Goal: Task Accomplishment & Management: Complete application form

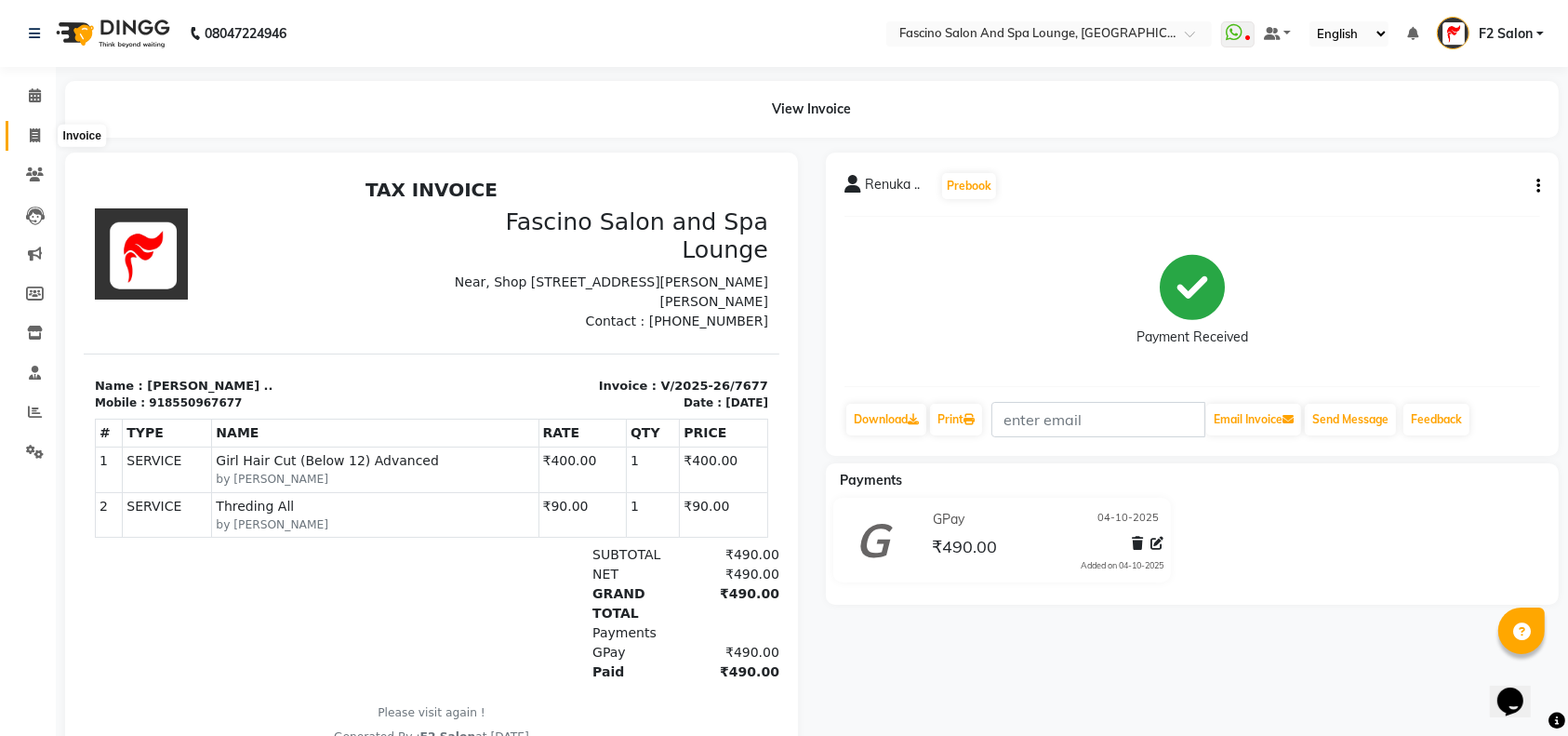
click at [37, 131] on icon at bounding box center [35, 136] width 11 height 14
select select "129"
select select "service"
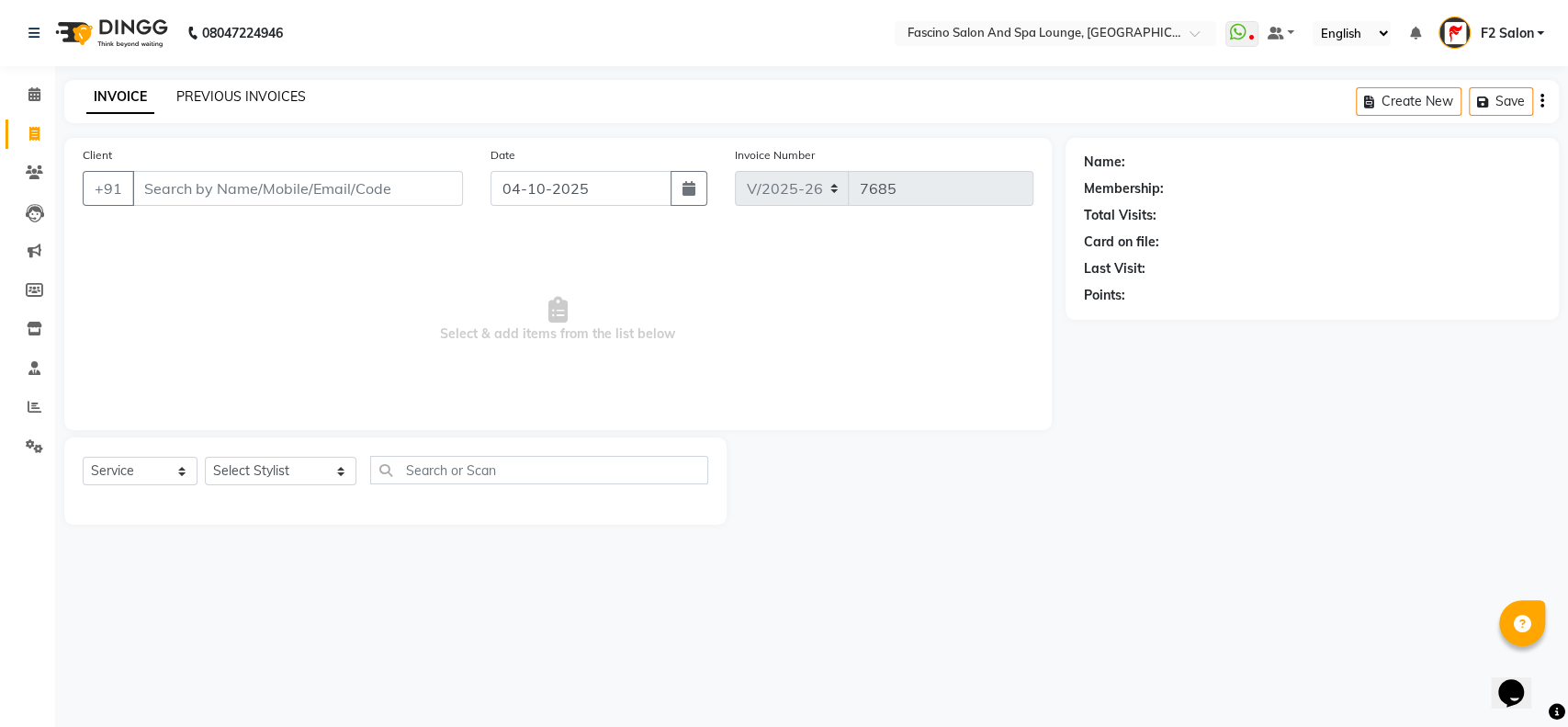
click at [225, 94] on link "PREVIOUS INVOICES" at bounding box center [240, 96] width 129 height 16
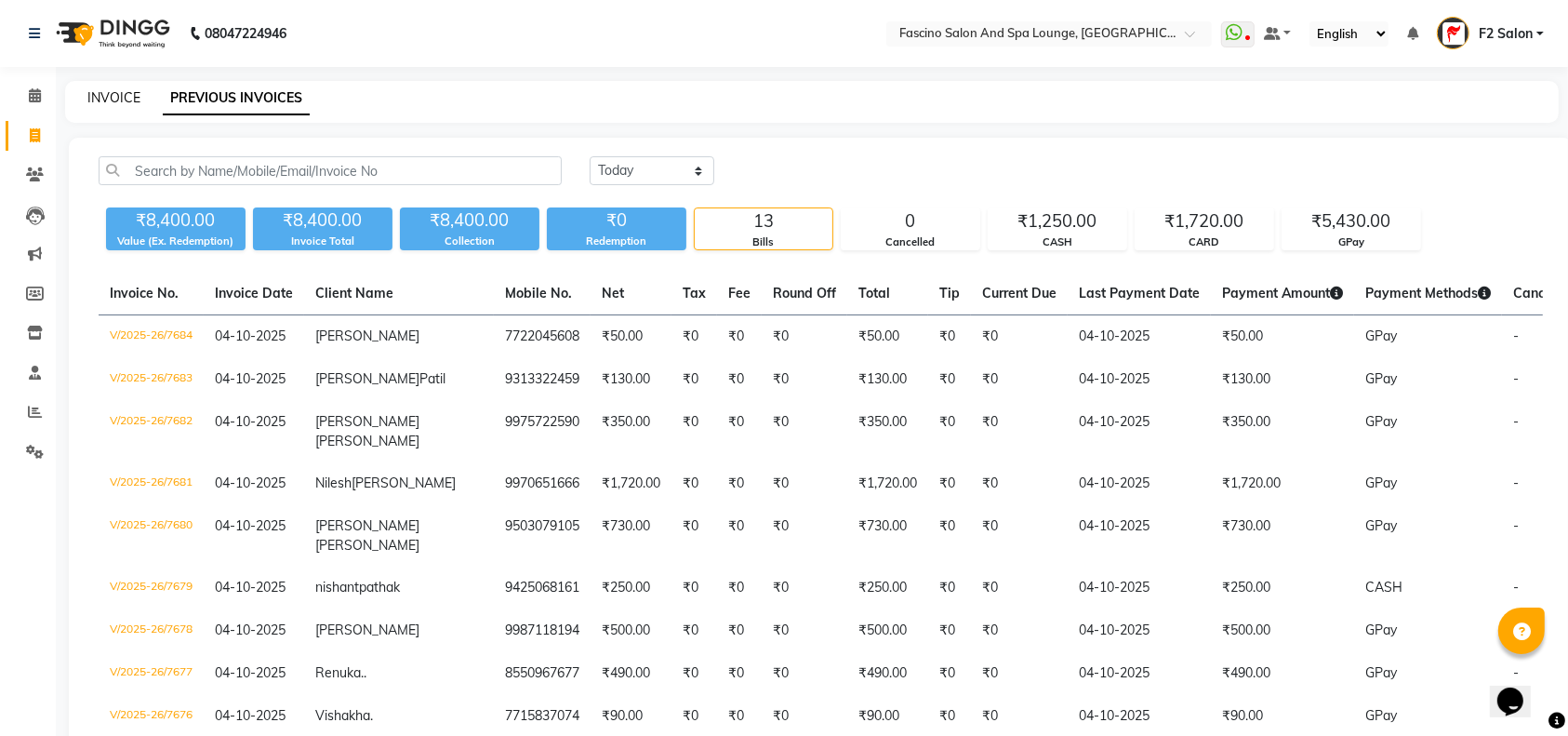
click at [109, 93] on link "INVOICE" at bounding box center [113, 97] width 53 height 16
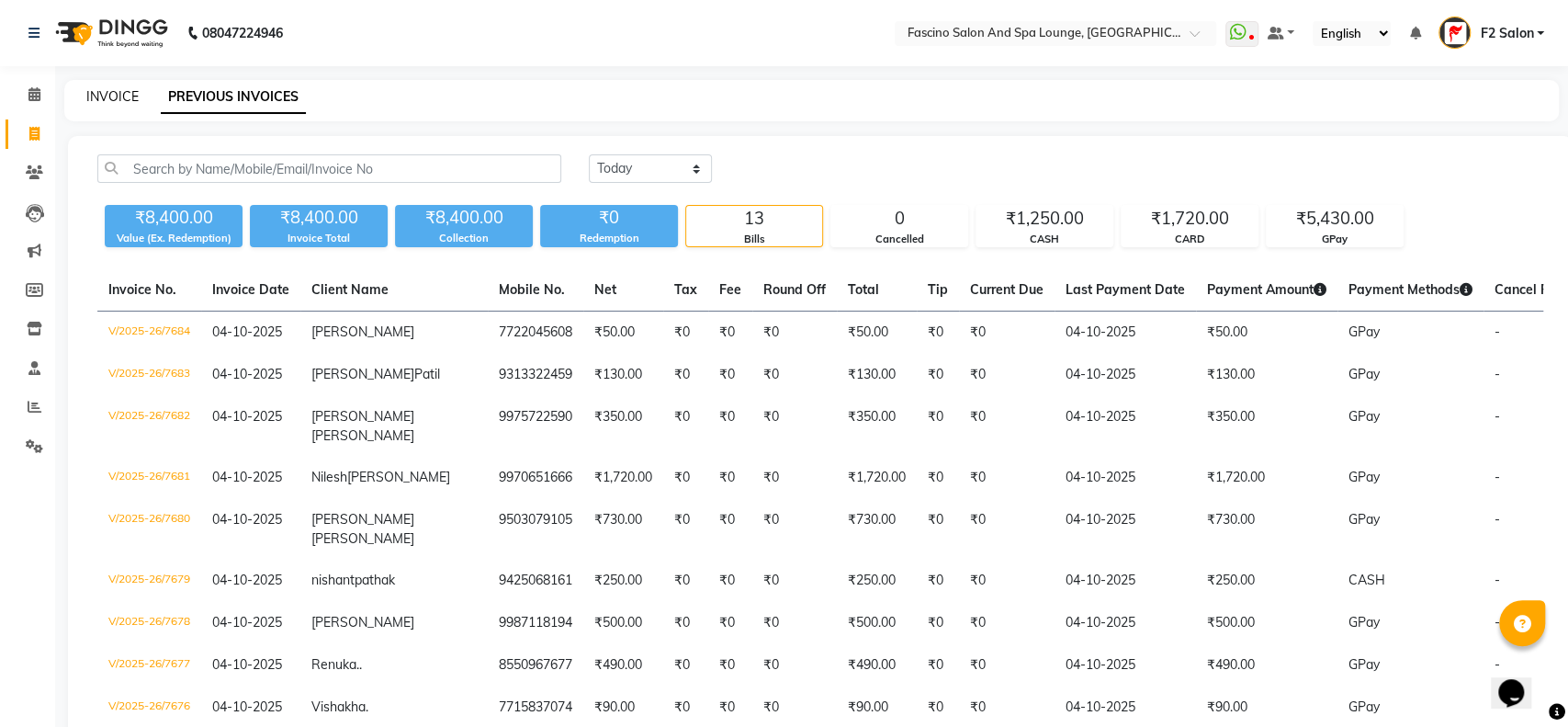
select select "129"
select select "service"
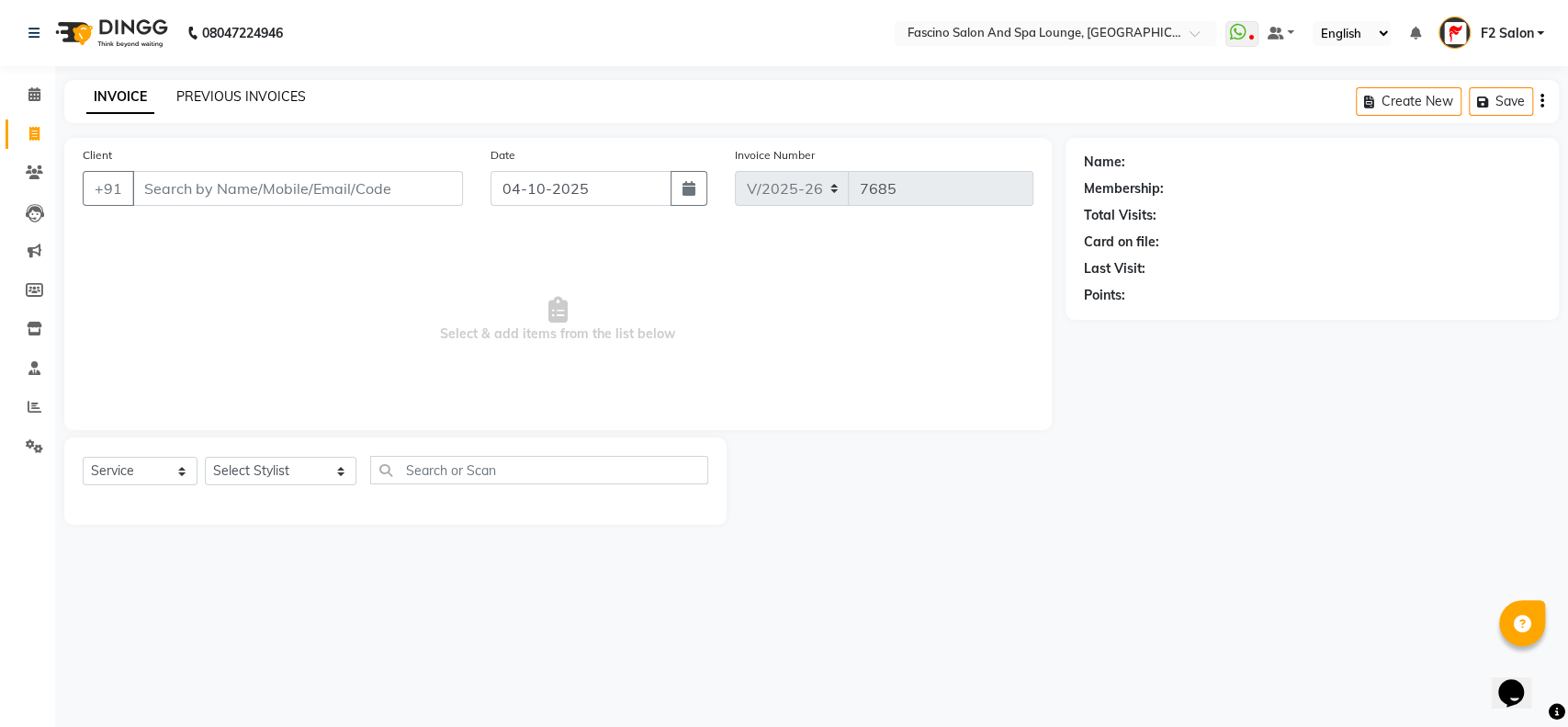
click at [216, 98] on link "PREVIOUS INVOICES" at bounding box center [240, 96] width 129 height 16
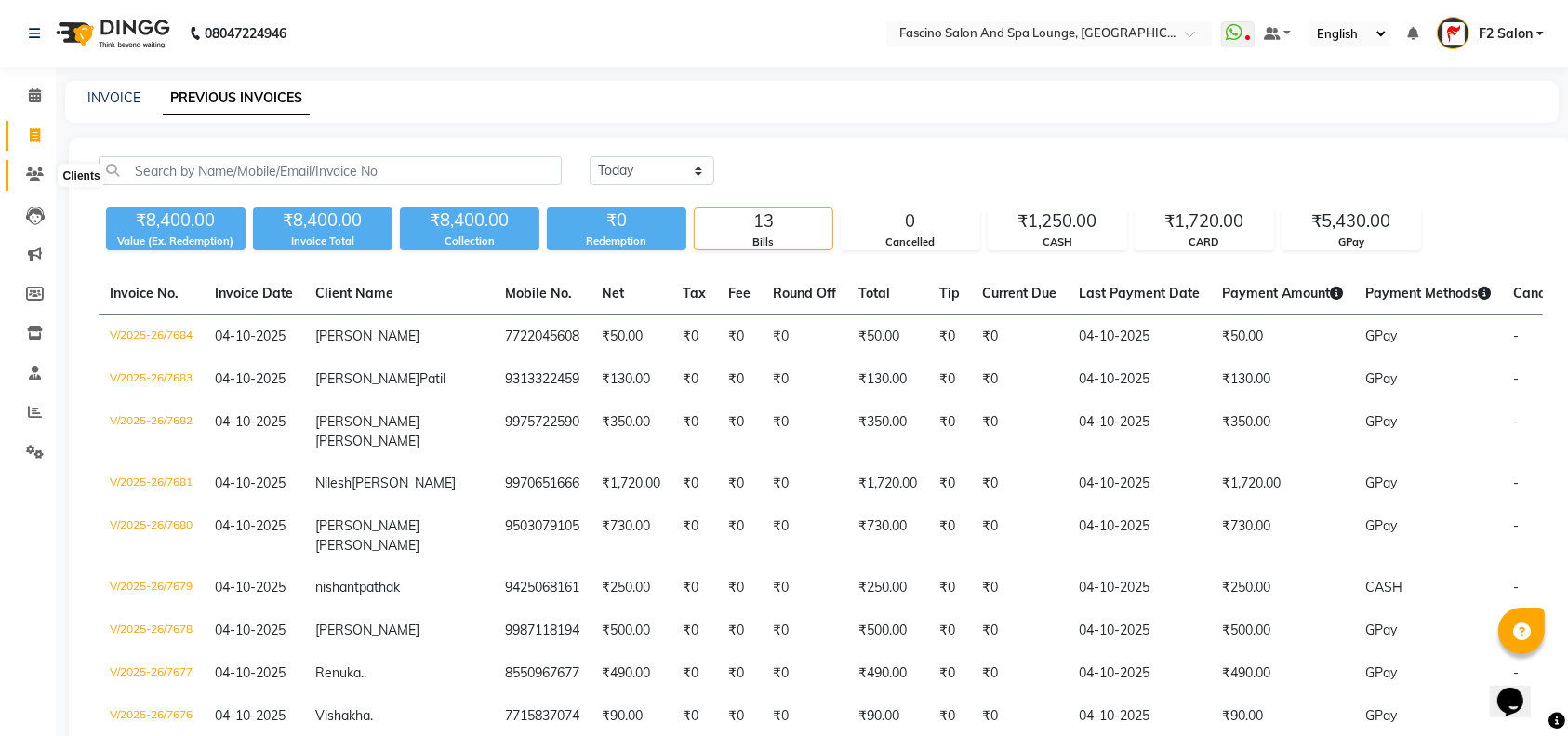
click at [37, 175] on icon at bounding box center [35, 174] width 17 height 14
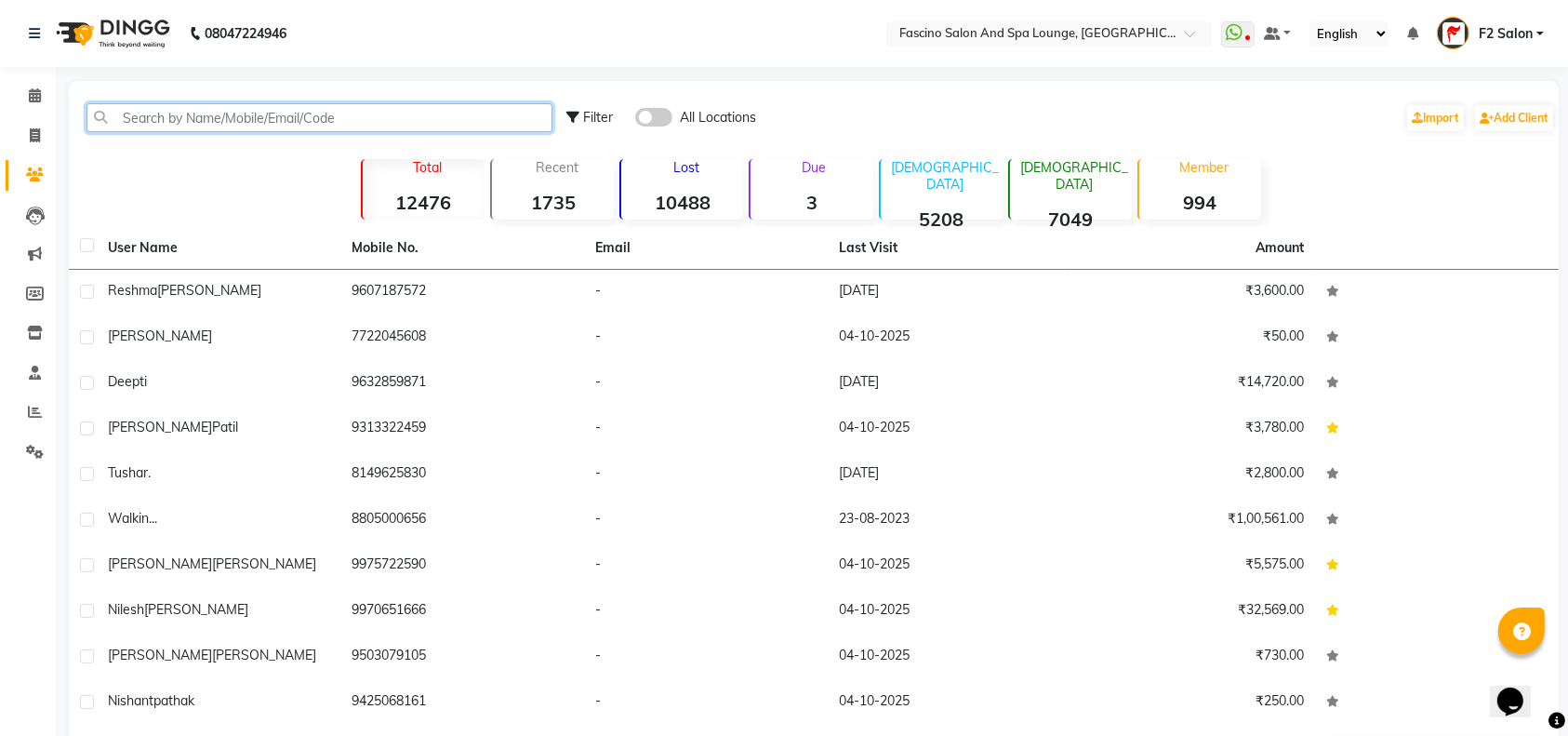
click at [138, 113] on input "text" at bounding box center [319, 118] width 466 height 29
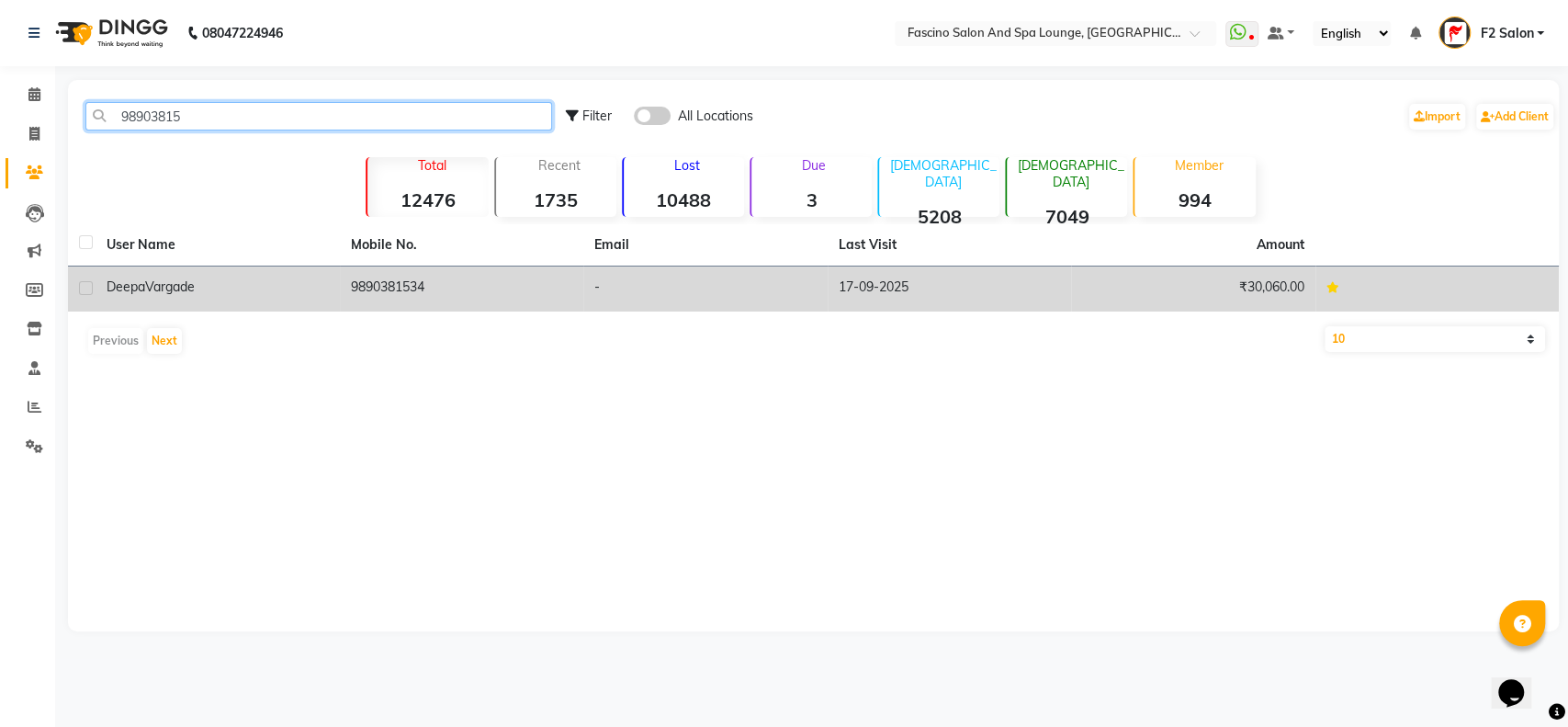
type input "98903815"
click at [185, 283] on span "Vargade" at bounding box center [170, 286] width 50 height 16
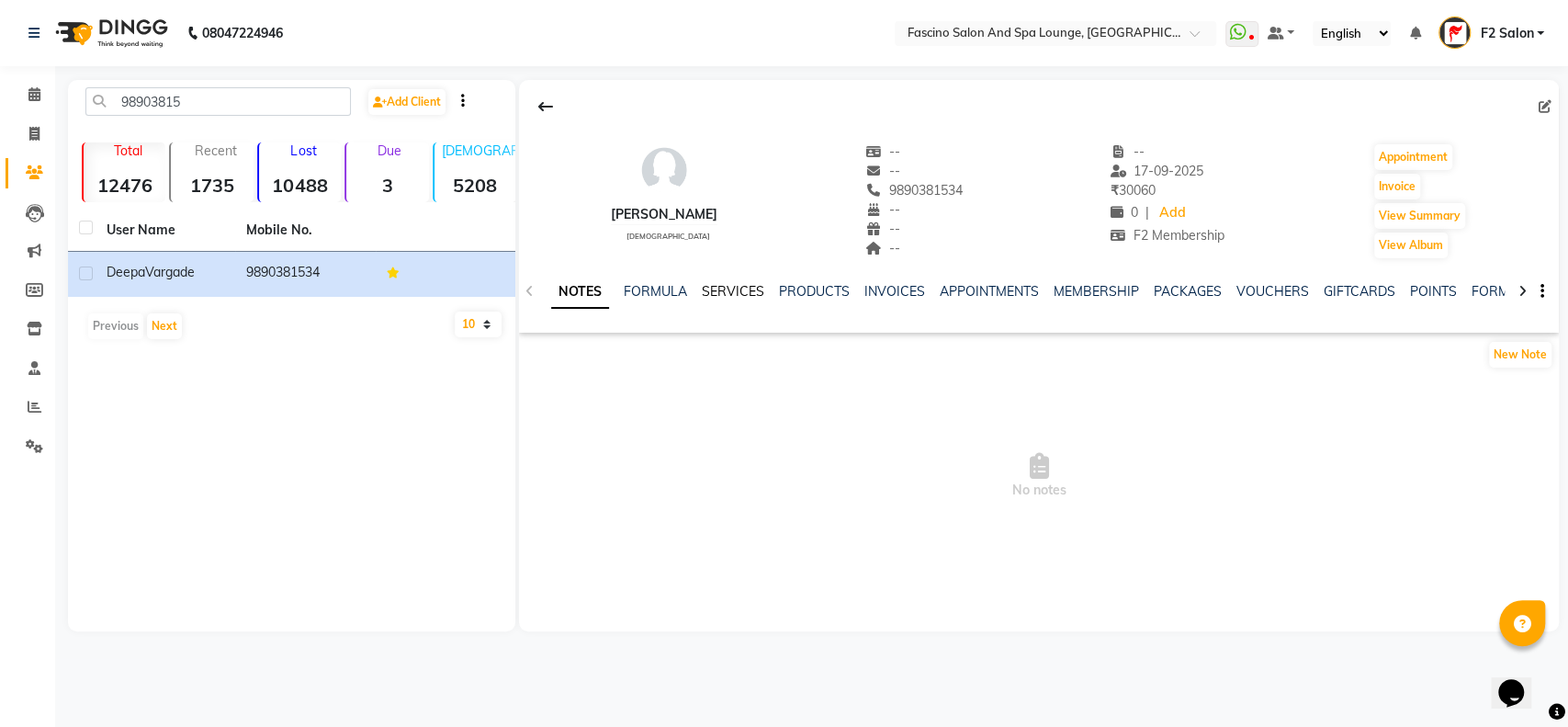
click at [728, 288] on link "SERVICES" at bounding box center [733, 291] width 62 height 16
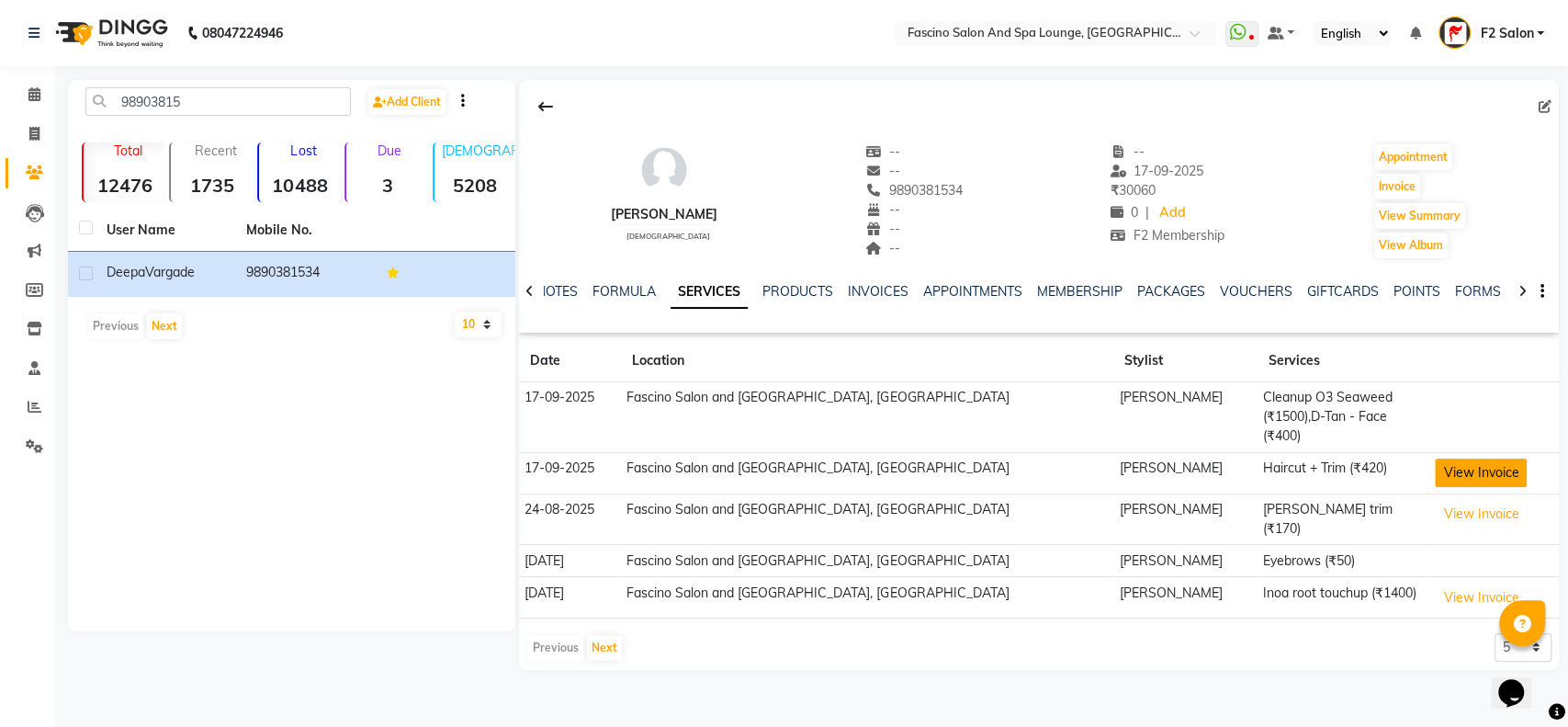
click at [1475, 458] on button "View Invoice" at bounding box center [1481, 473] width 92 height 29
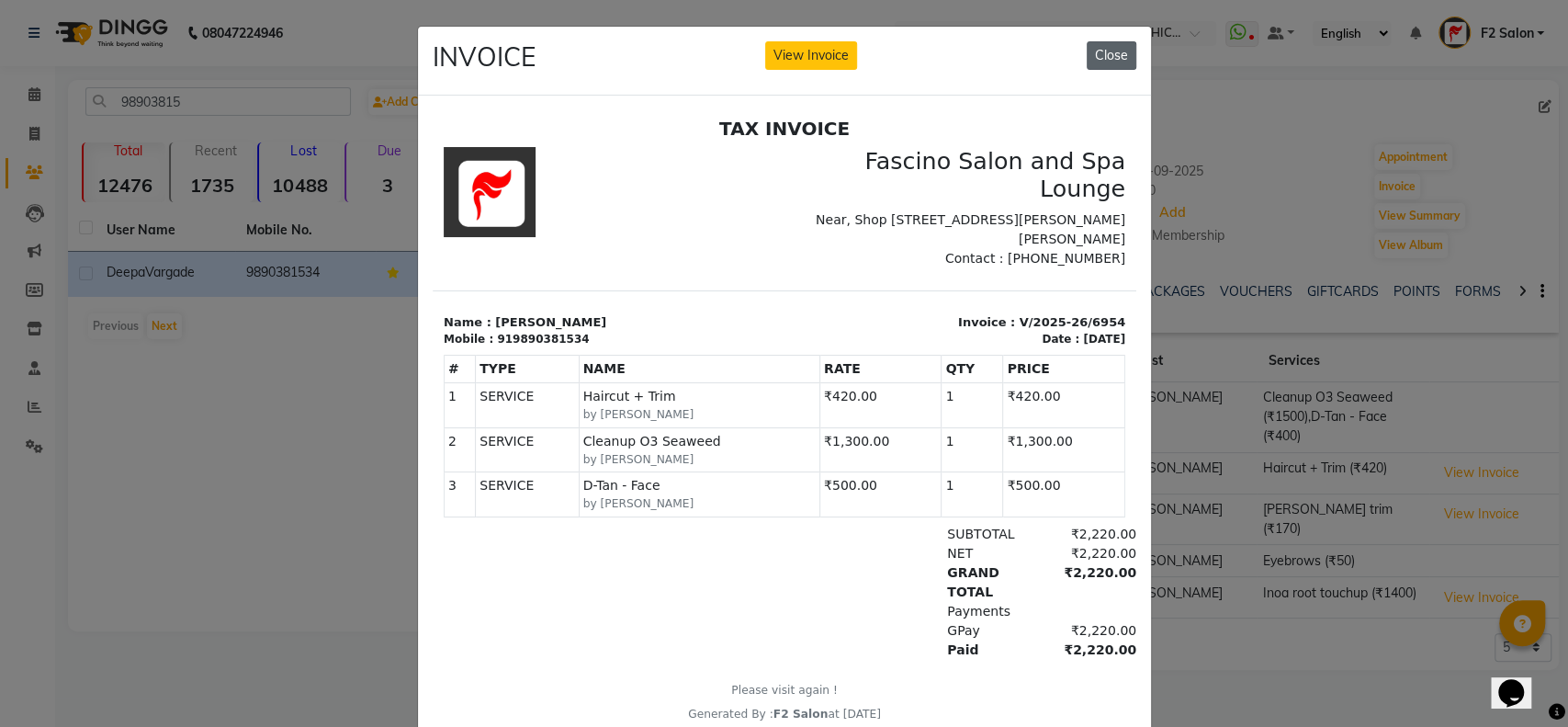
click at [1101, 53] on button "Close" at bounding box center [1112, 55] width 50 height 29
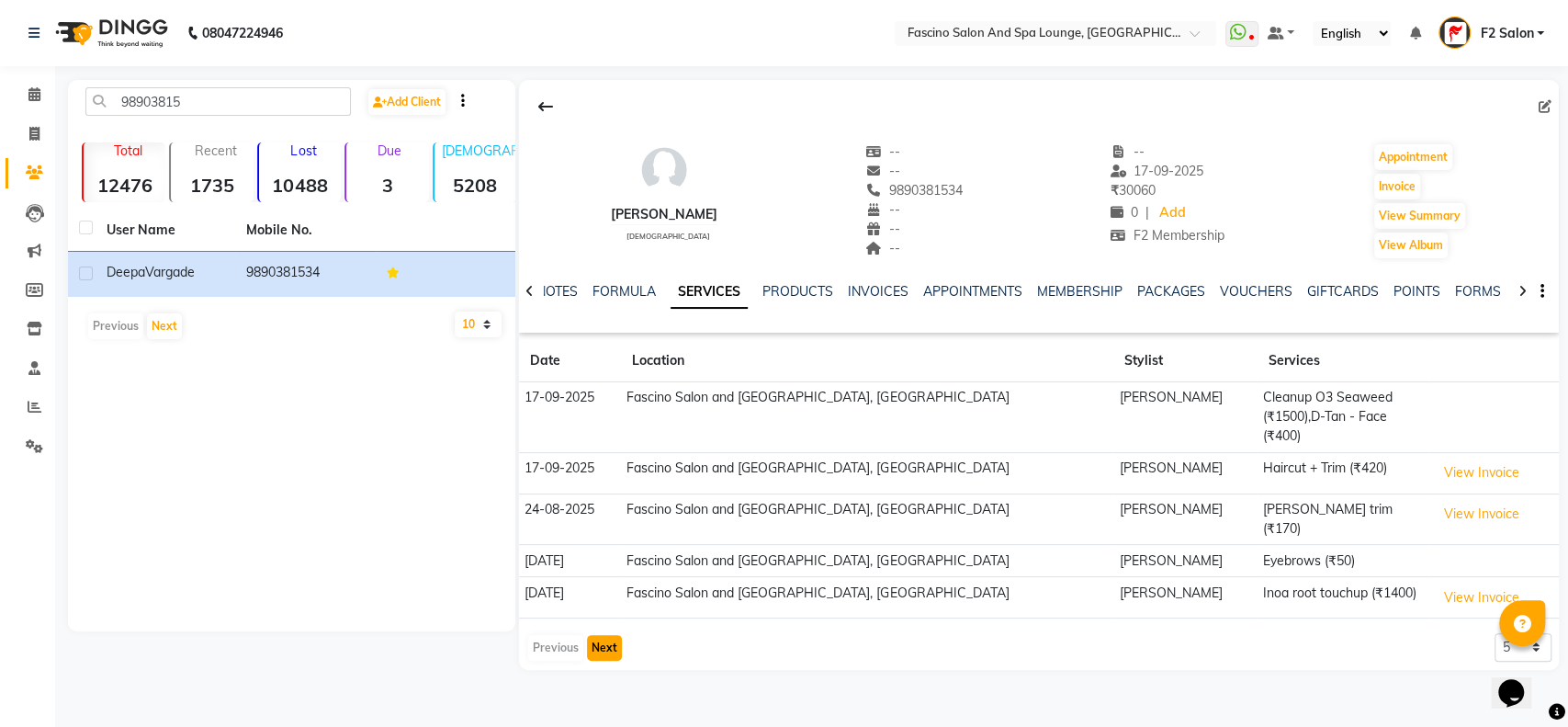
click at [596, 635] on button "Next" at bounding box center [605, 648] width 34 height 26
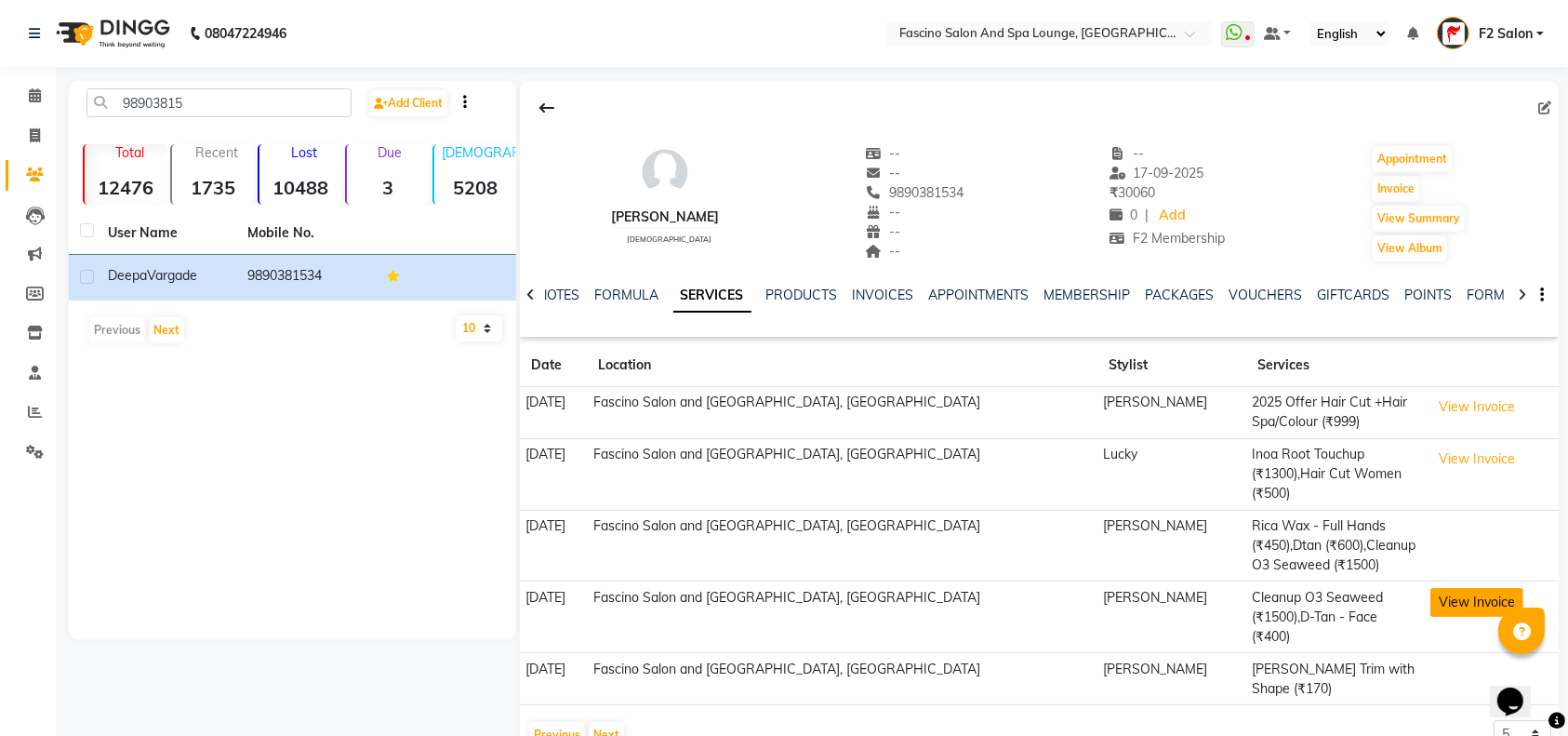
click at [1464, 617] on button "View Invoice" at bounding box center [1477, 602] width 93 height 29
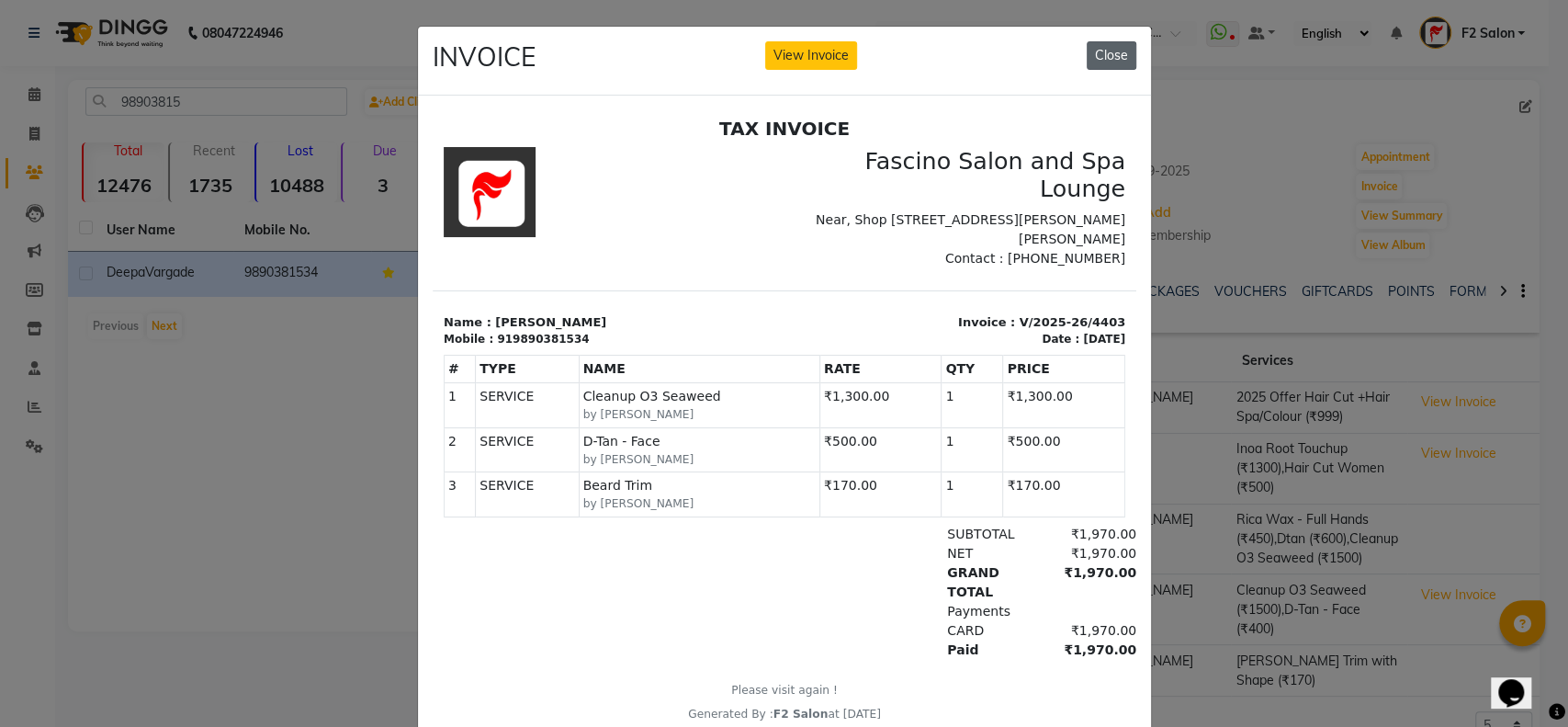
click at [1096, 57] on button "Close" at bounding box center [1112, 55] width 50 height 29
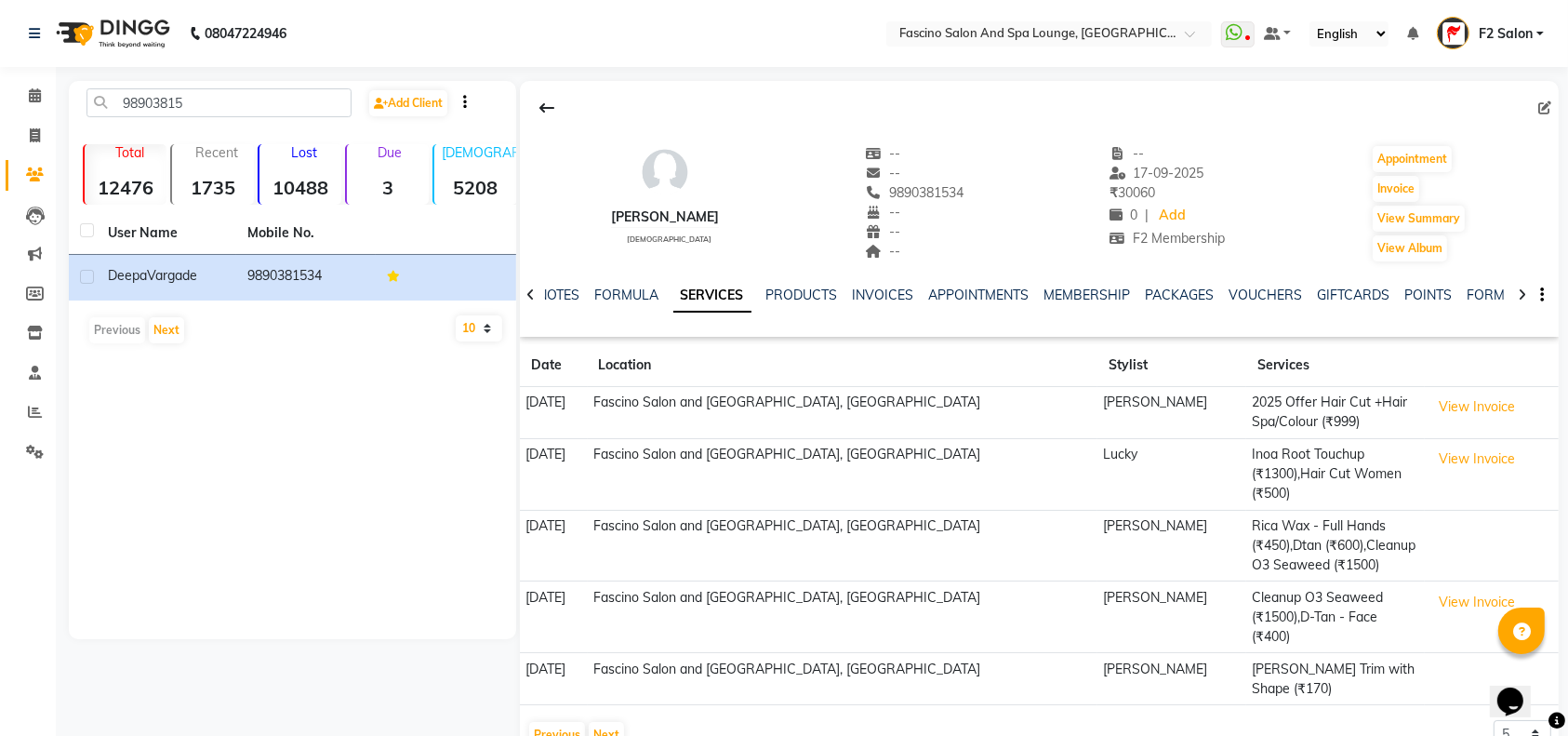
scroll to position [67, 0]
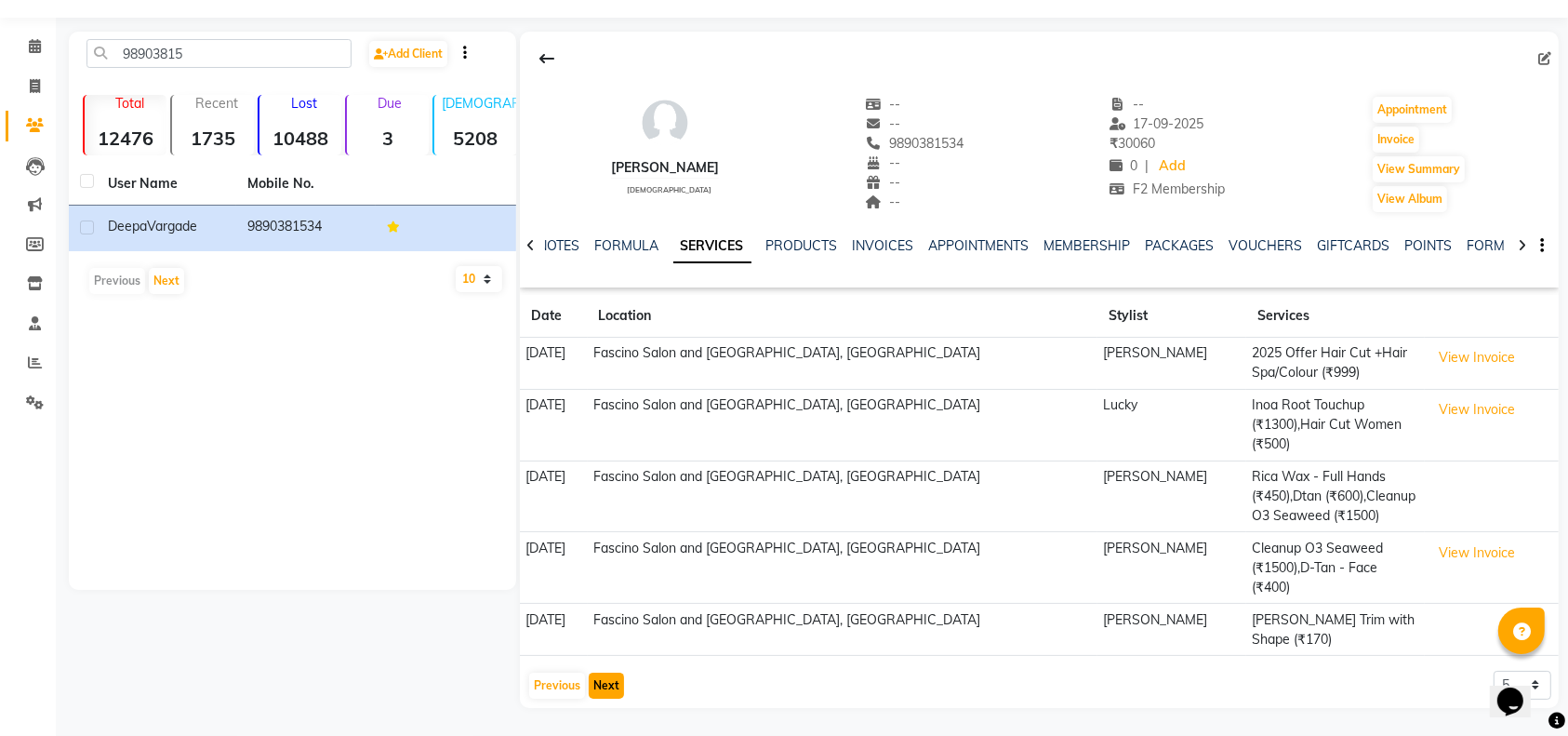
click at [602, 681] on button "Next" at bounding box center [606, 685] width 35 height 26
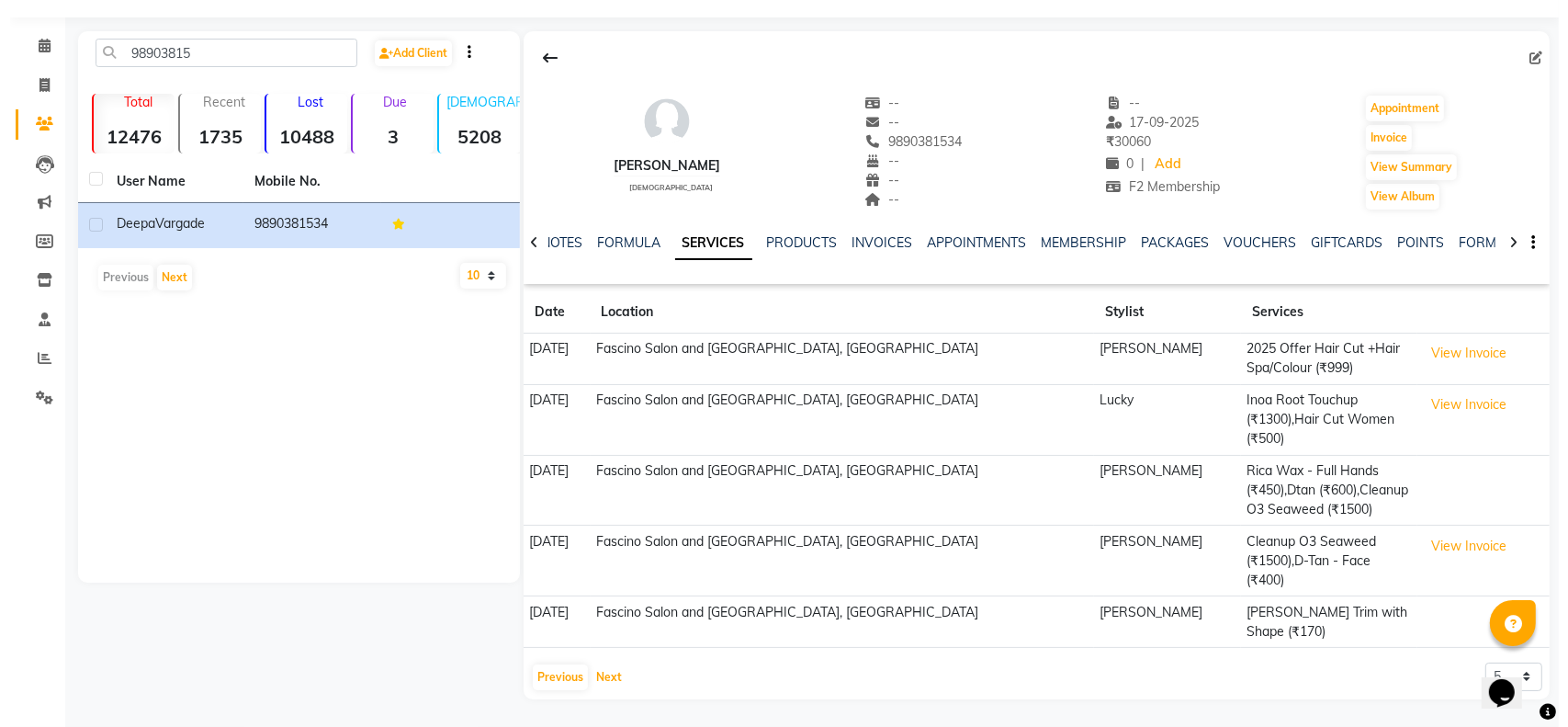
scroll to position [0, 0]
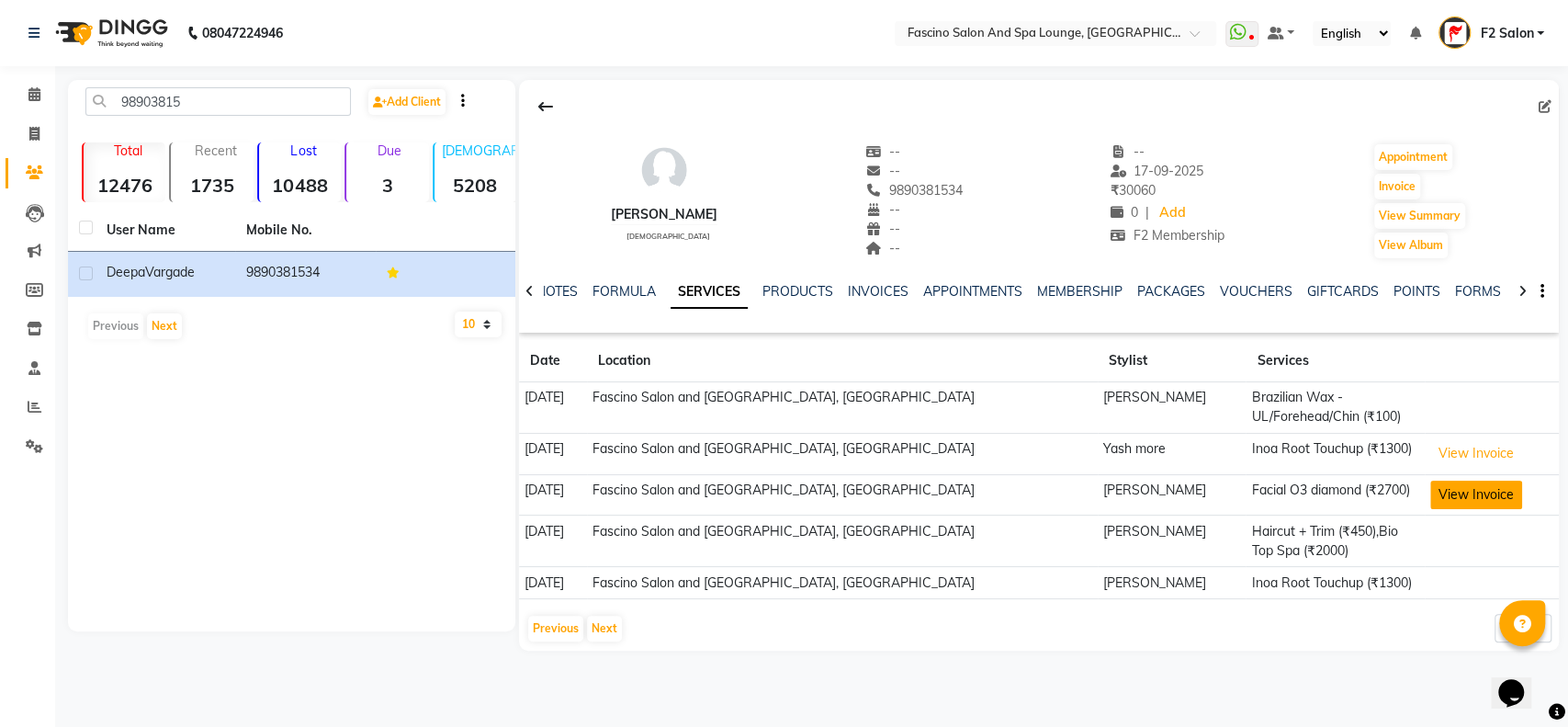
click at [1463, 494] on button "View Invoice" at bounding box center [1476, 495] width 92 height 29
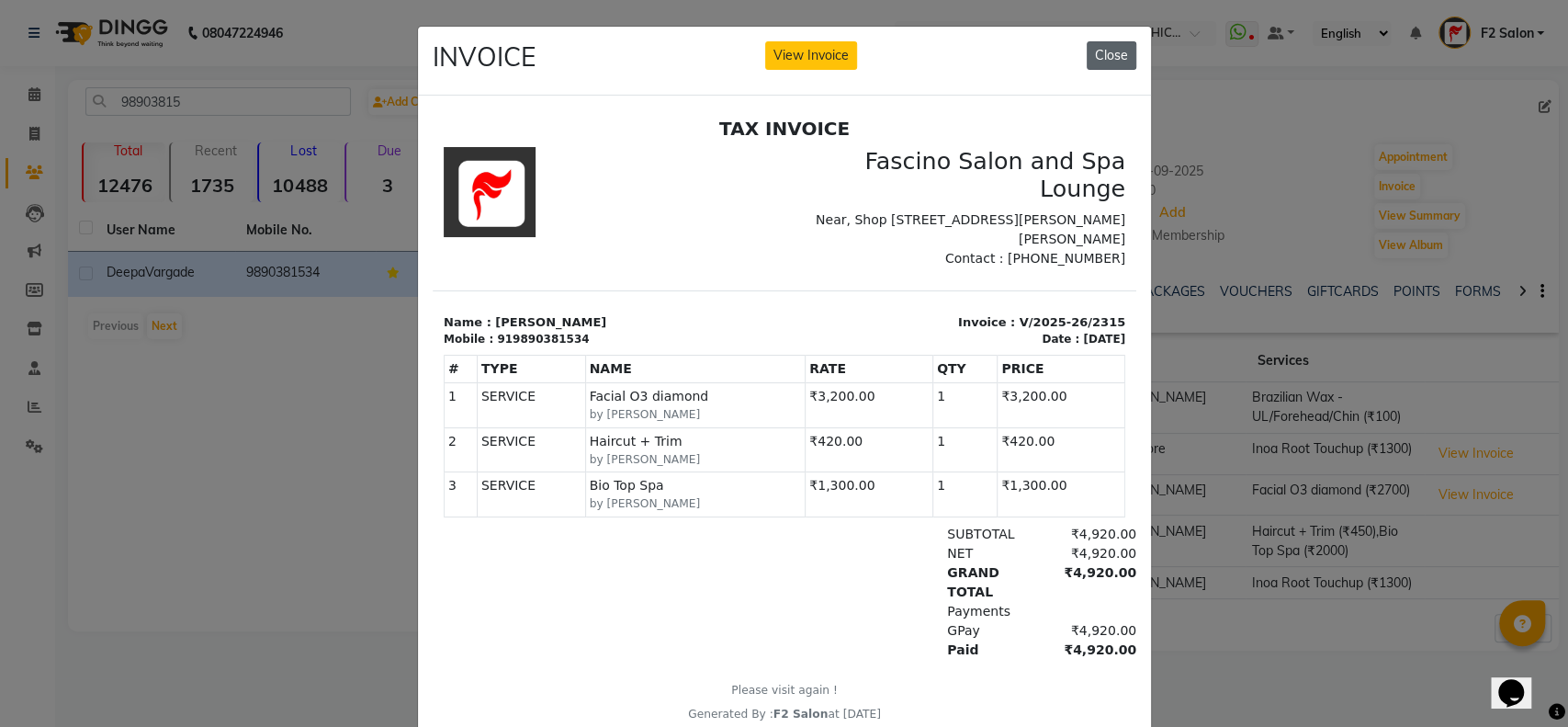
click at [1091, 55] on button "Close" at bounding box center [1112, 55] width 50 height 29
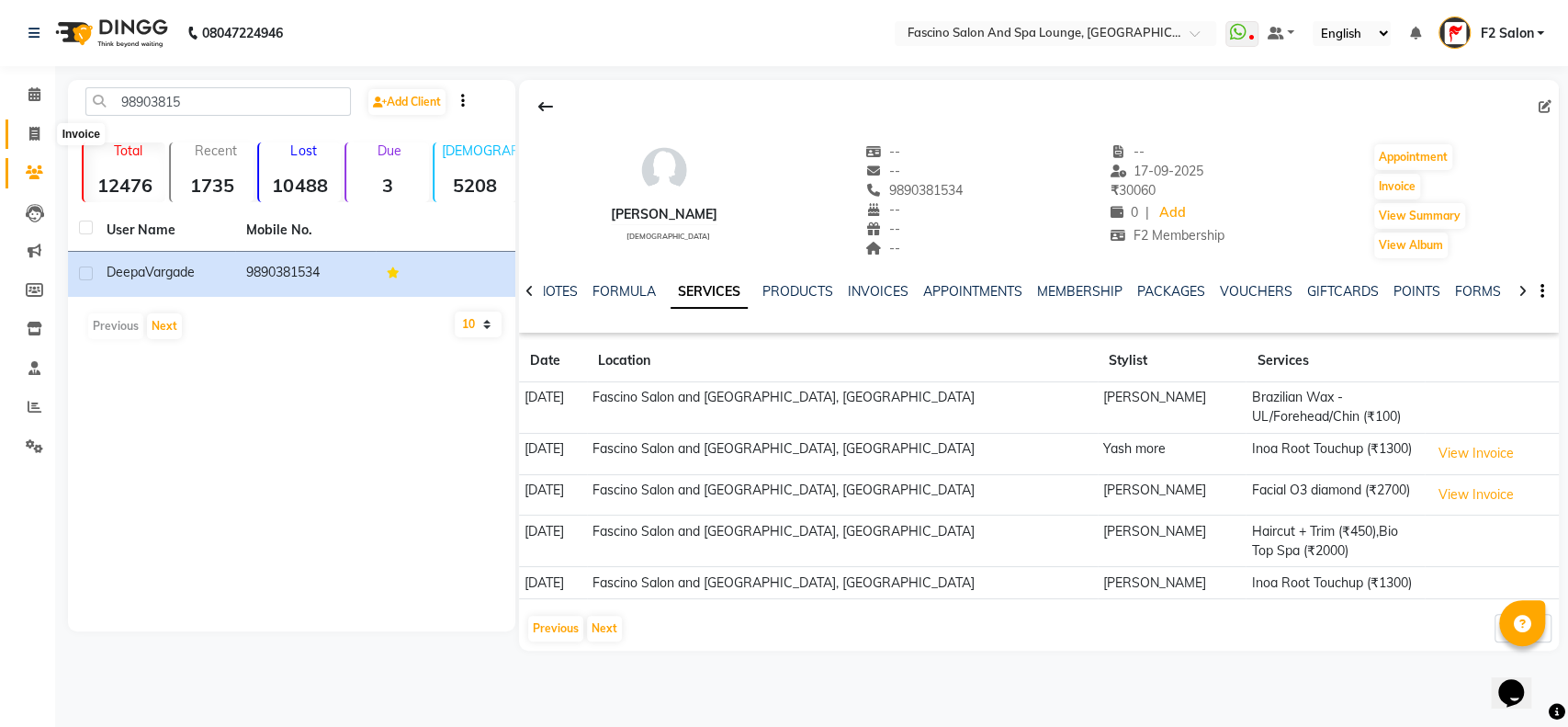
click at [33, 129] on icon at bounding box center [34, 134] width 11 height 13
select select "service"
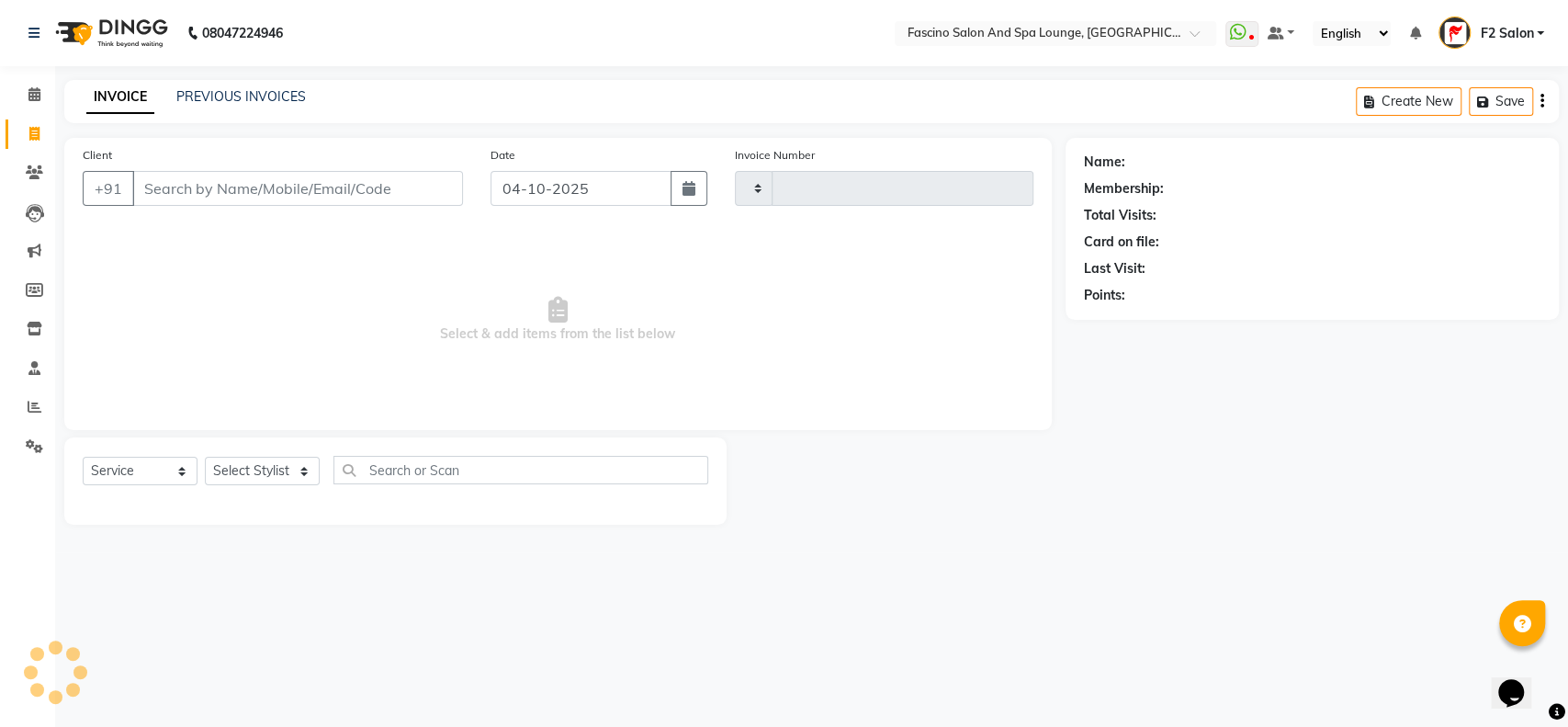
type input "7685"
select select "129"
click at [225, 91] on link "PREVIOUS INVOICES" at bounding box center [240, 96] width 129 height 16
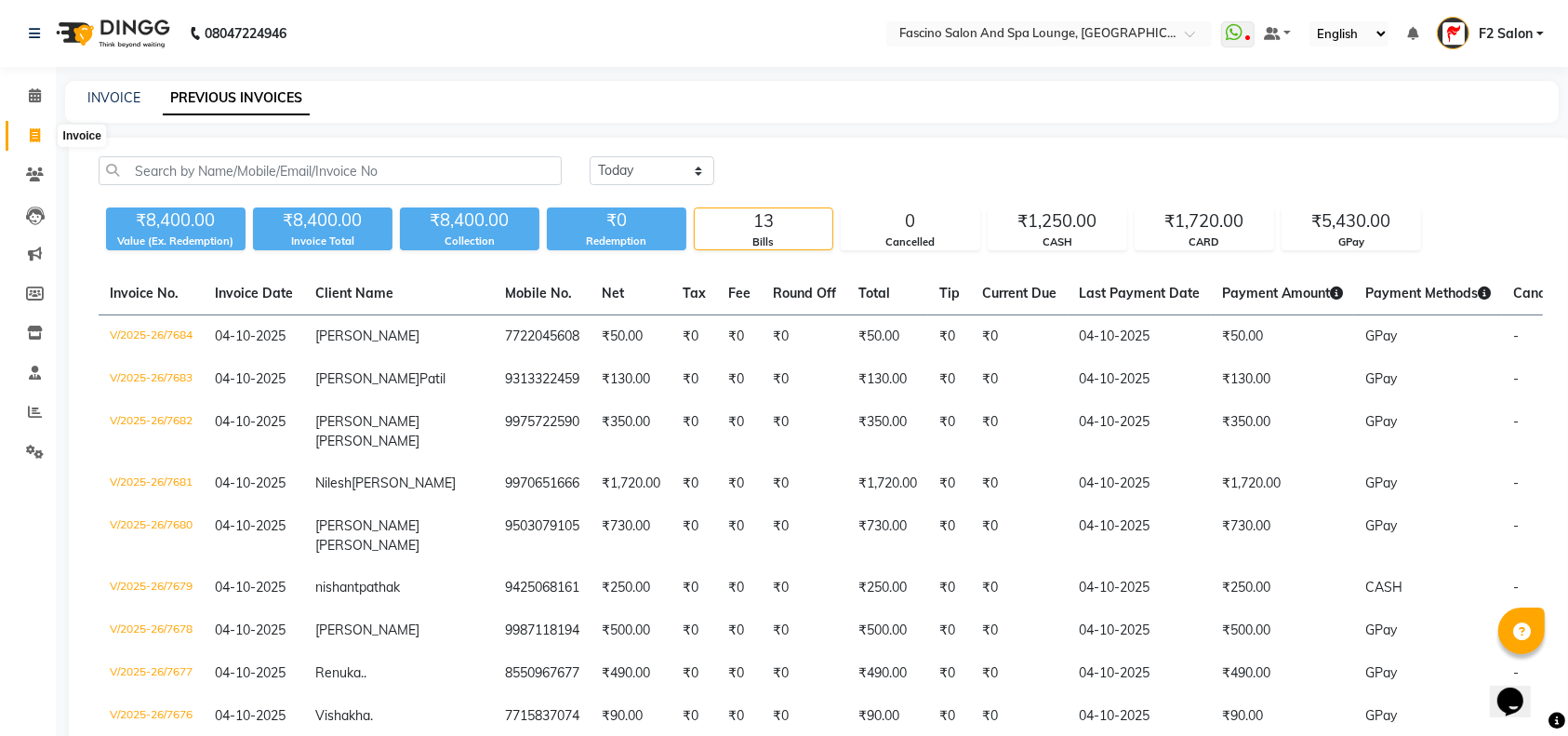
click at [34, 130] on icon at bounding box center [35, 136] width 11 height 14
select select "service"
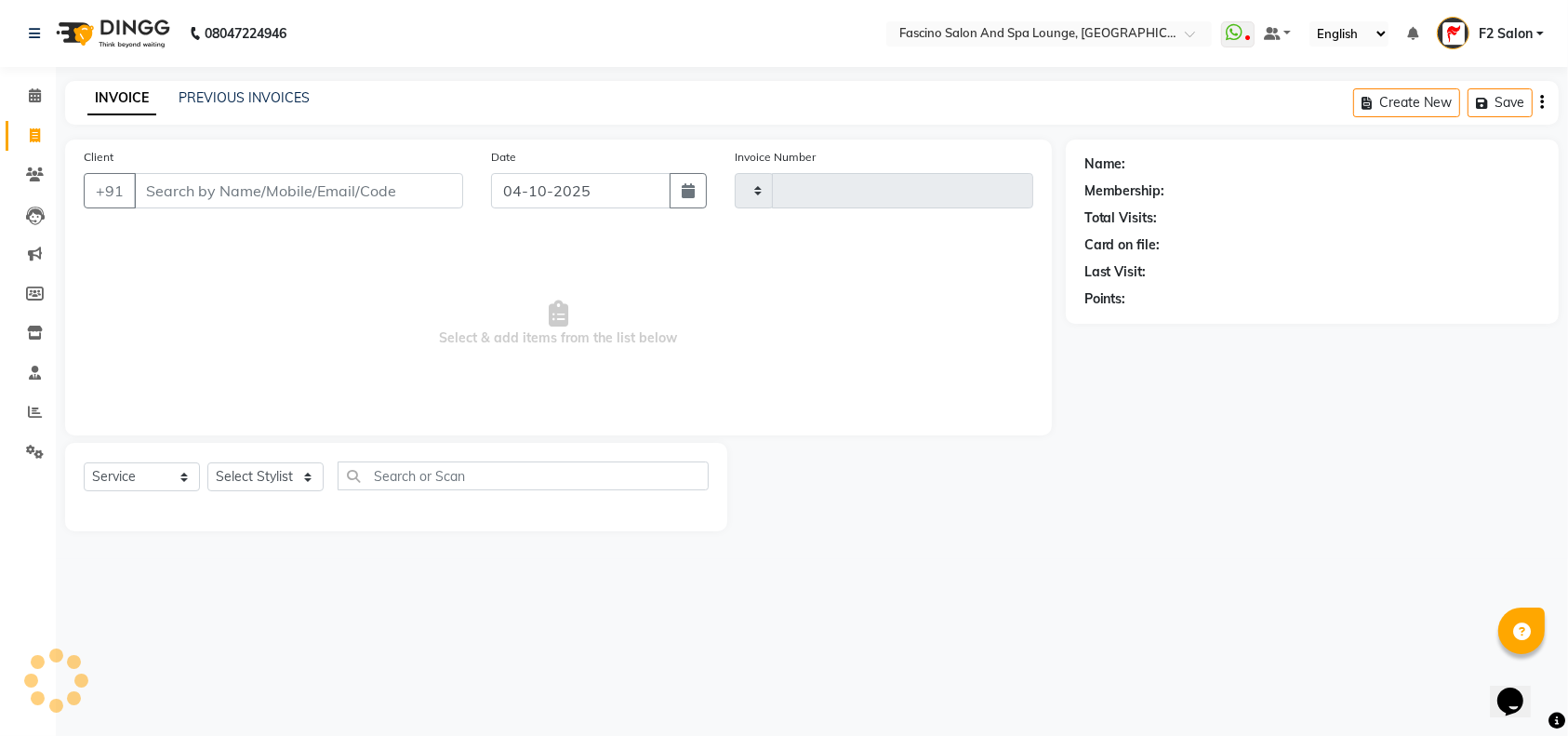
type input "7685"
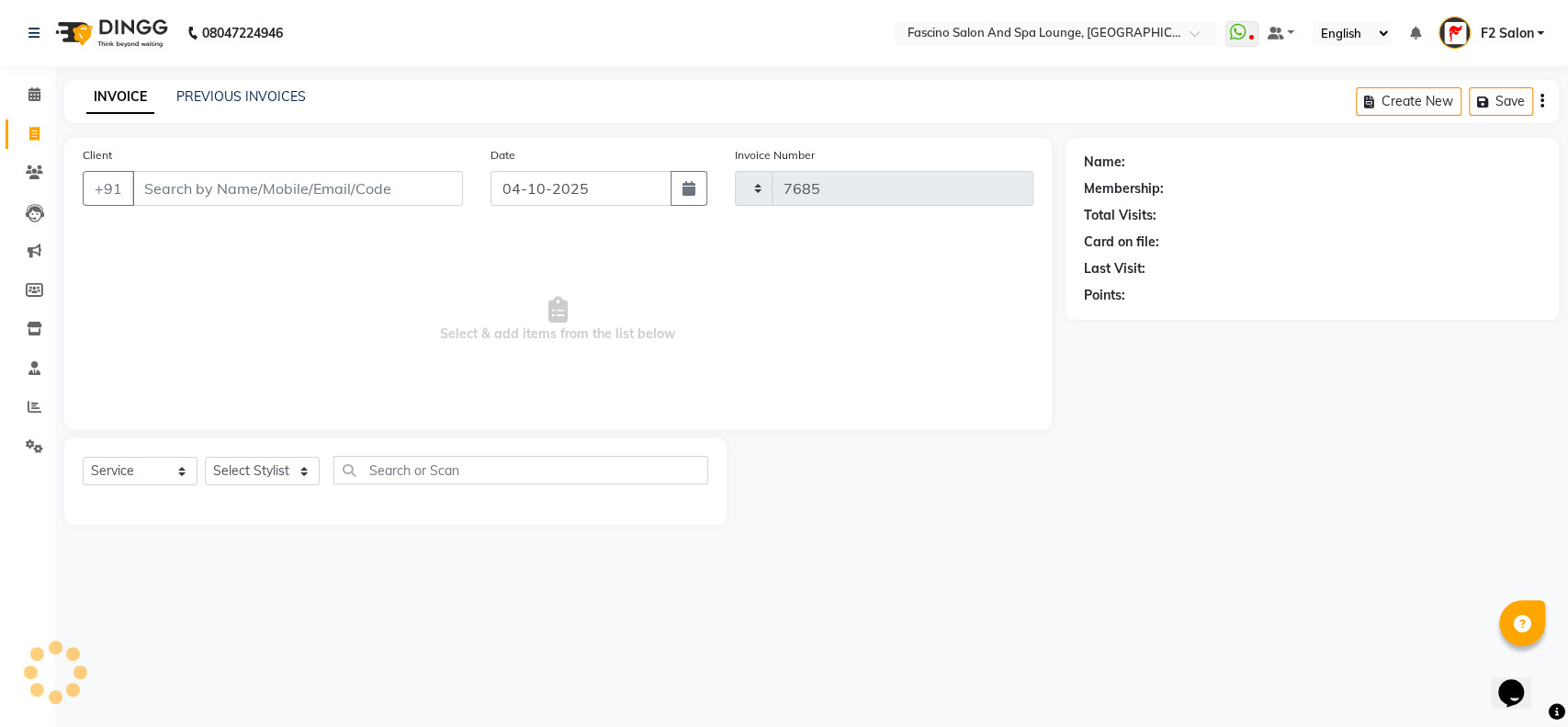
select select "129"
click at [33, 171] on icon at bounding box center [34, 172] width 17 height 13
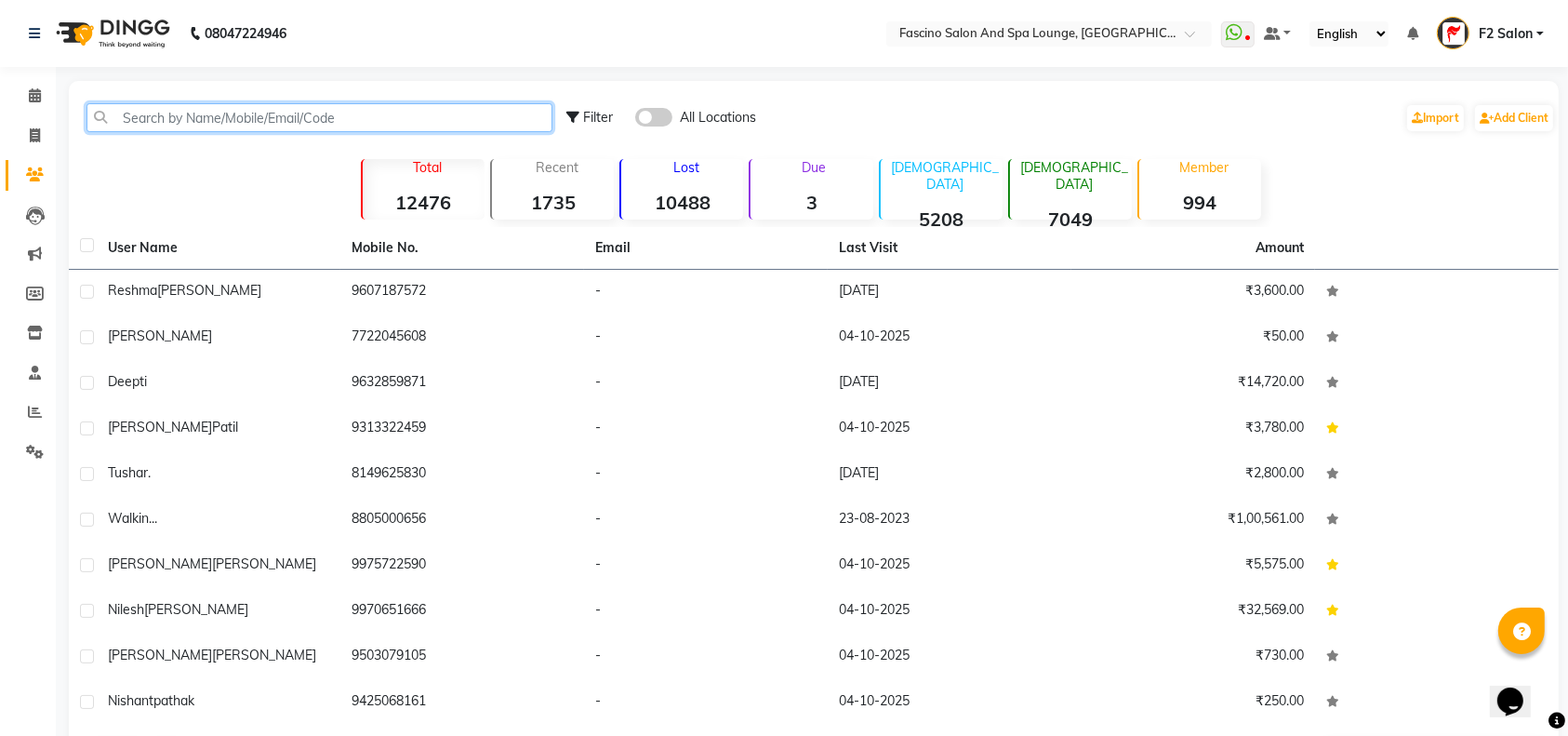
click at [135, 106] on input "text" at bounding box center [319, 118] width 466 height 29
click at [30, 170] on icon at bounding box center [35, 174] width 17 height 14
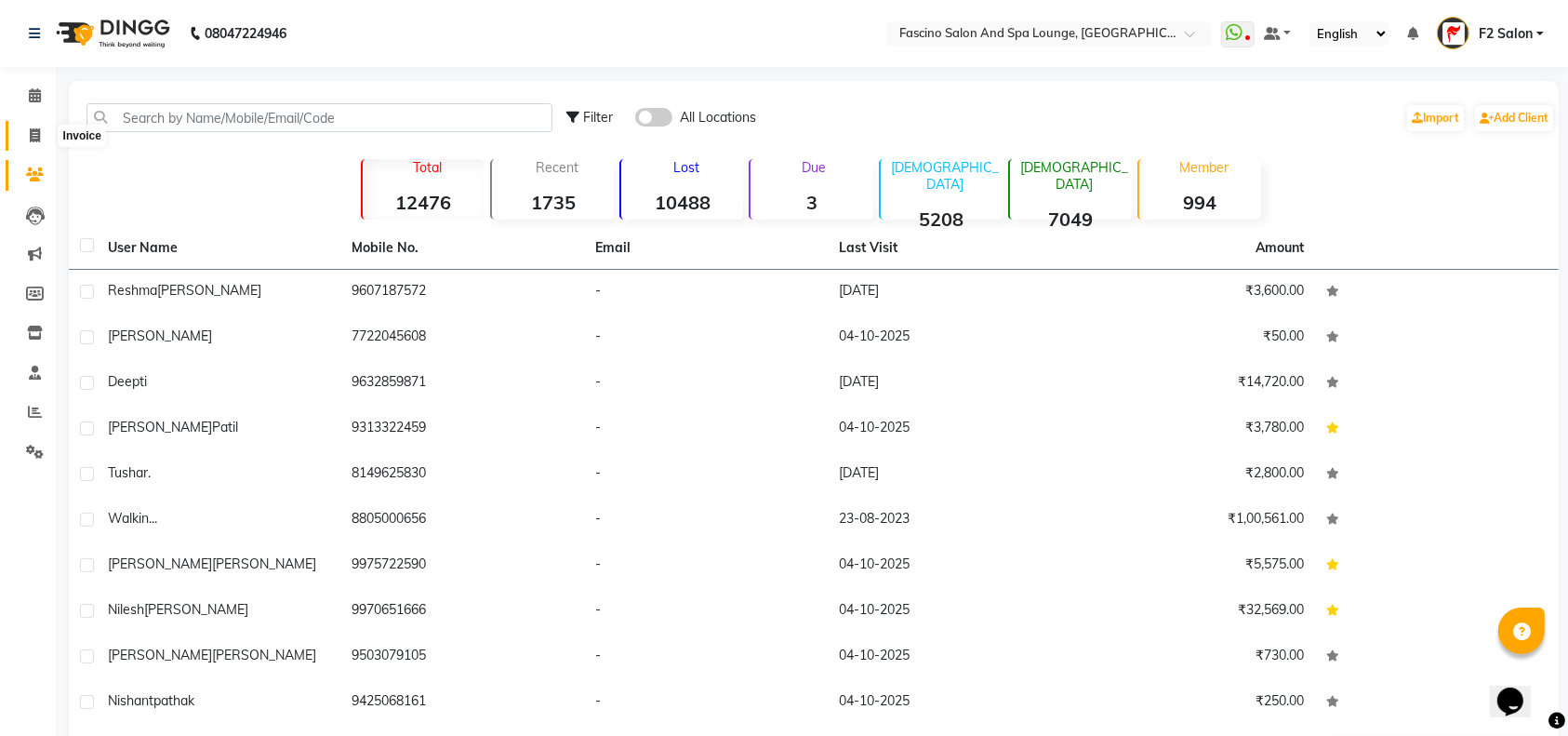
click at [35, 132] on icon at bounding box center [35, 136] width 11 height 14
select select "129"
select select "service"
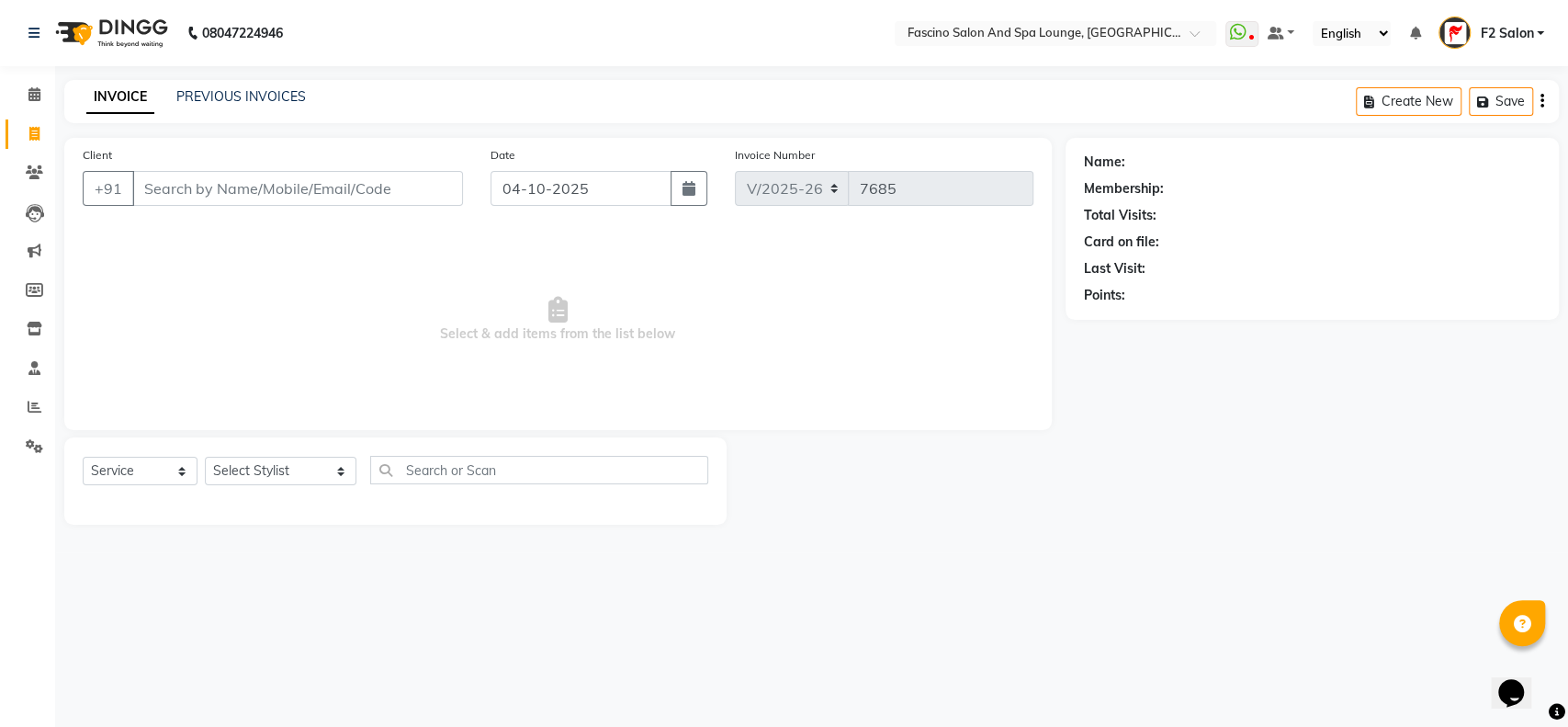
drag, startPoint x: 166, startPoint y: 180, endPoint x: 176, endPoint y: 182, distance: 10.2
click at [166, 183] on input "Client" at bounding box center [298, 188] width 331 height 34
type input "7004880339"
click at [404, 182] on span "Add Client" at bounding box center [416, 187] width 73 height 18
select select "22"
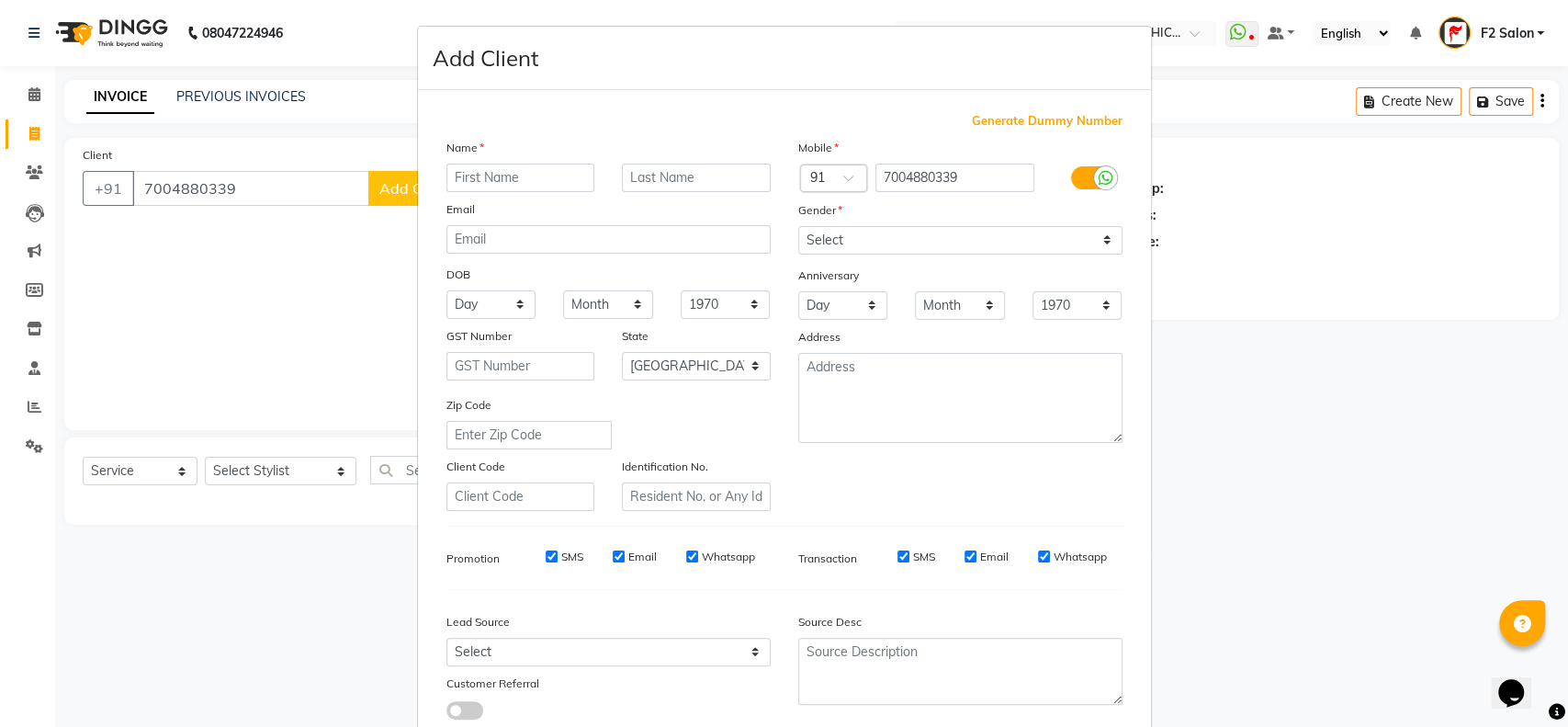
click at [459, 183] on input "text" at bounding box center [521, 178] width 149 height 29
type input "AMRITA"
drag, startPoint x: 1092, startPoint y: 236, endPoint x: 1000, endPoint y: 246, distance: 92.5
click at [1092, 236] on select "Select [DEMOGRAPHIC_DATA] [DEMOGRAPHIC_DATA] Other Prefer Not To Say" at bounding box center [961, 240] width 324 height 29
select select "[DEMOGRAPHIC_DATA]"
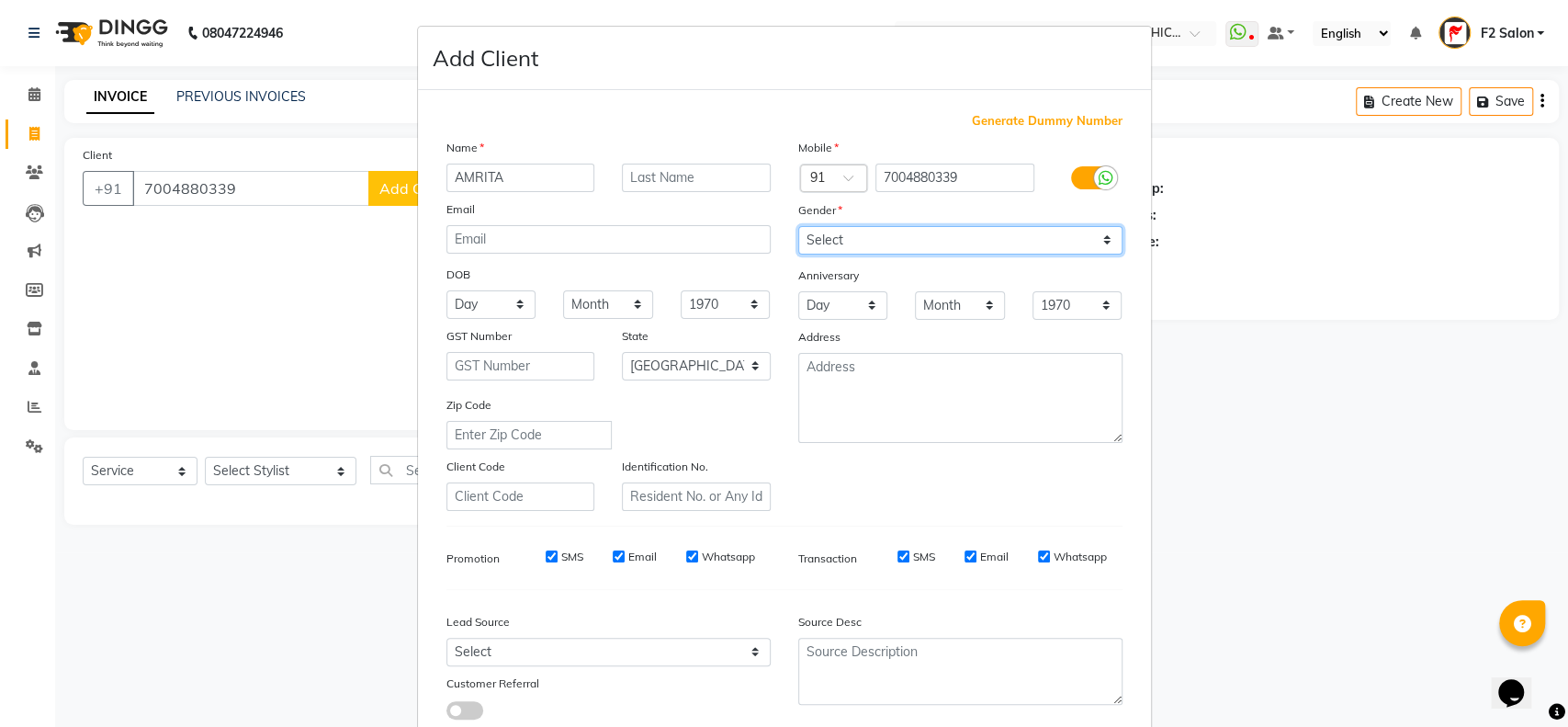
click at [799, 226] on select "Select [DEMOGRAPHIC_DATA] [DEMOGRAPHIC_DATA] Other Prefer Not To Say" at bounding box center [961, 240] width 324 height 29
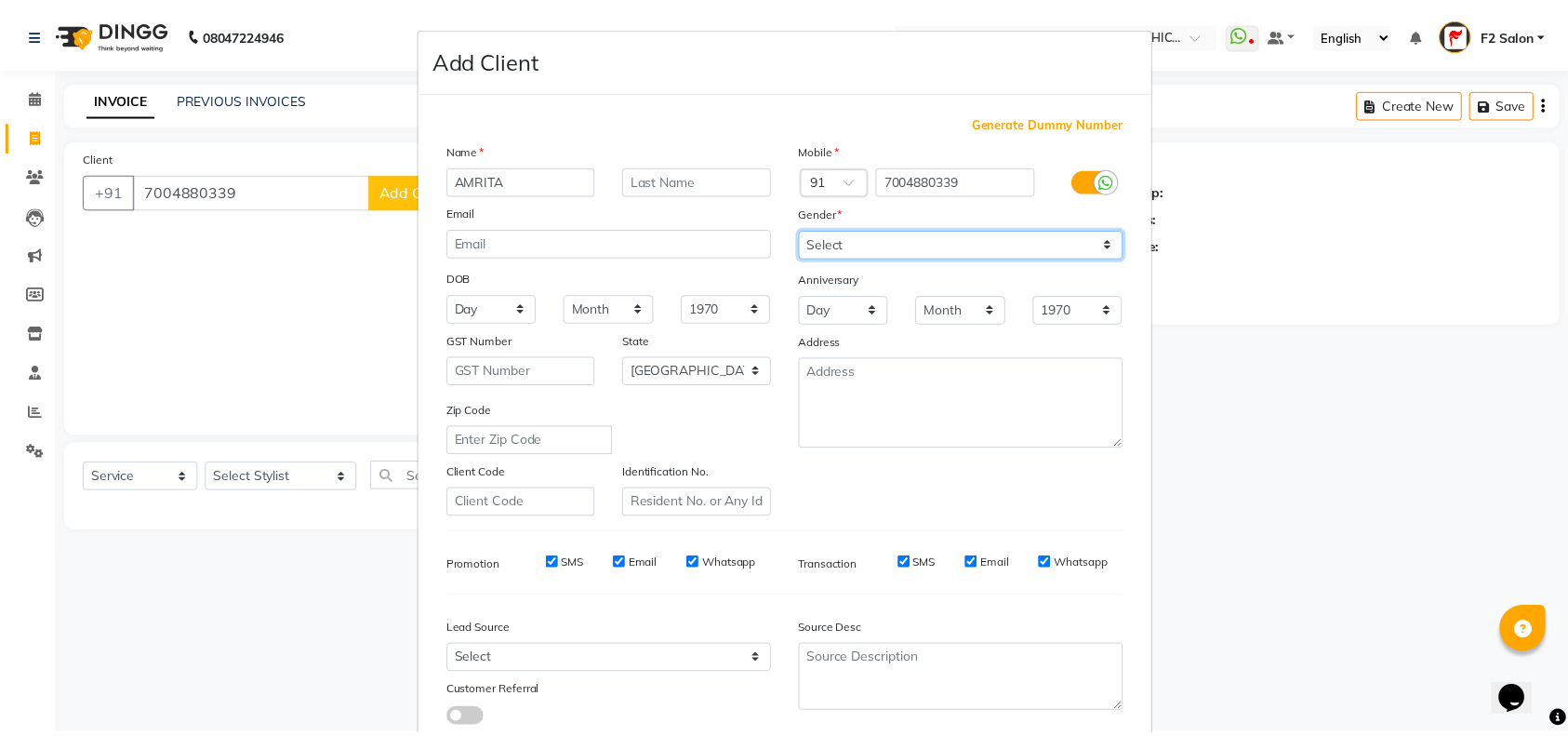
scroll to position [119, 0]
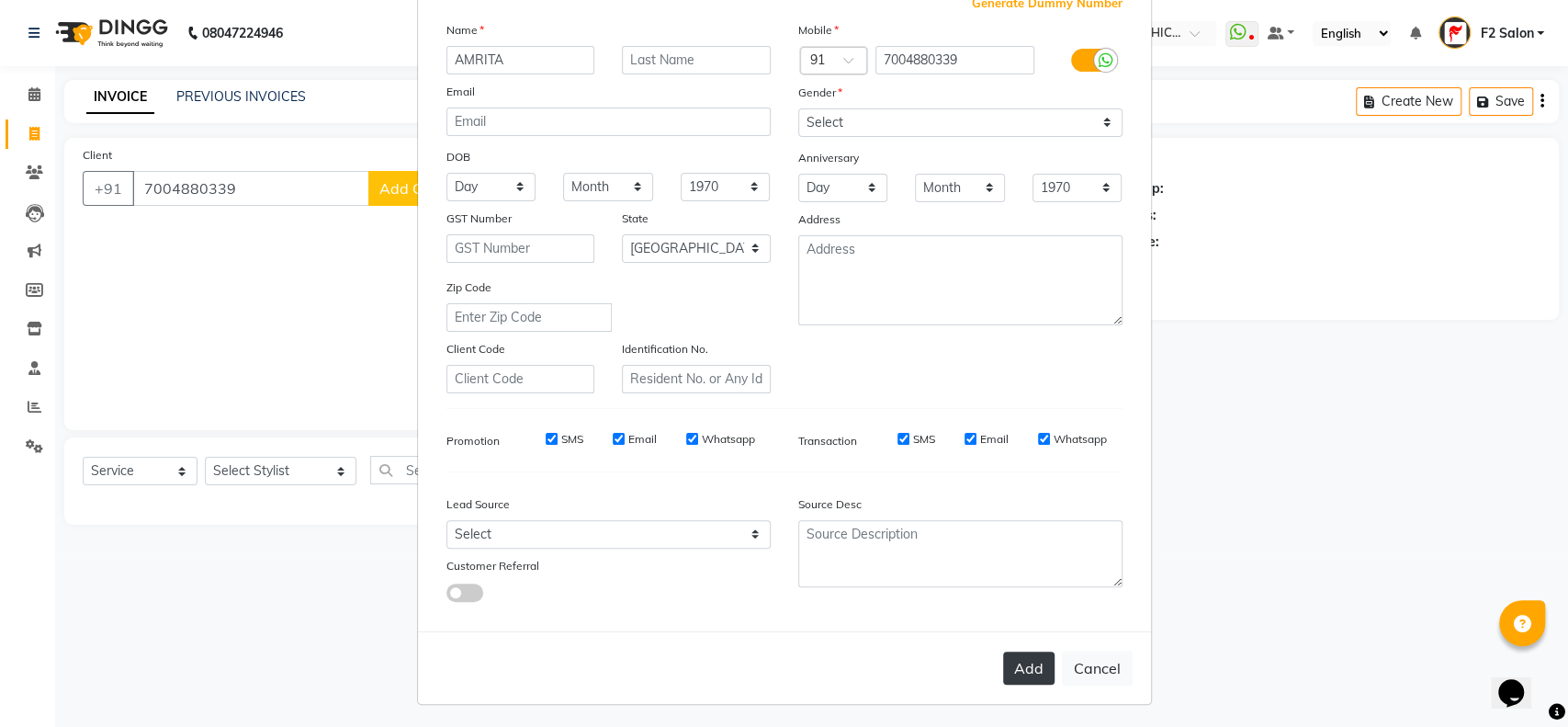
click at [1011, 659] on button "Add" at bounding box center [1029, 668] width 52 height 33
select select
select select "null"
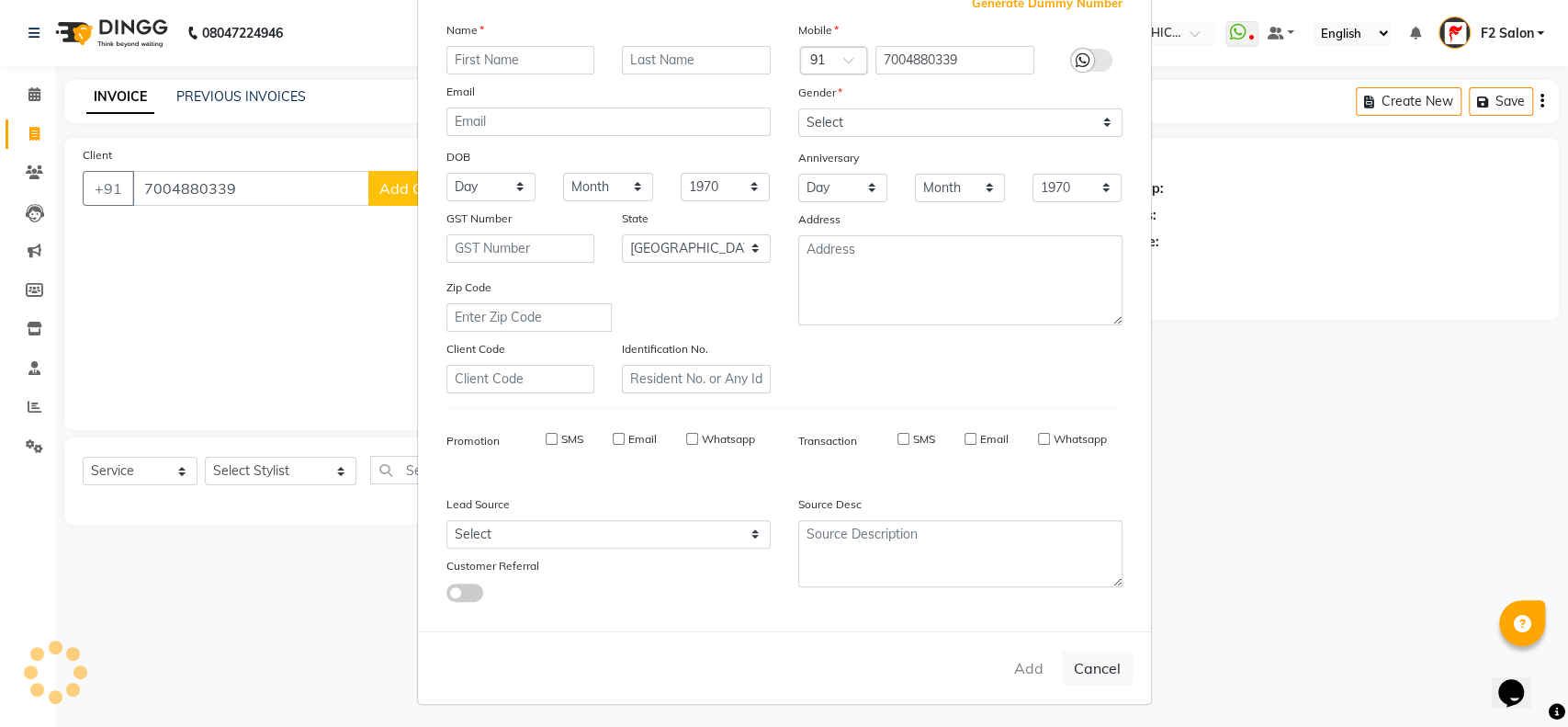
select select
checkbox input "false"
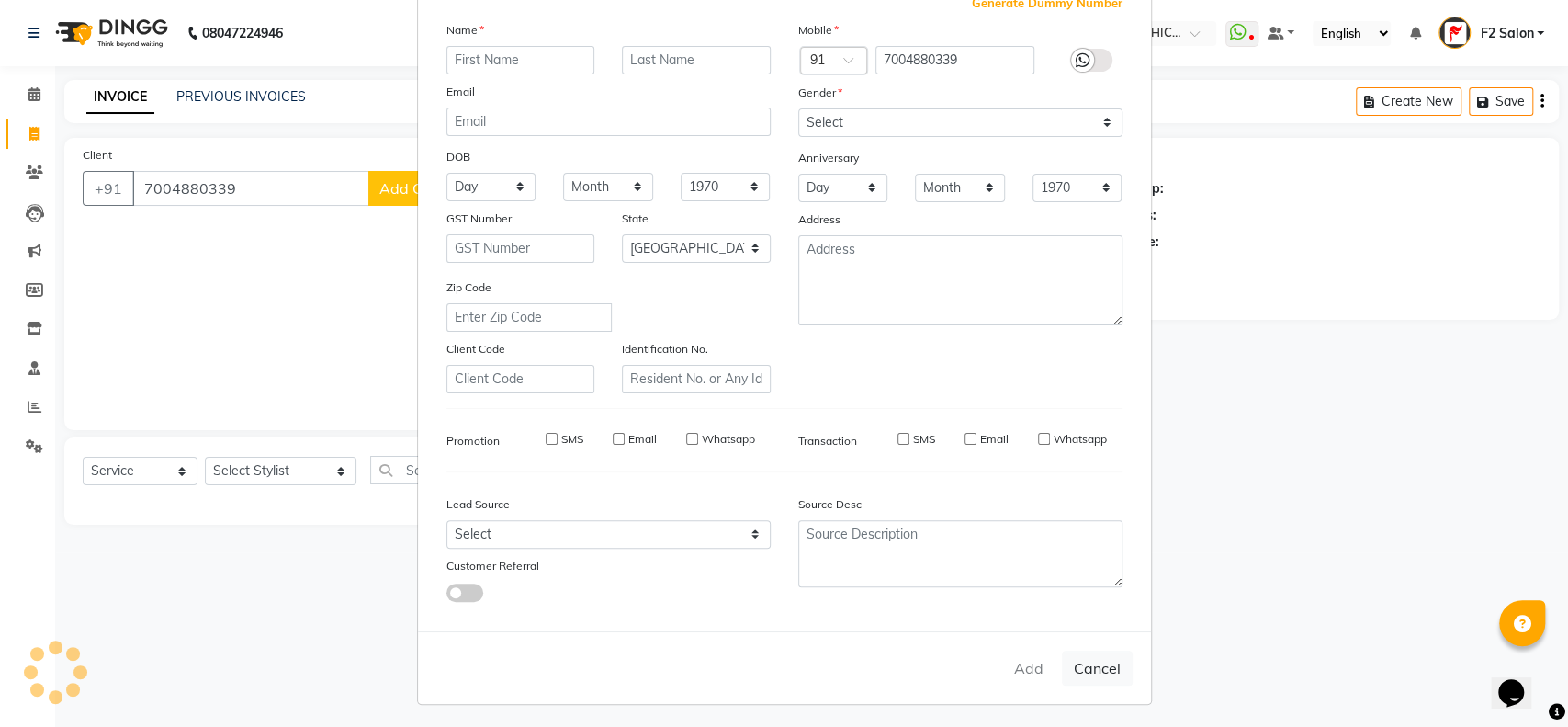
checkbox input "false"
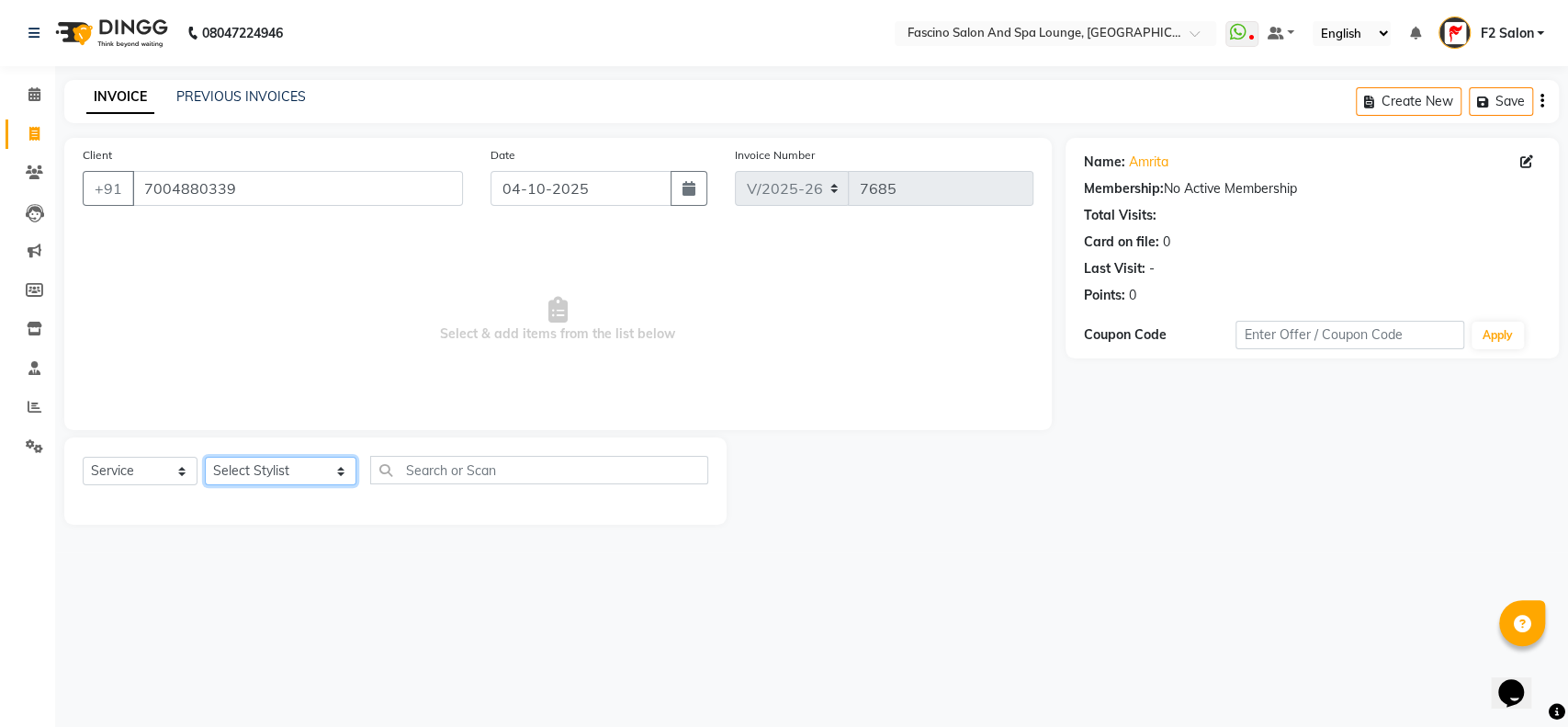
drag, startPoint x: 305, startPoint y: 467, endPoint x: 317, endPoint y: 468, distance: 12.0
click at [305, 467] on select "Select Stylist akash F3 [PERSON_NAME] [PERSON_NAME] [PERSON_NAME] Bhushan [PERS…" at bounding box center [280, 471] width 151 height 29
click at [179, 474] on select "Select Service Product Membership Package Voucher Prepaid Gift Card" at bounding box center [140, 471] width 115 height 29
select select "membership"
click at [82, 456] on select "Select Service Product Membership Package Voucher Prepaid Gift Card" at bounding box center [140, 471] width 115 height 29
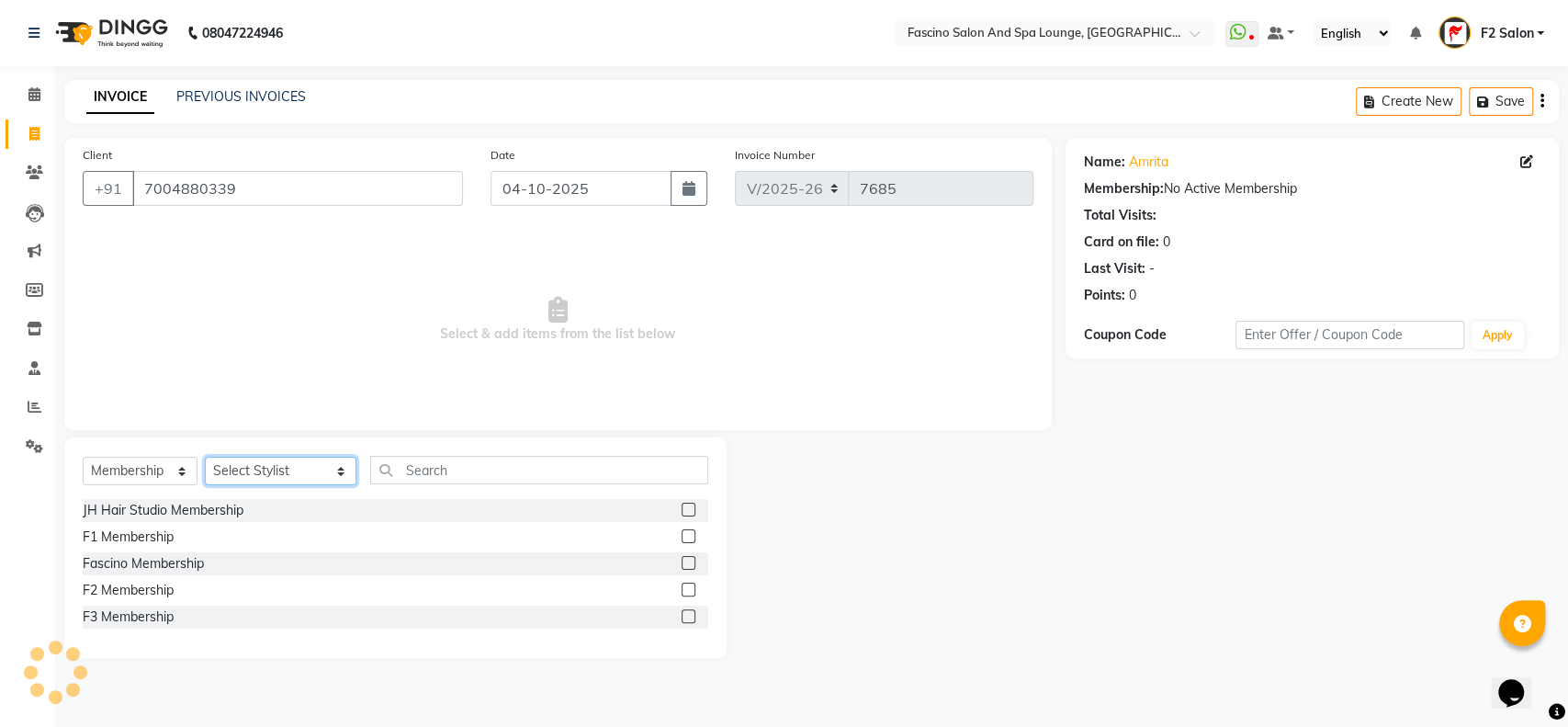
click at [304, 467] on select "Select Stylist akash F3 [PERSON_NAME] [PERSON_NAME] [PERSON_NAME] Bhushan [PERS…" at bounding box center [280, 471] width 151 height 29
select select "92317"
click at [205, 456] on select "Select Stylist akash F3 [PERSON_NAME] [PERSON_NAME] [PERSON_NAME] Bhushan [PERS…" at bounding box center [280, 471] width 151 height 29
click at [691, 587] on label at bounding box center [689, 589] width 13 height 13
click at [691, 587] on input "checkbox" at bounding box center [688, 590] width 11 height 11
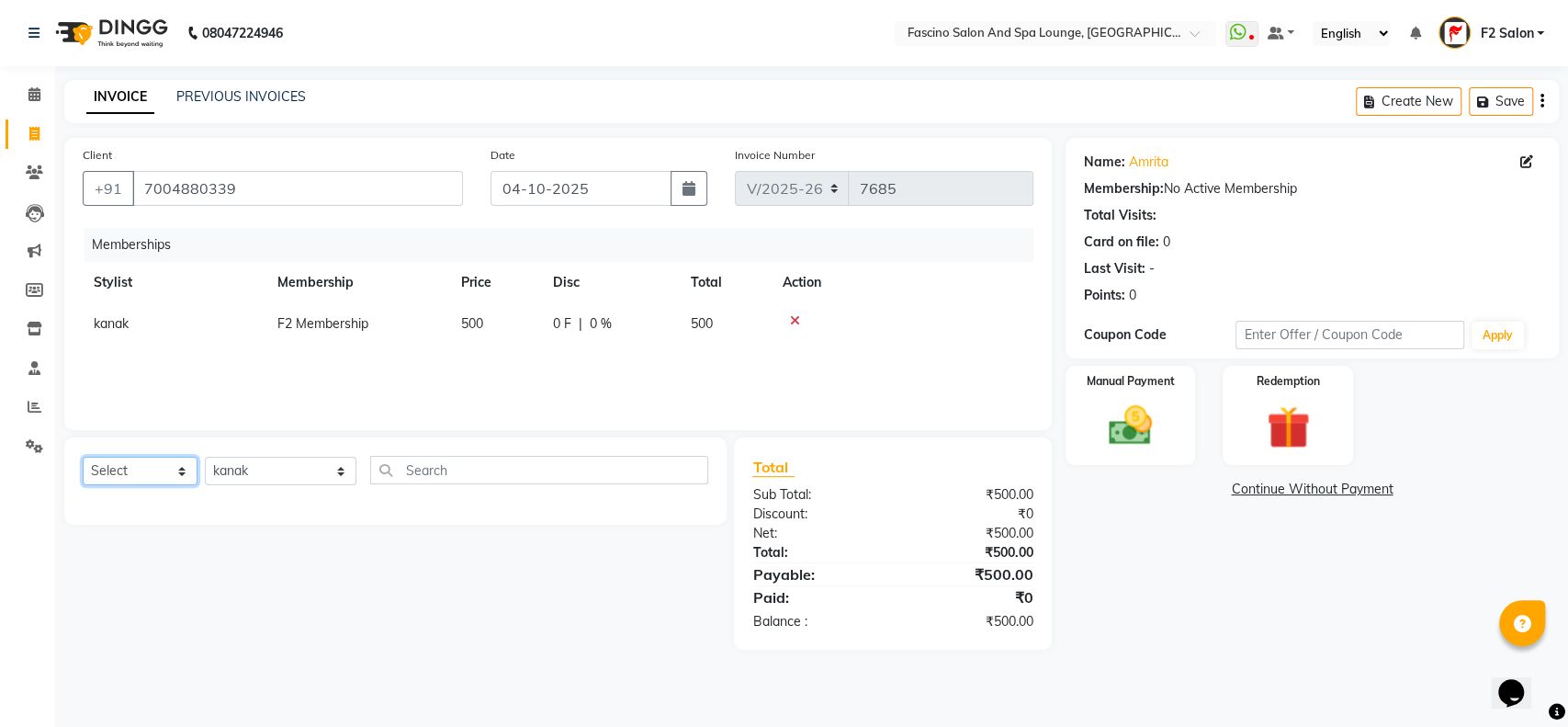
click at [178, 474] on select "Select Service Product Package Voucher Prepaid Gift Card" at bounding box center [140, 471] width 115 height 29
select select "service"
click at [82, 456] on select "Select Service Product Package Voucher Prepaid Gift Card" at bounding box center [140, 471] width 115 height 29
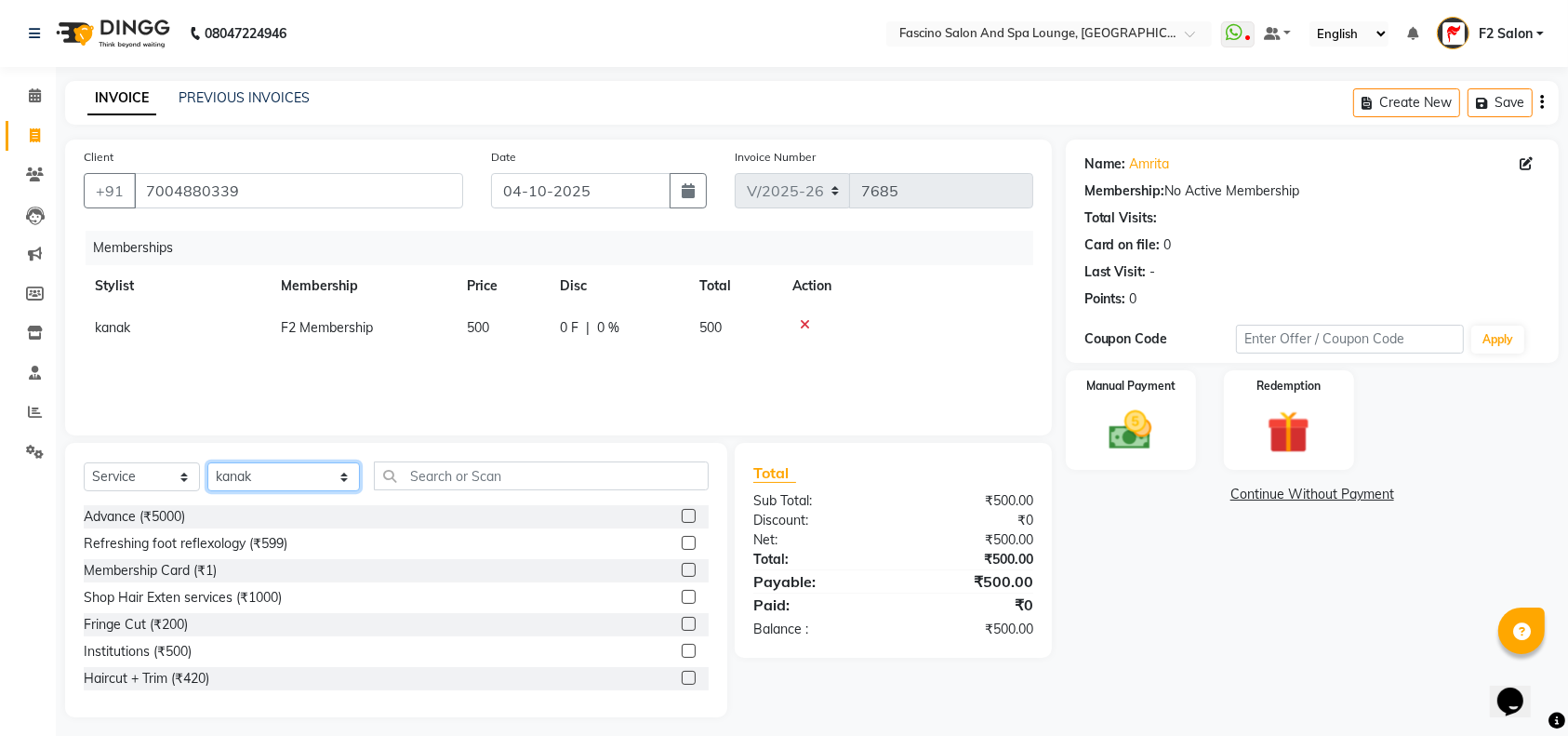
click at [298, 475] on select "Select Stylist akash F3 [PERSON_NAME] [PERSON_NAME] [PERSON_NAME] Bhushan [PERS…" at bounding box center [284, 476] width 153 height 29
click at [320, 473] on select "Select Stylist akash F3 [PERSON_NAME] [PERSON_NAME] [PERSON_NAME] Bhushan [PERS…" at bounding box center [284, 476] width 153 height 29
select select "74326"
click at [207, 462] on select "Select Stylist akash F3 [PERSON_NAME] [PERSON_NAME] [PERSON_NAME] Bhushan [PERS…" at bounding box center [284, 476] width 153 height 29
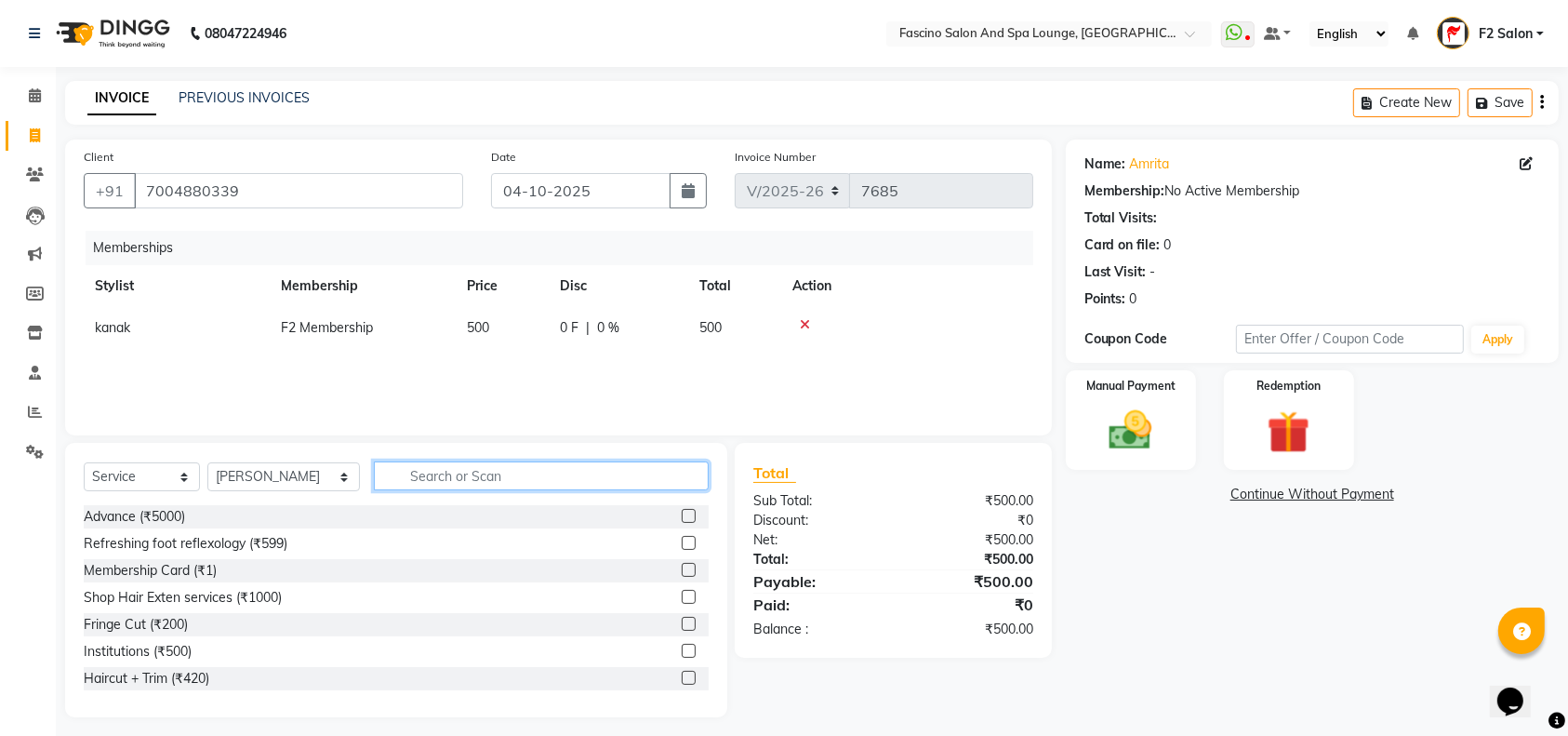
click at [379, 473] on input "text" at bounding box center [541, 475] width 335 height 29
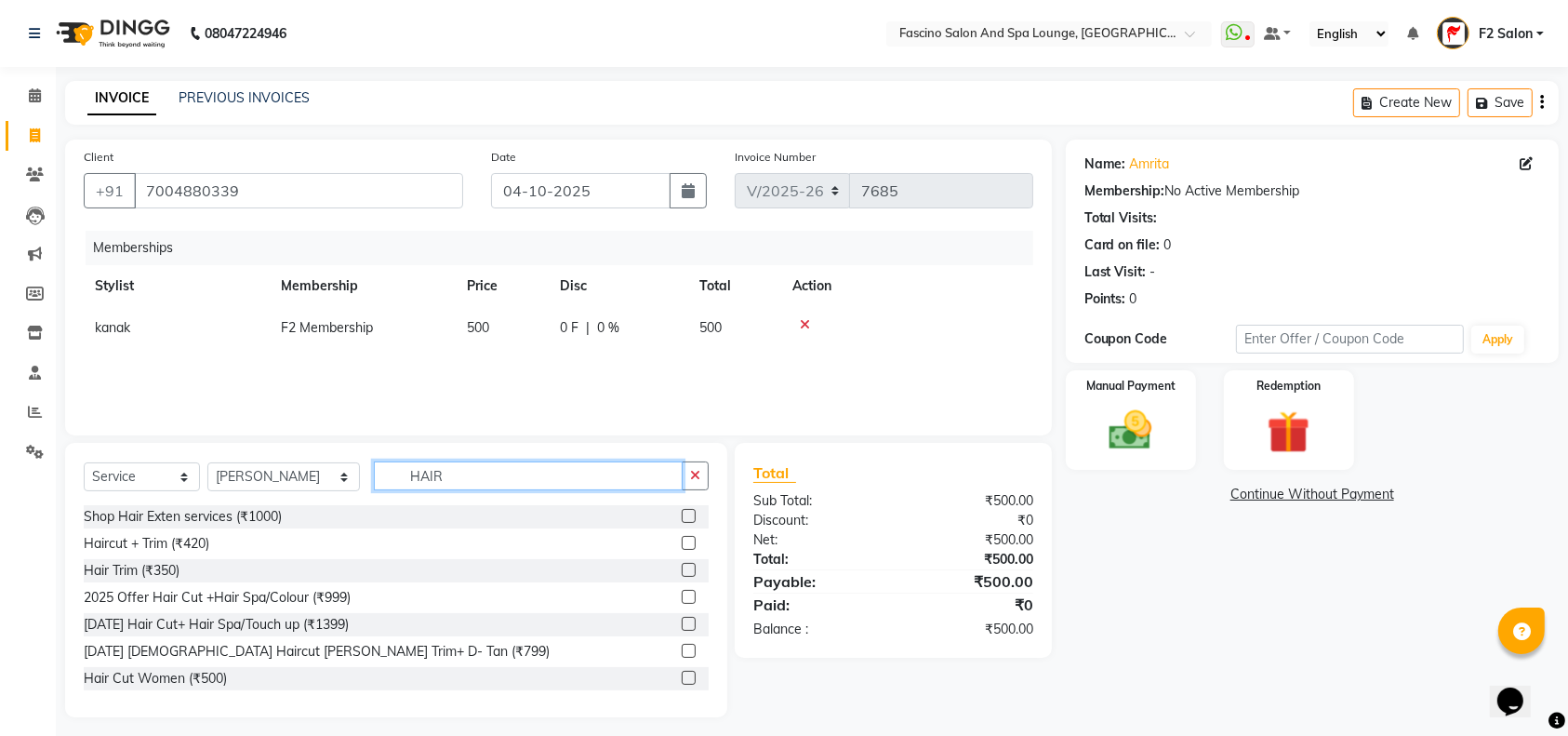
type input "HAIR"
click at [682, 542] on label at bounding box center [689, 542] width 14 height 14
click at [682, 542] on input "checkbox" at bounding box center [688, 543] width 12 height 12
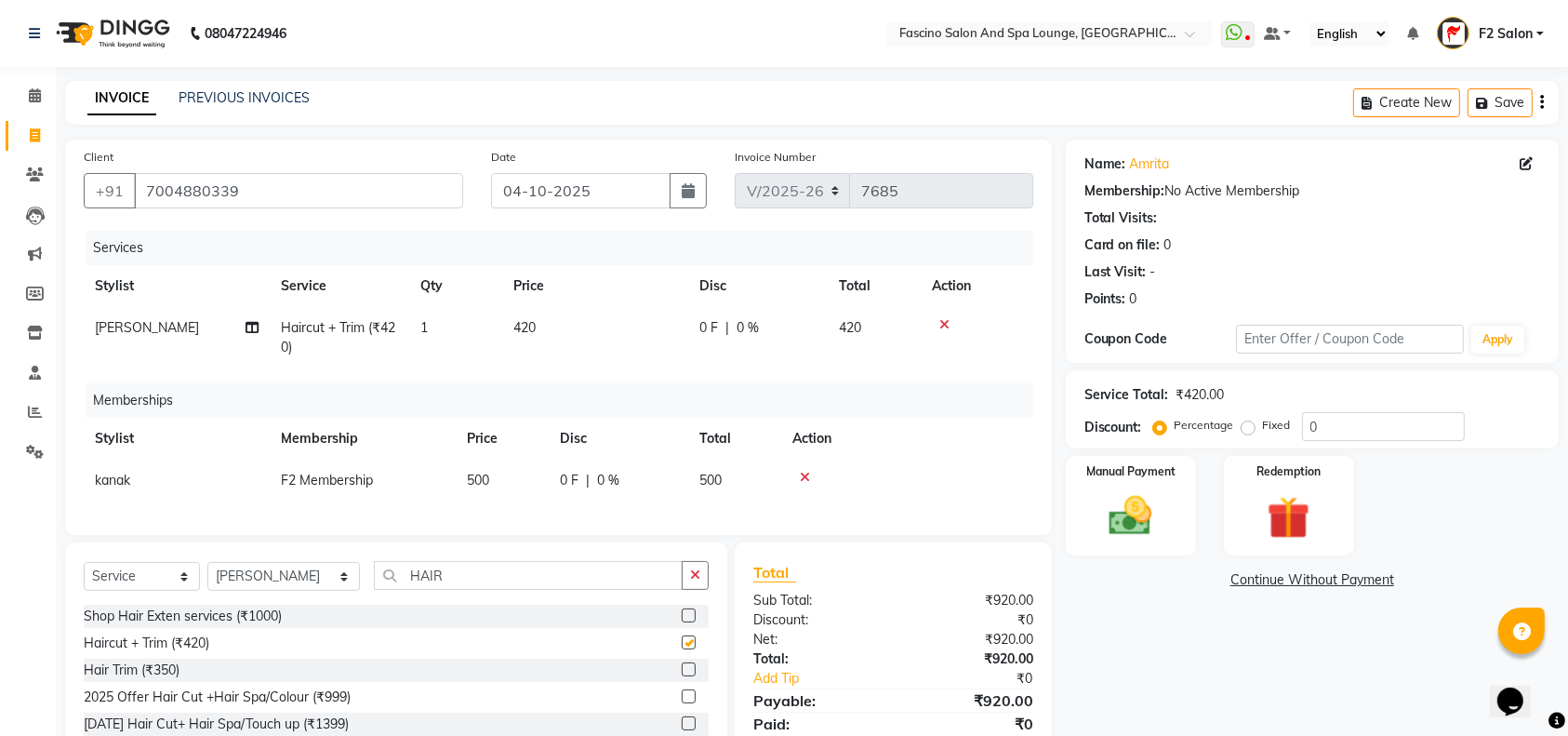
checkbox input "false"
click at [308, 591] on select "Select Stylist akash F3 [PERSON_NAME] [PERSON_NAME] [PERSON_NAME] Bhushan [PERS…" at bounding box center [284, 576] width 153 height 29
select select "93728"
click at [207, 580] on select "Select Stylist akash F3 [PERSON_NAME] [PERSON_NAME] [PERSON_NAME] Bhushan [PERS…" at bounding box center [284, 576] width 153 height 29
click at [430, 576] on div "Select Service Product Package Voucher Prepaid Gift Card Select Stylist akash F…" at bounding box center [396, 679] width 662 height 274
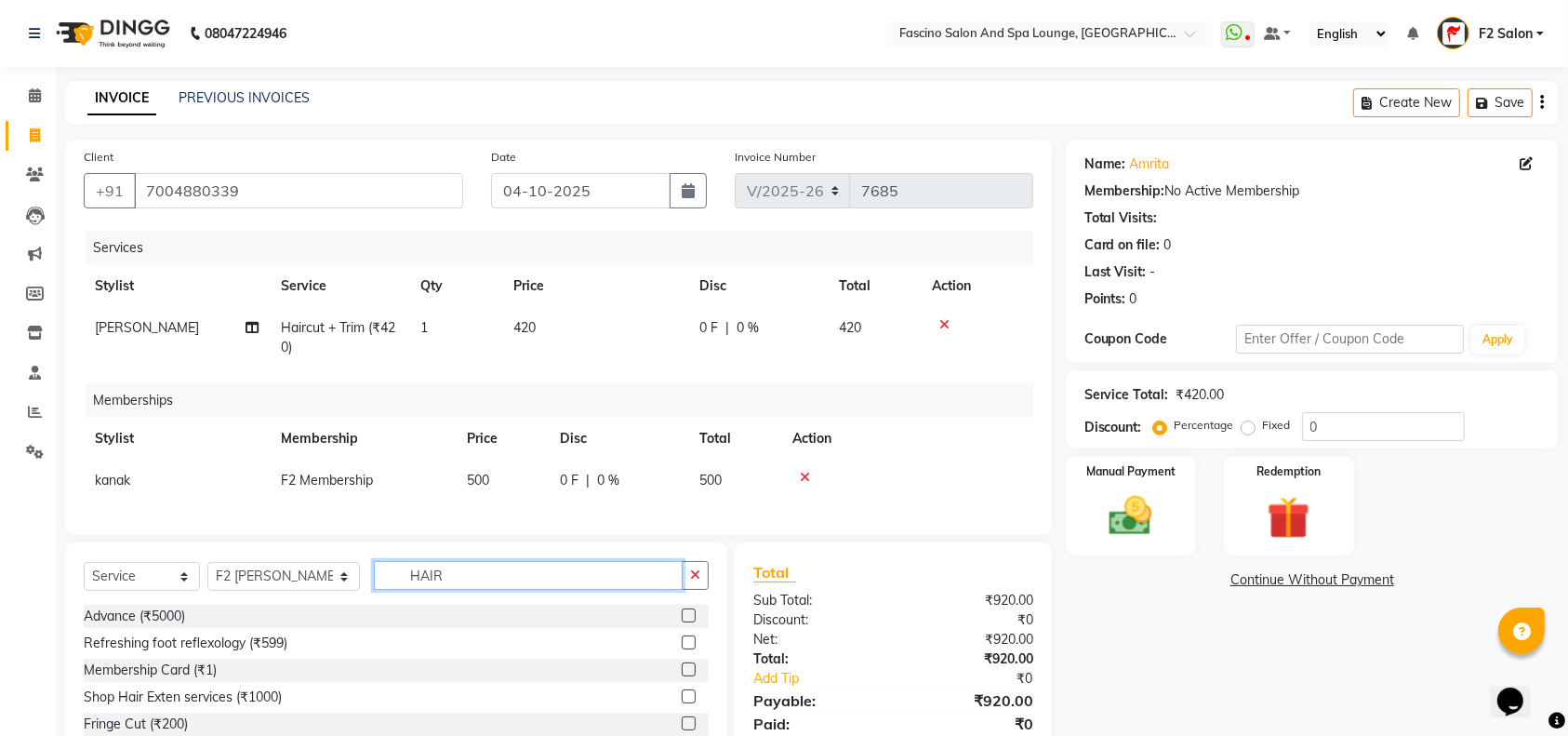
click at [442, 590] on input "HAIR" at bounding box center [528, 575] width 309 height 29
type input "H"
type input "HAIR"
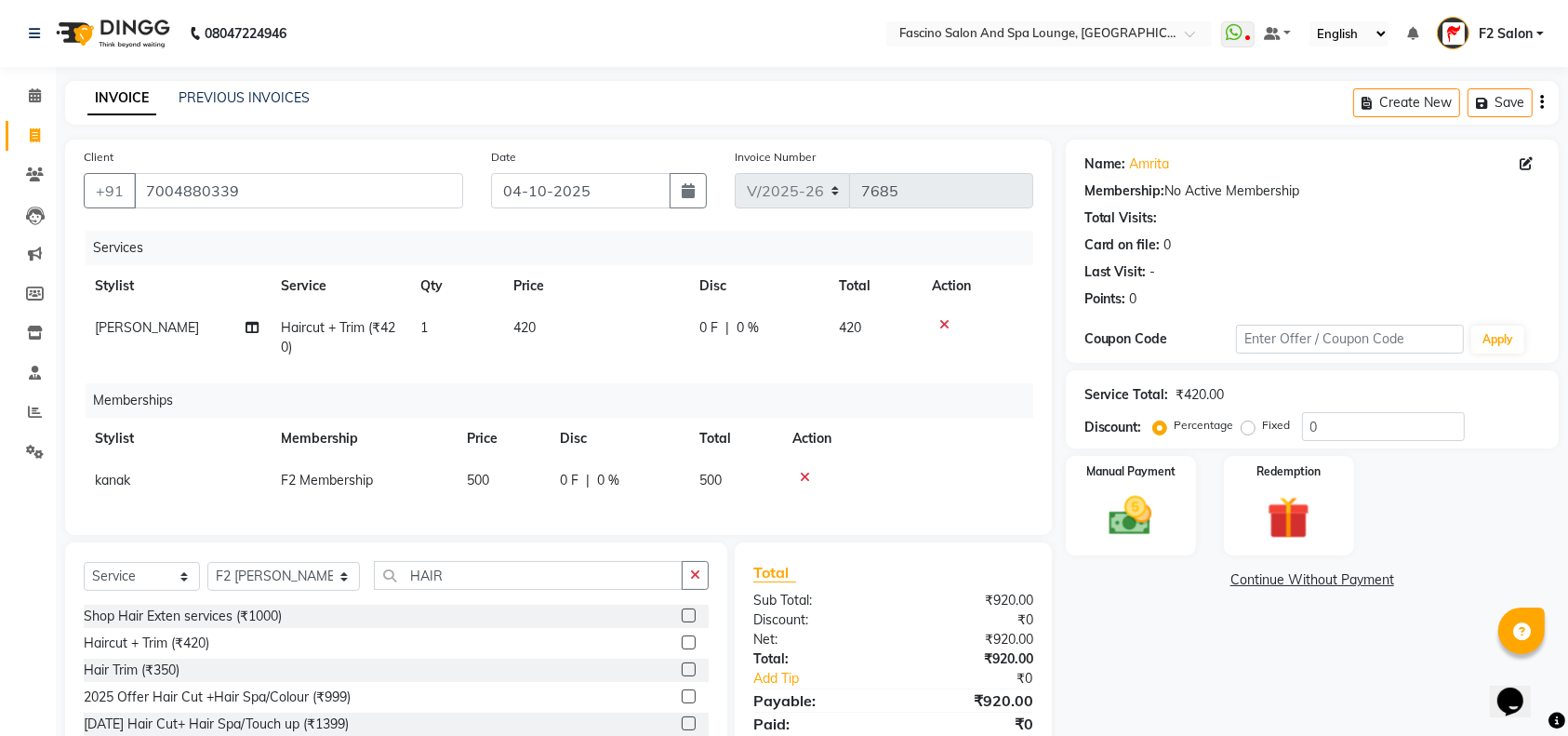
click at [682, 649] on label at bounding box center [689, 642] width 14 height 14
click at [682, 649] on input "checkbox" at bounding box center [688, 643] width 12 height 12
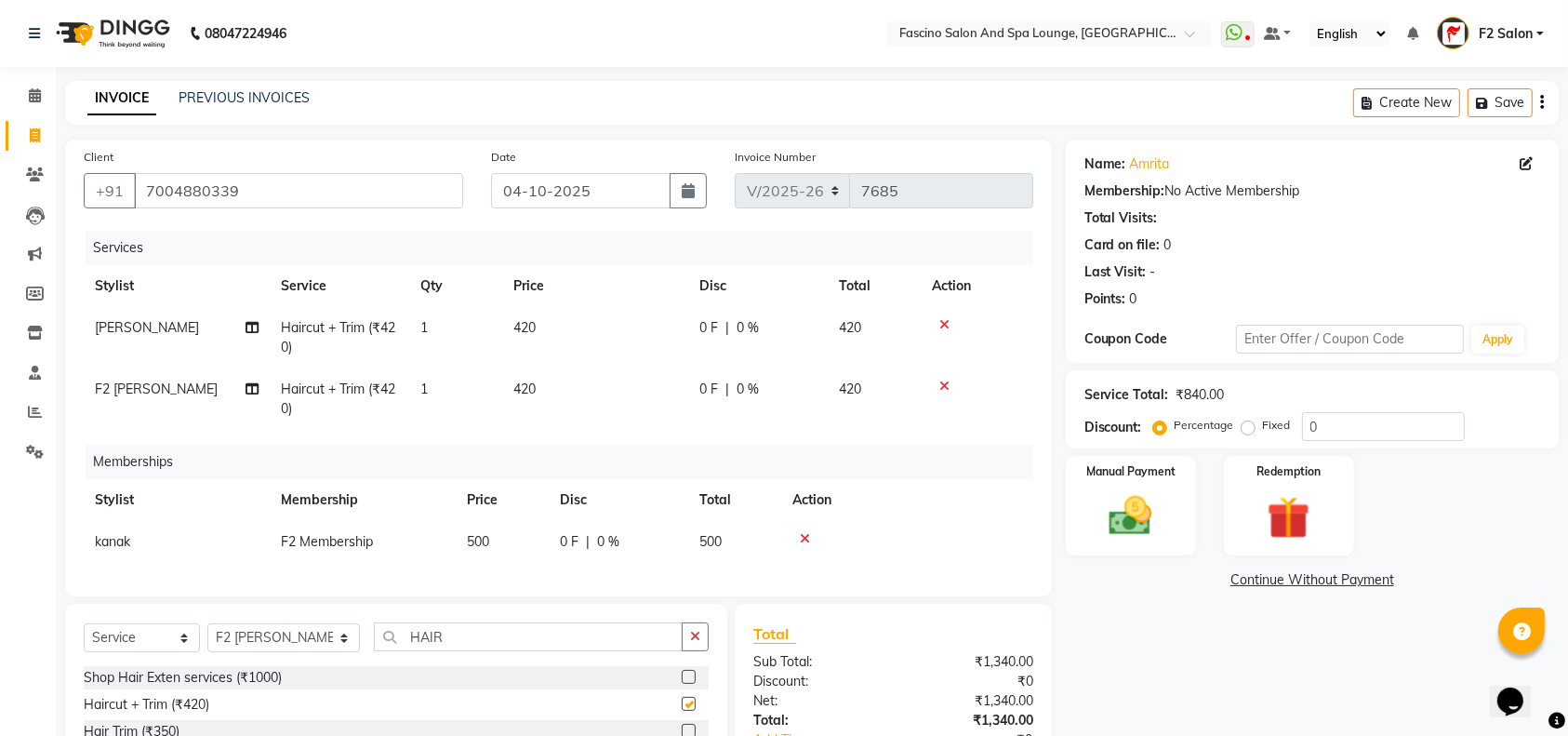
checkbox input "false"
click at [421, 646] on input "HAIR" at bounding box center [528, 636] width 309 height 29
type input "H"
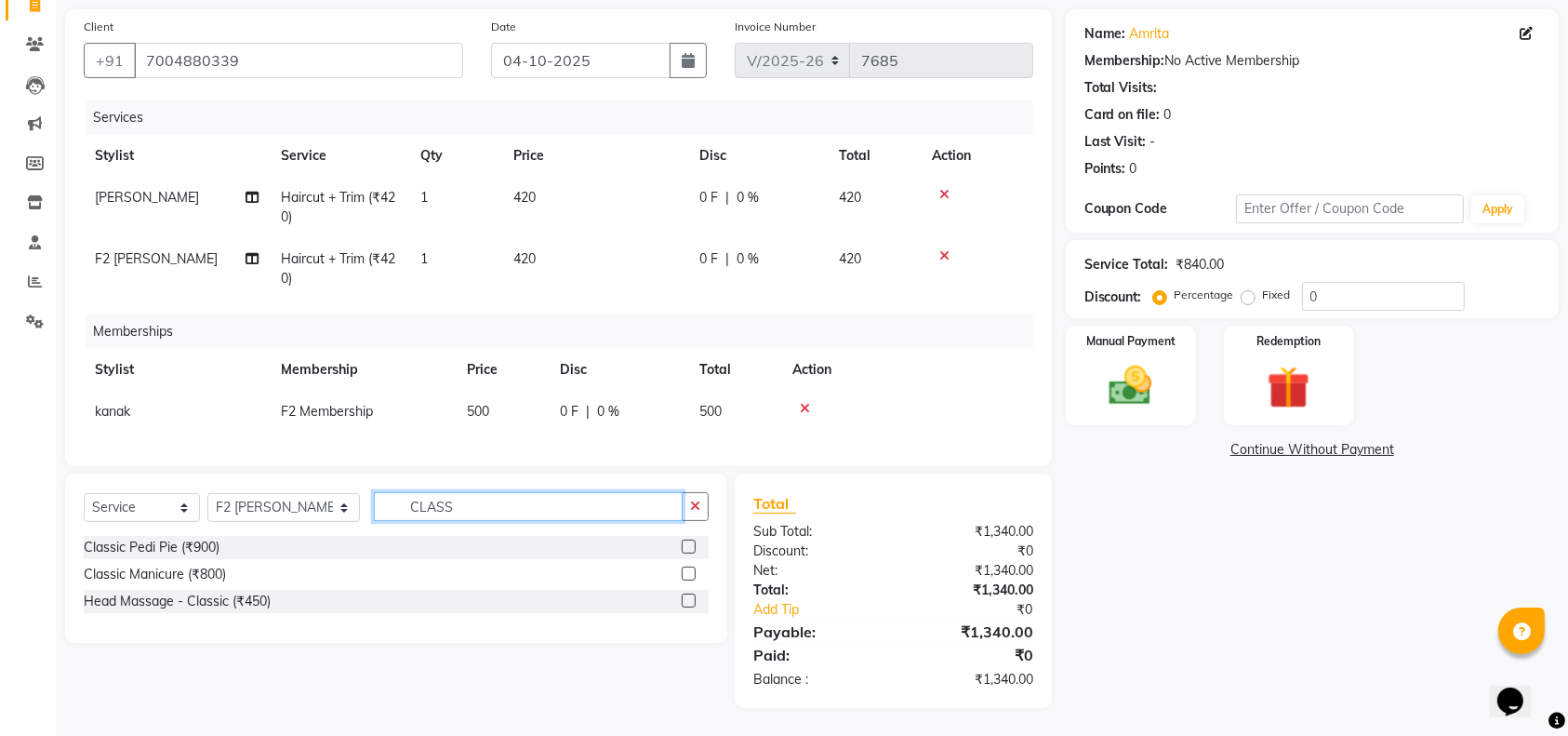
type input "CLASS"
click at [692, 601] on label at bounding box center [689, 600] width 14 height 14
click at [692, 601] on input "checkbox" at bounding box center [688, 601] width 12 height 12
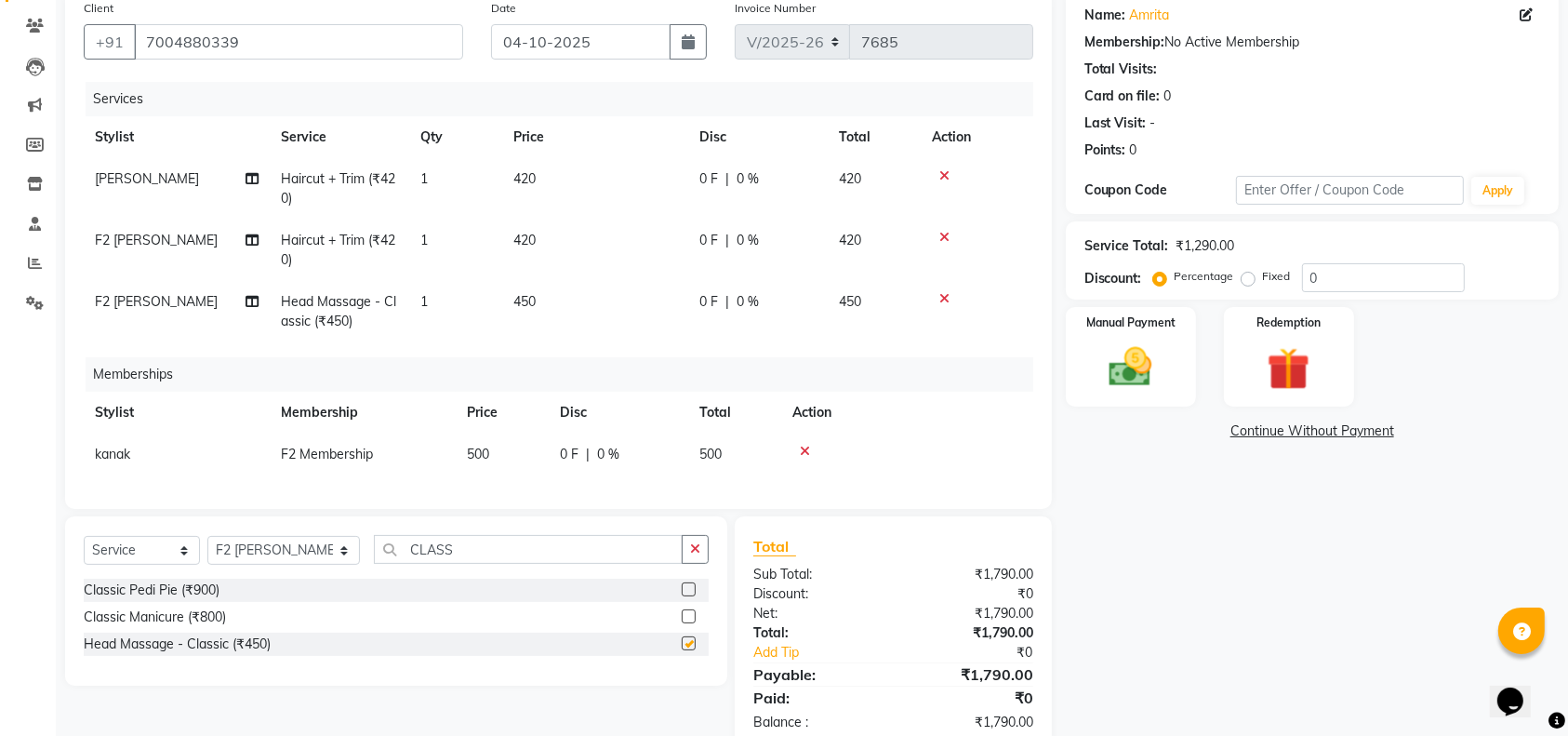
checkbox input "false"
click at [539, 293] on td "450" at bounding box center [596, 311] width 186 height 61
select select "93728"
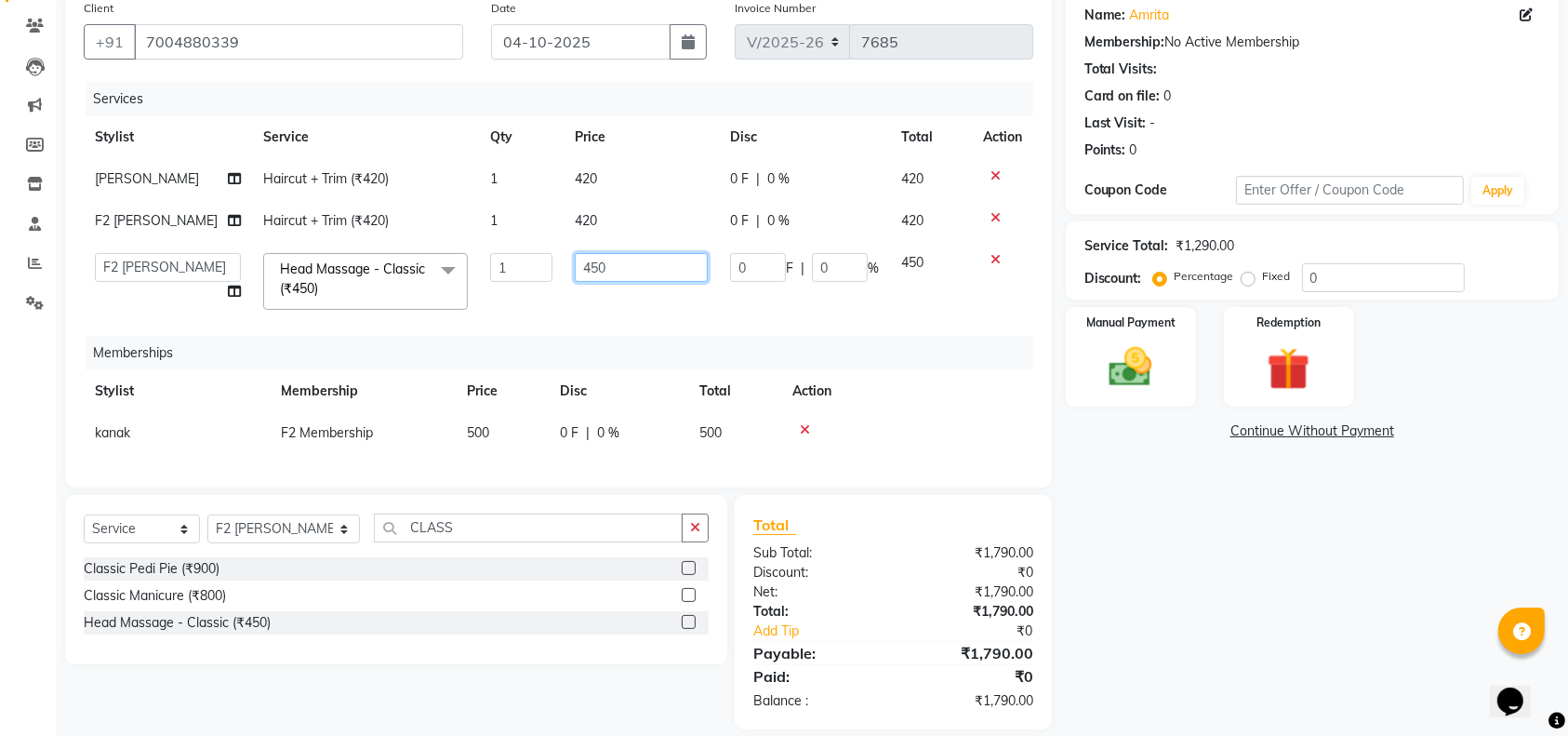
click at [631, 269] on input "450" at bounding box center [641, 267] width 132 height 29
type input "4"
type input "400"
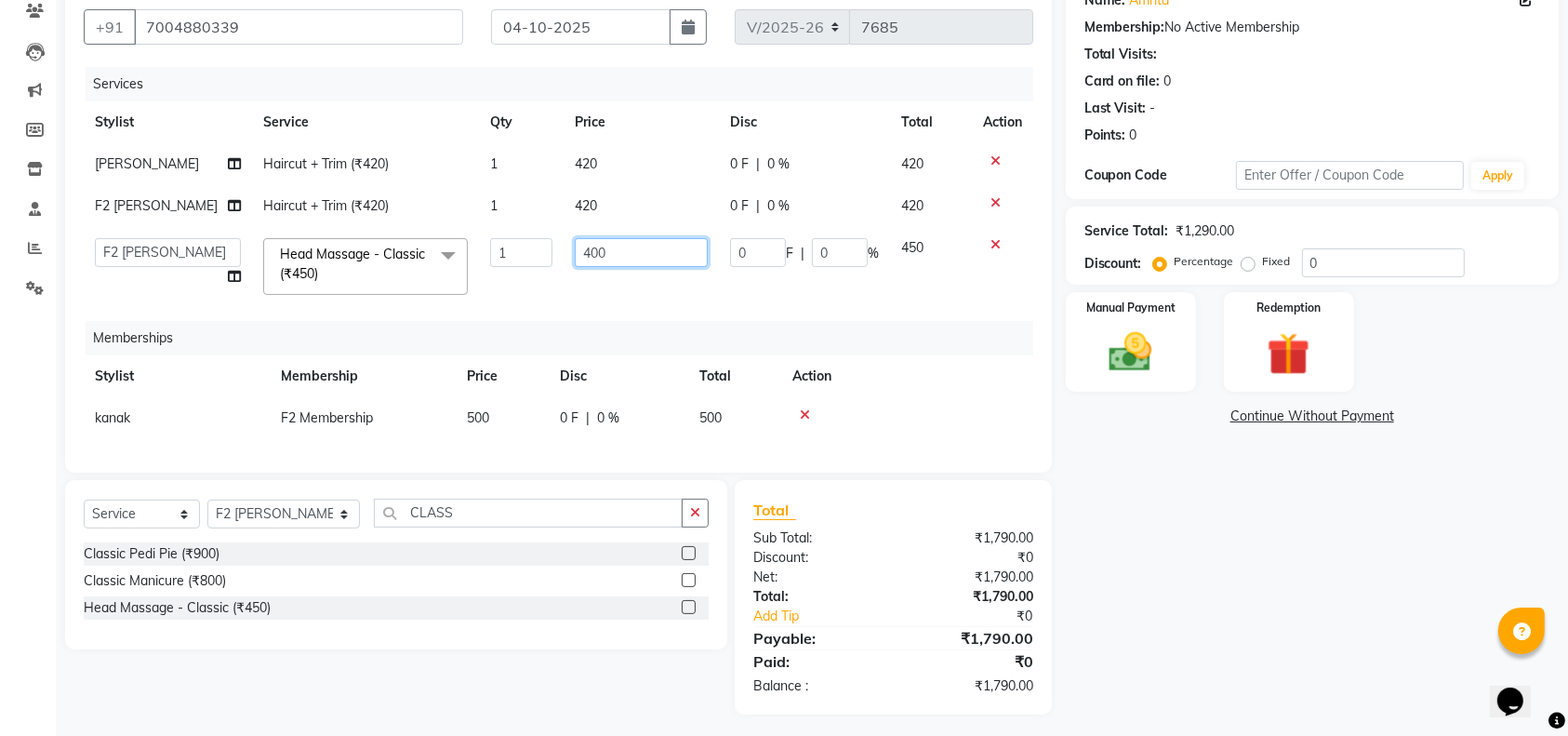
scroll to position [188, 0]
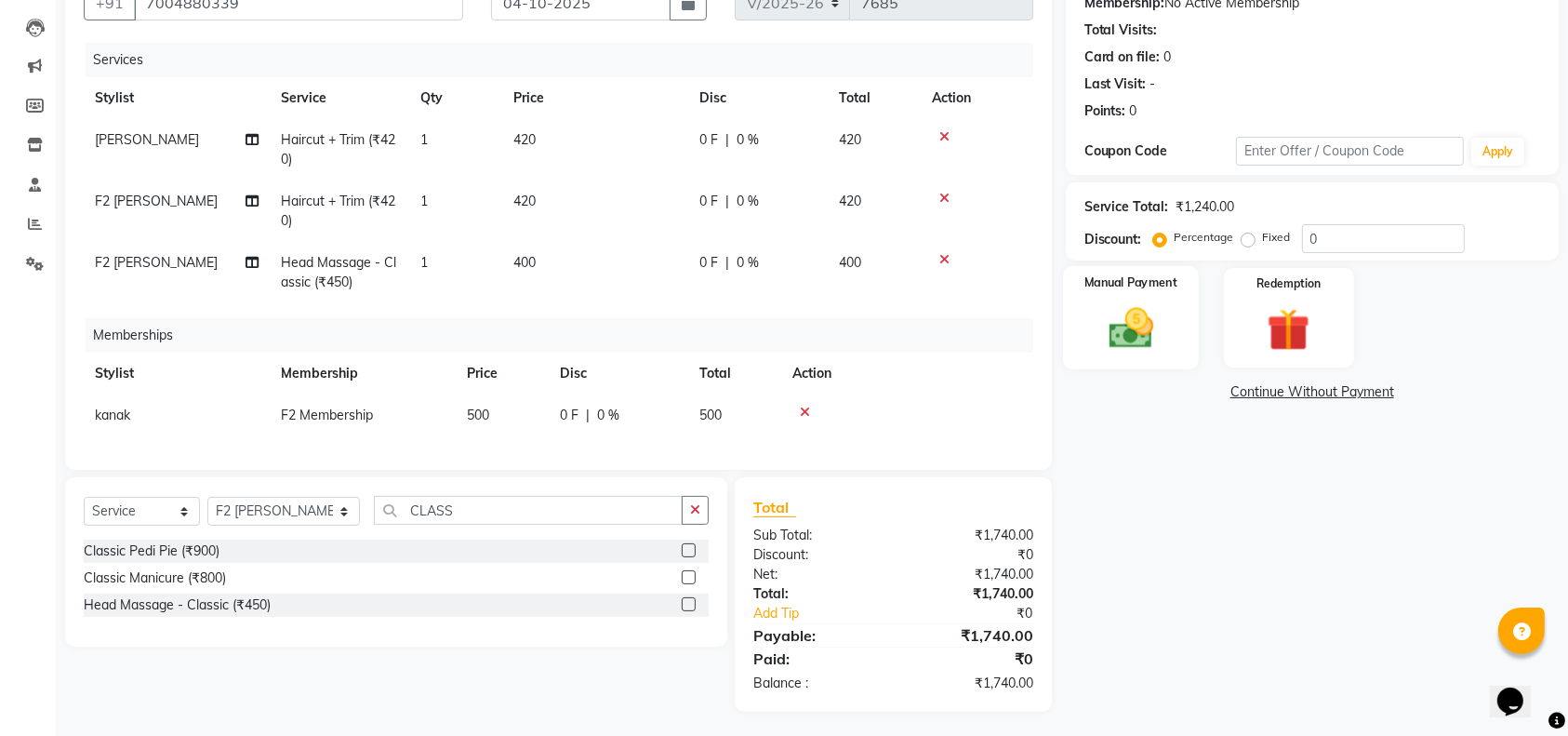
click at [1160, 294] on div "Manual Payment" at bounding box center [1131, 319] width 136 height 105
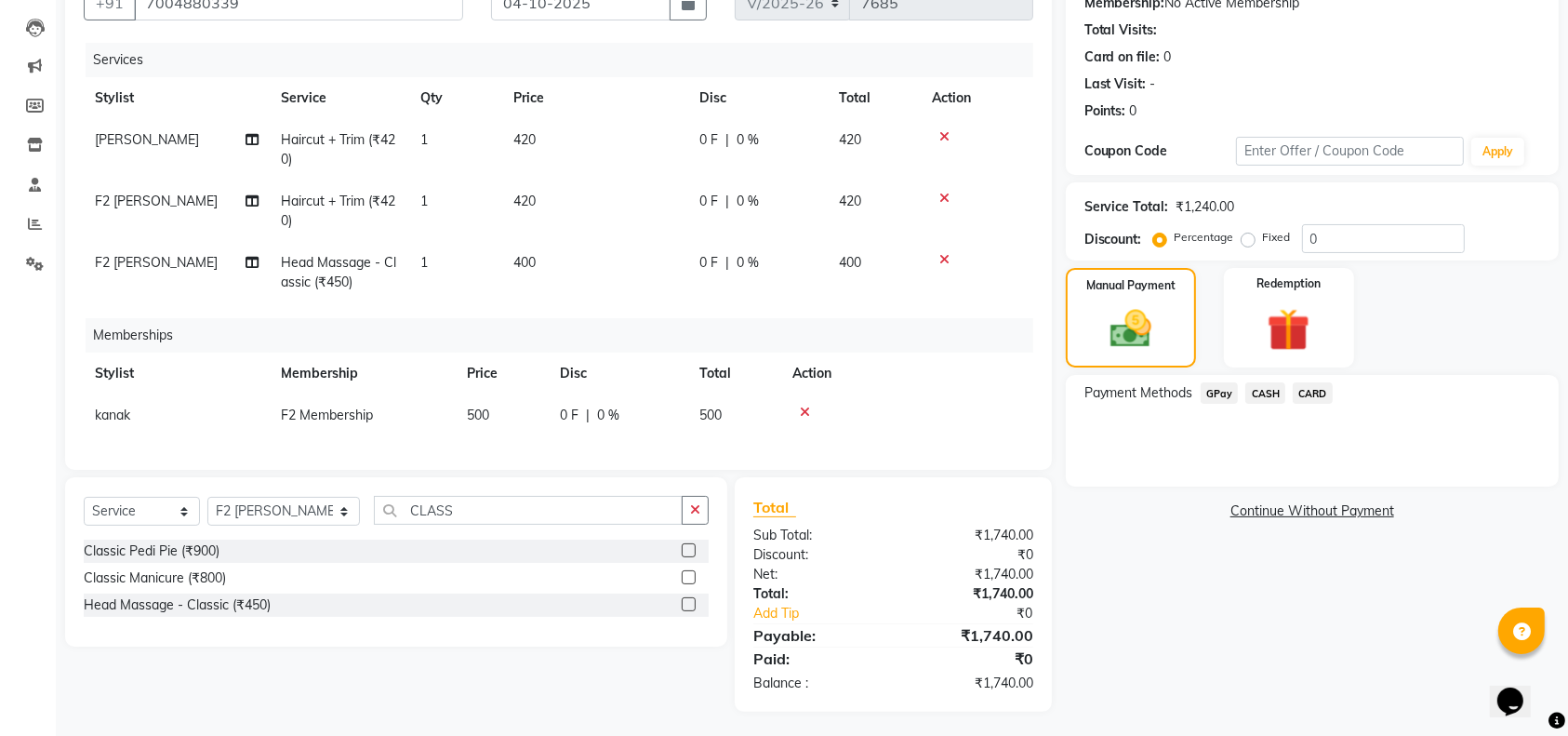
click at [1218, 391] on span "GPay" at bounding box center [1219, 393] width 38 height 21
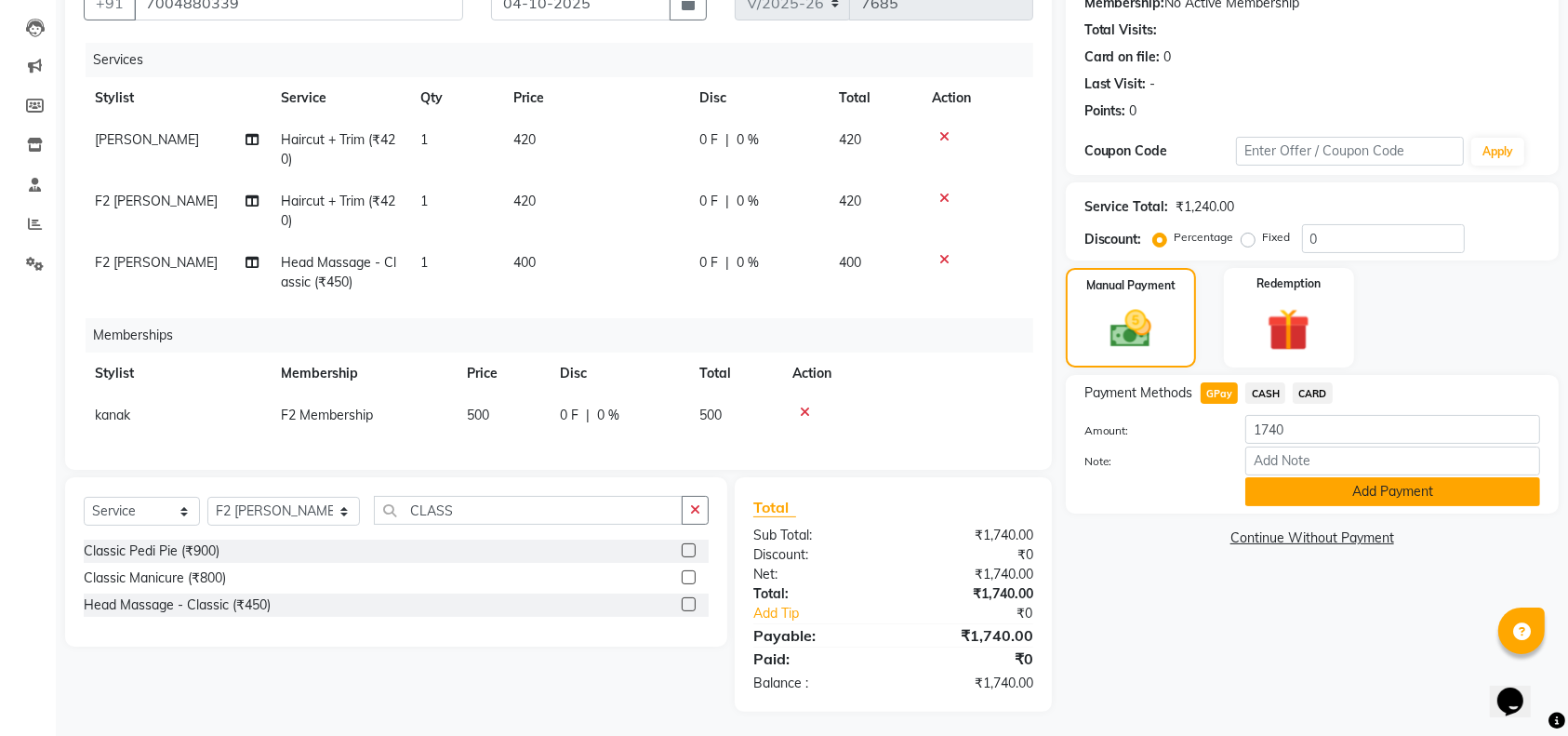
click at [1286, 489] on button "Add Payment" at bounding box center [1393, 492] width 294 height 29
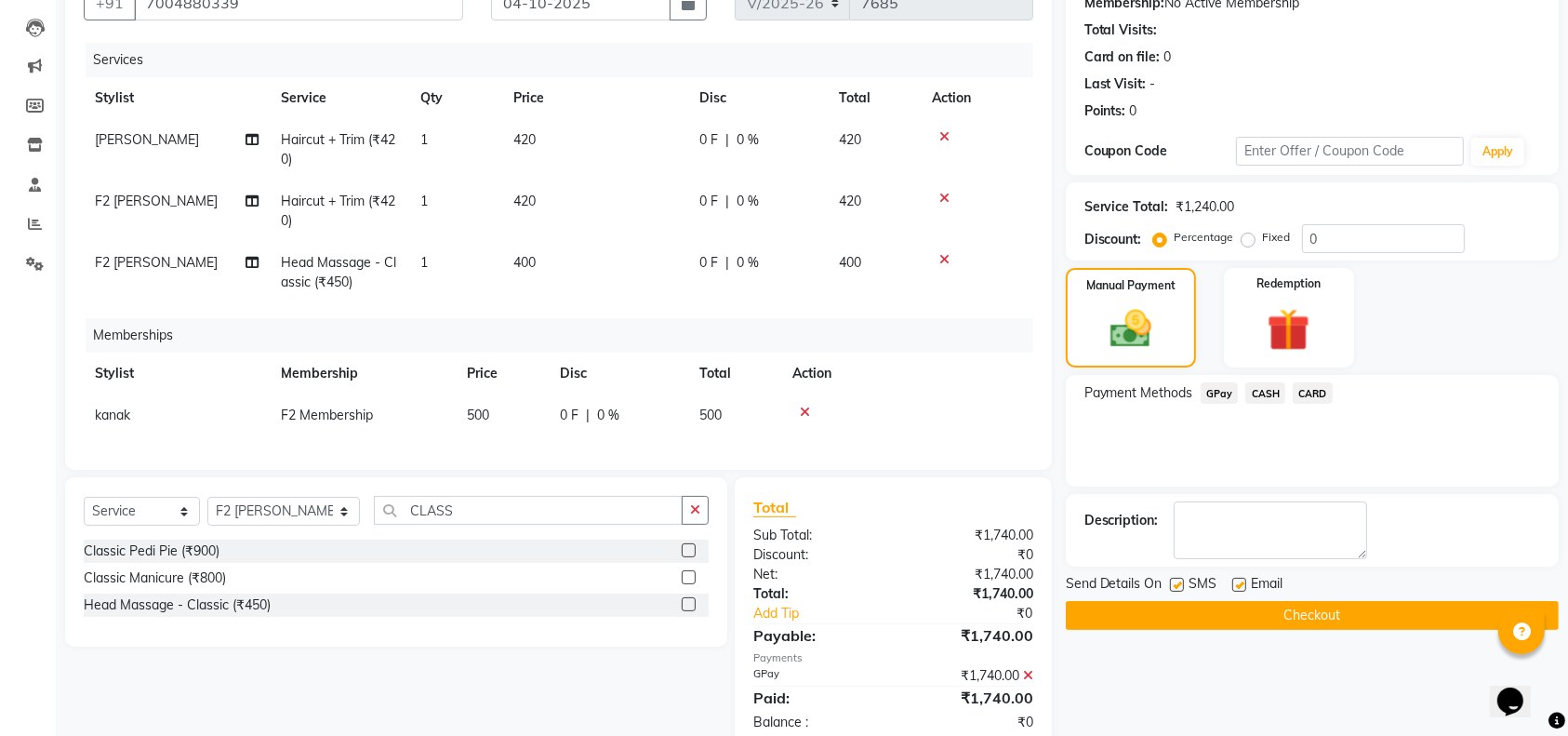
click at [1295, 607] on button "Checkout" at bounding box center [1312, 615] width 493 height 29
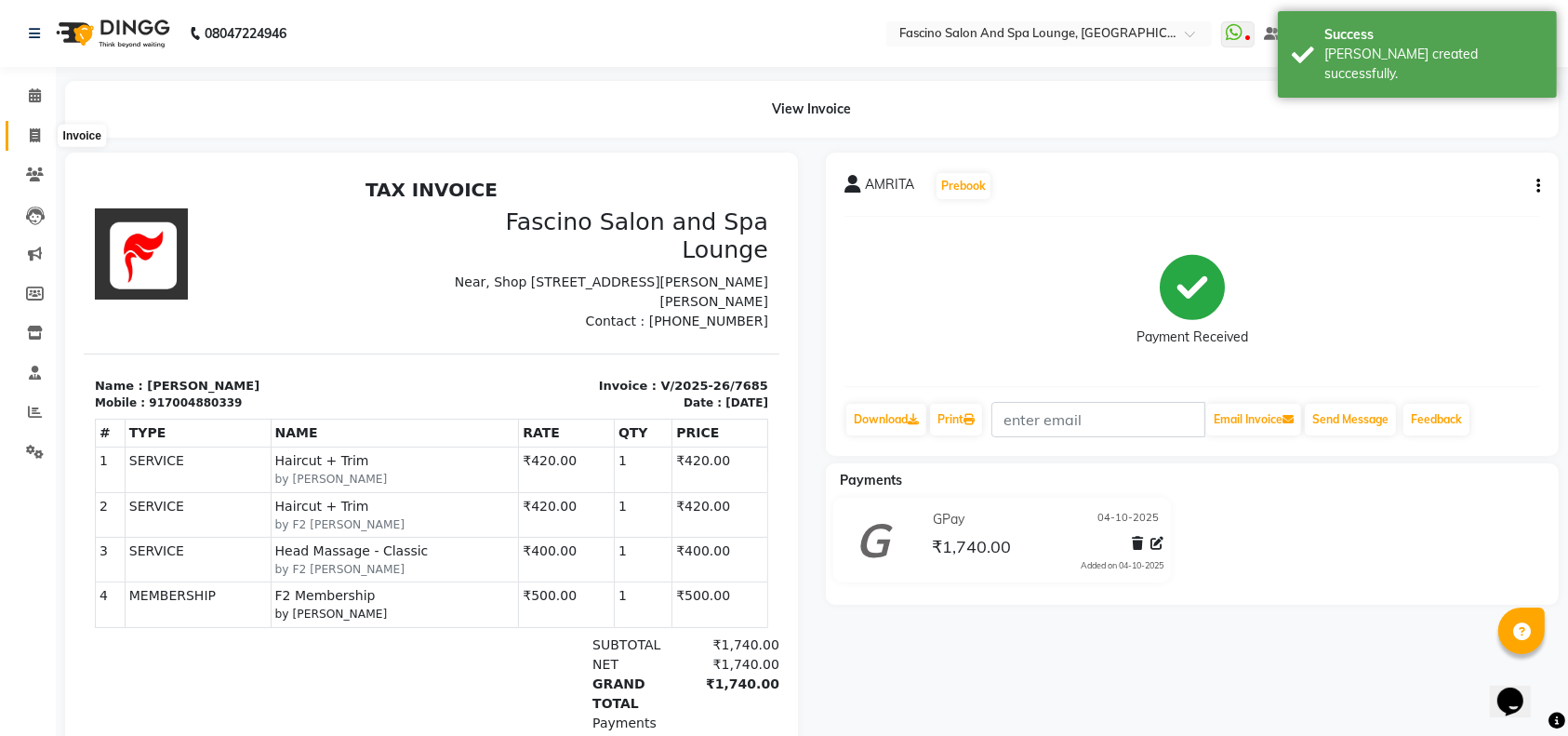
click at [36, 130] on icon at bounding box center [35, 136] width 11 height 14
select select "service"
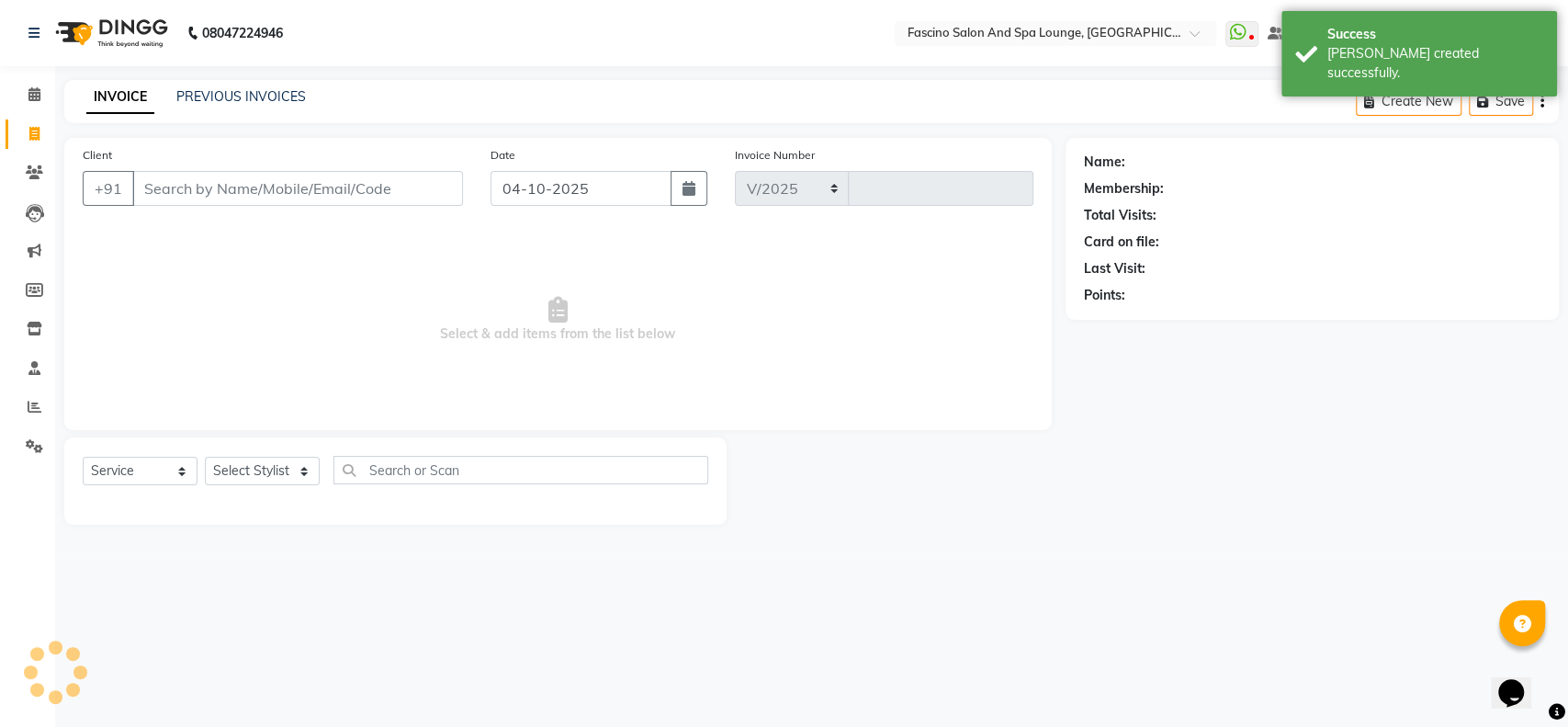
select select "129"
type input "7686"
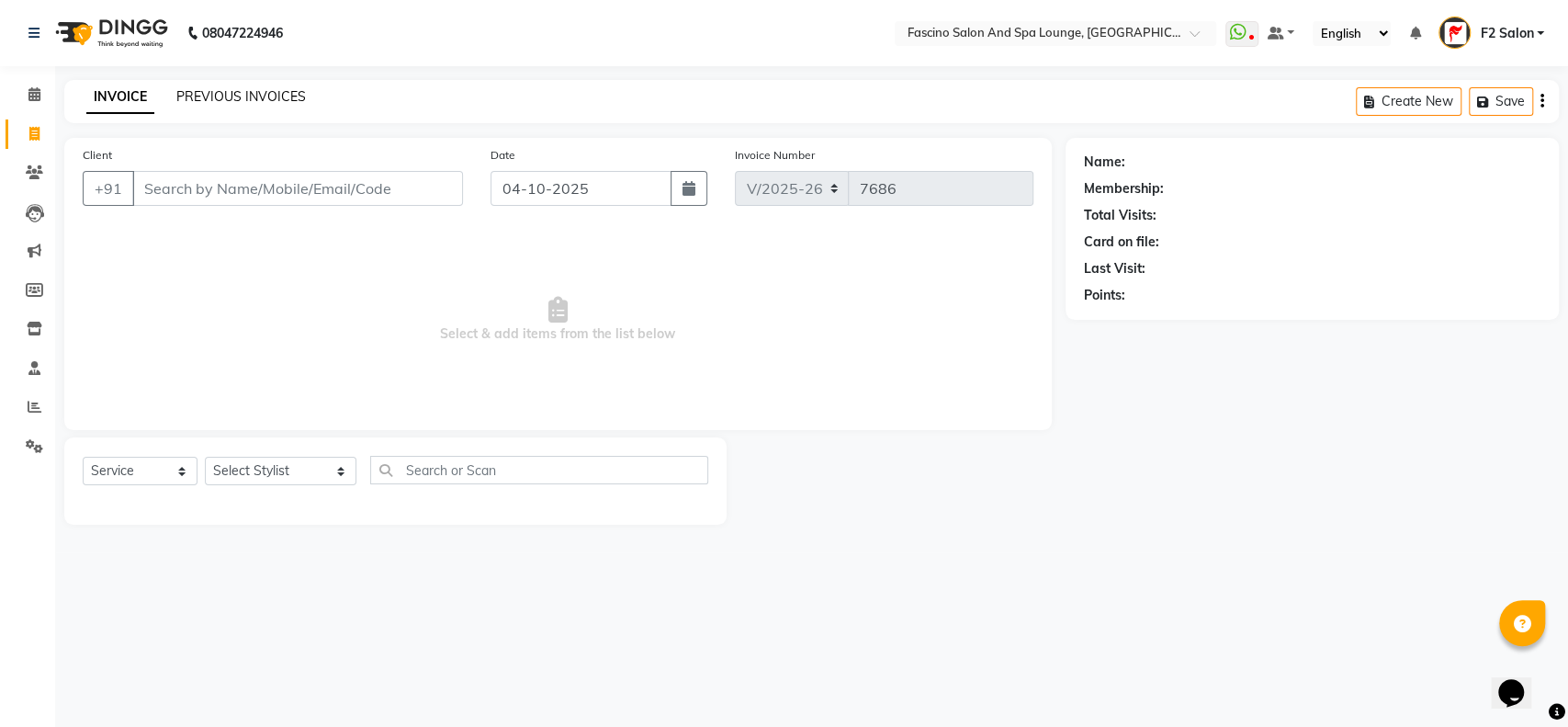
click at [230, 92] on link "PREVIOUS INVOICES" at bounding box center [240, 96] width 129 height 16
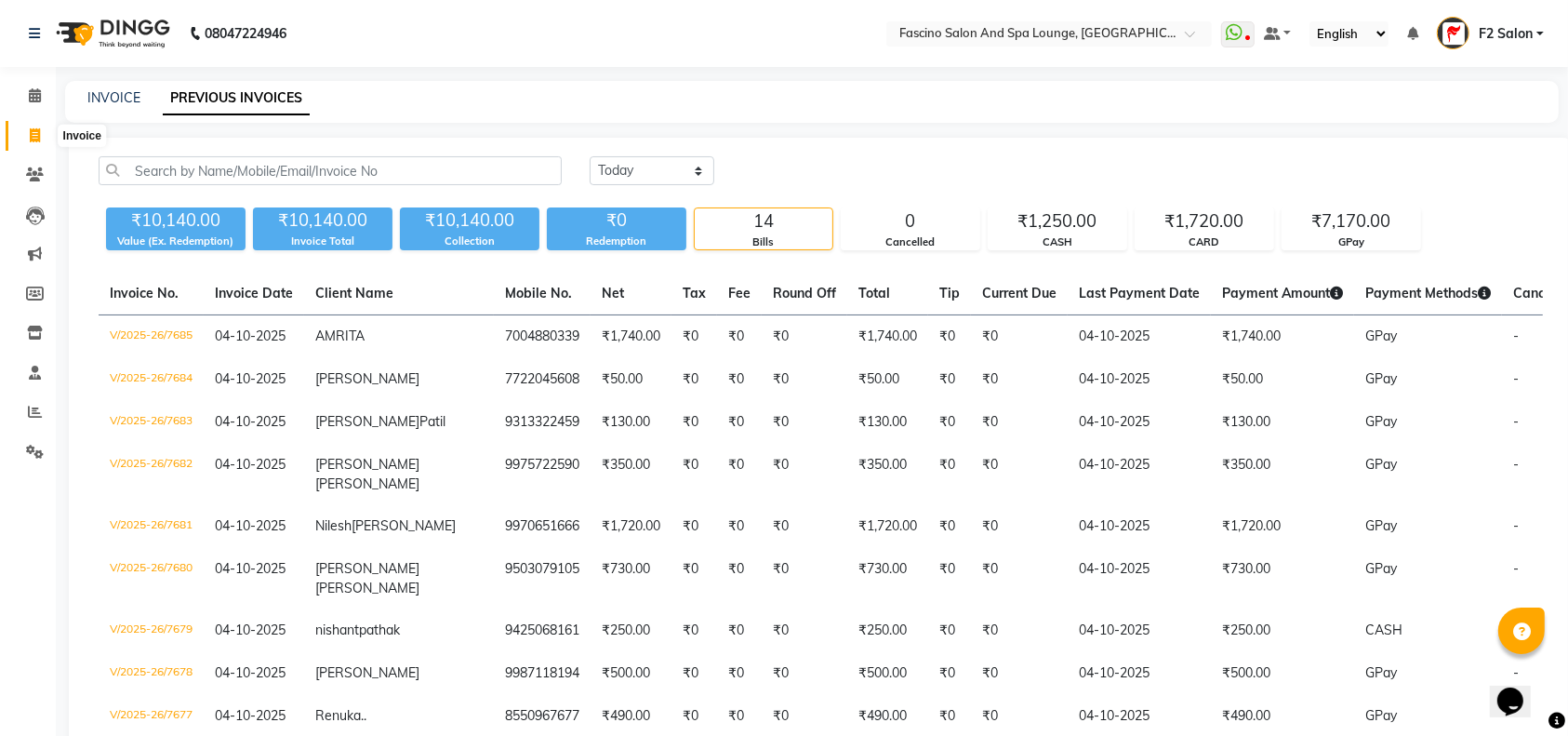
click at [37, 136] on icon at bounding box center [35, 136] width 11 height 14
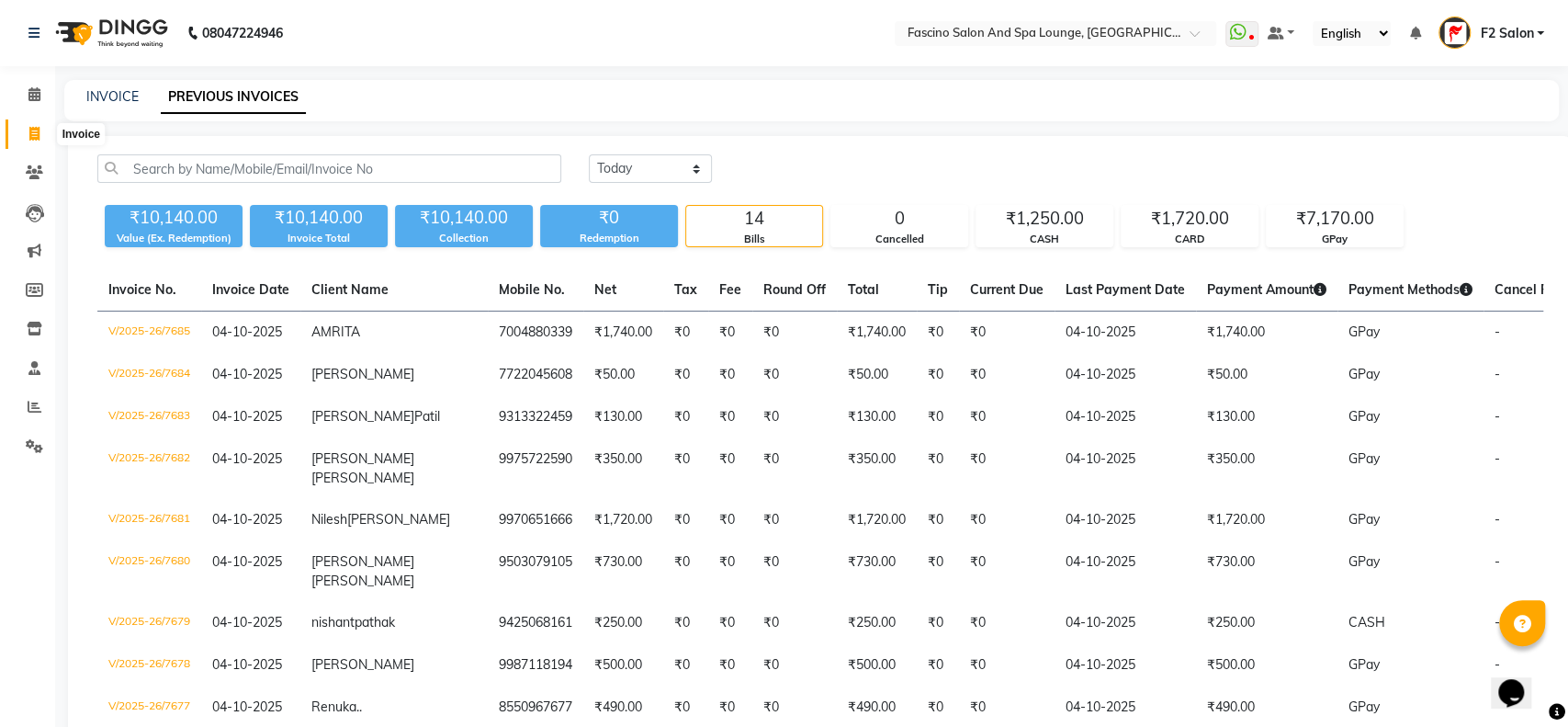
select select "129"
select select "service"
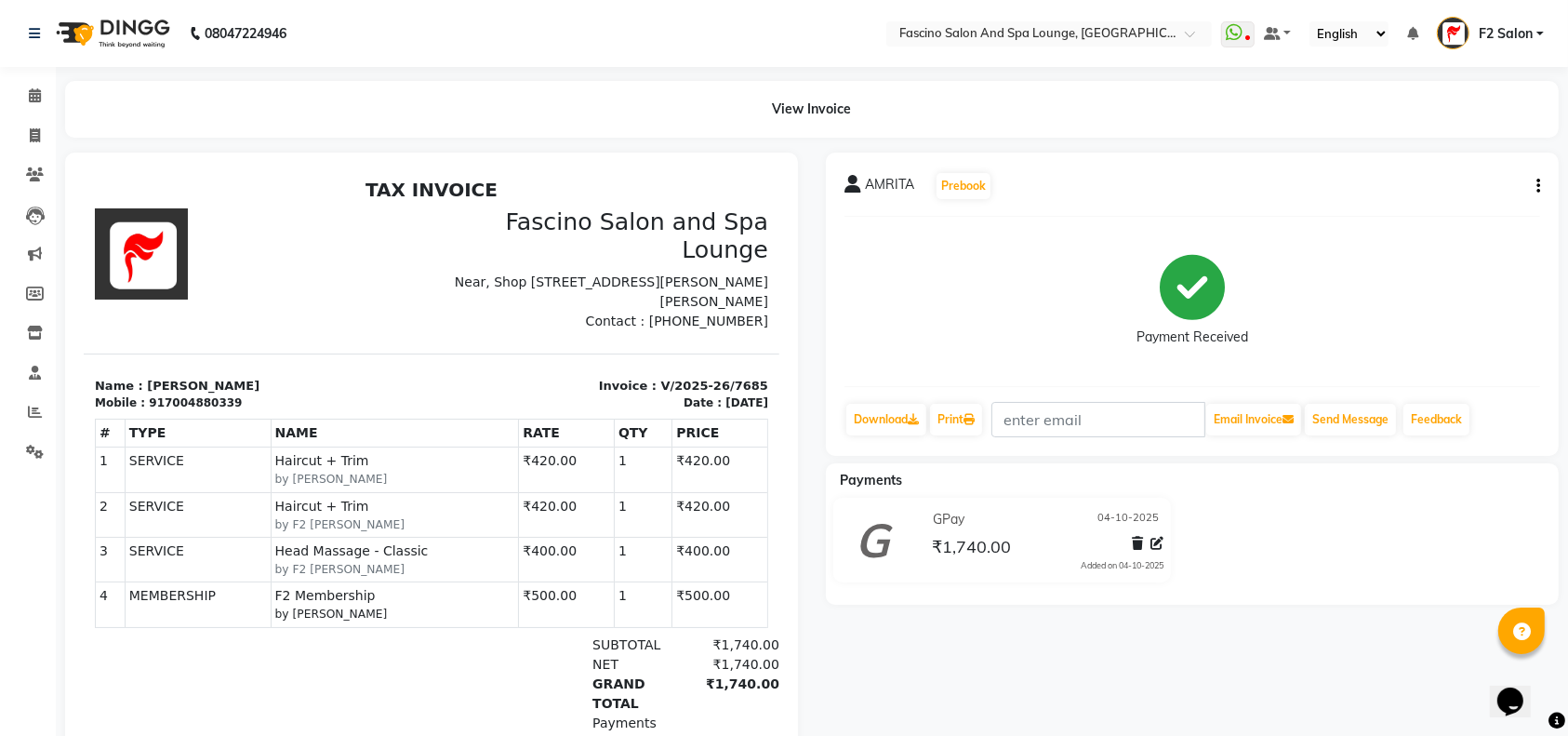
click at [189, 411] on div "917004880339" at bounding box center [195, 401] width 93 height 16
click at [191, 411] on div "917004880339" at bounding box center [195, 401] width 93 height 16
copy div "917004880339"
click at [32, 131] on icon at bounding box center [35, 136] width 11 height 14
select select "129"
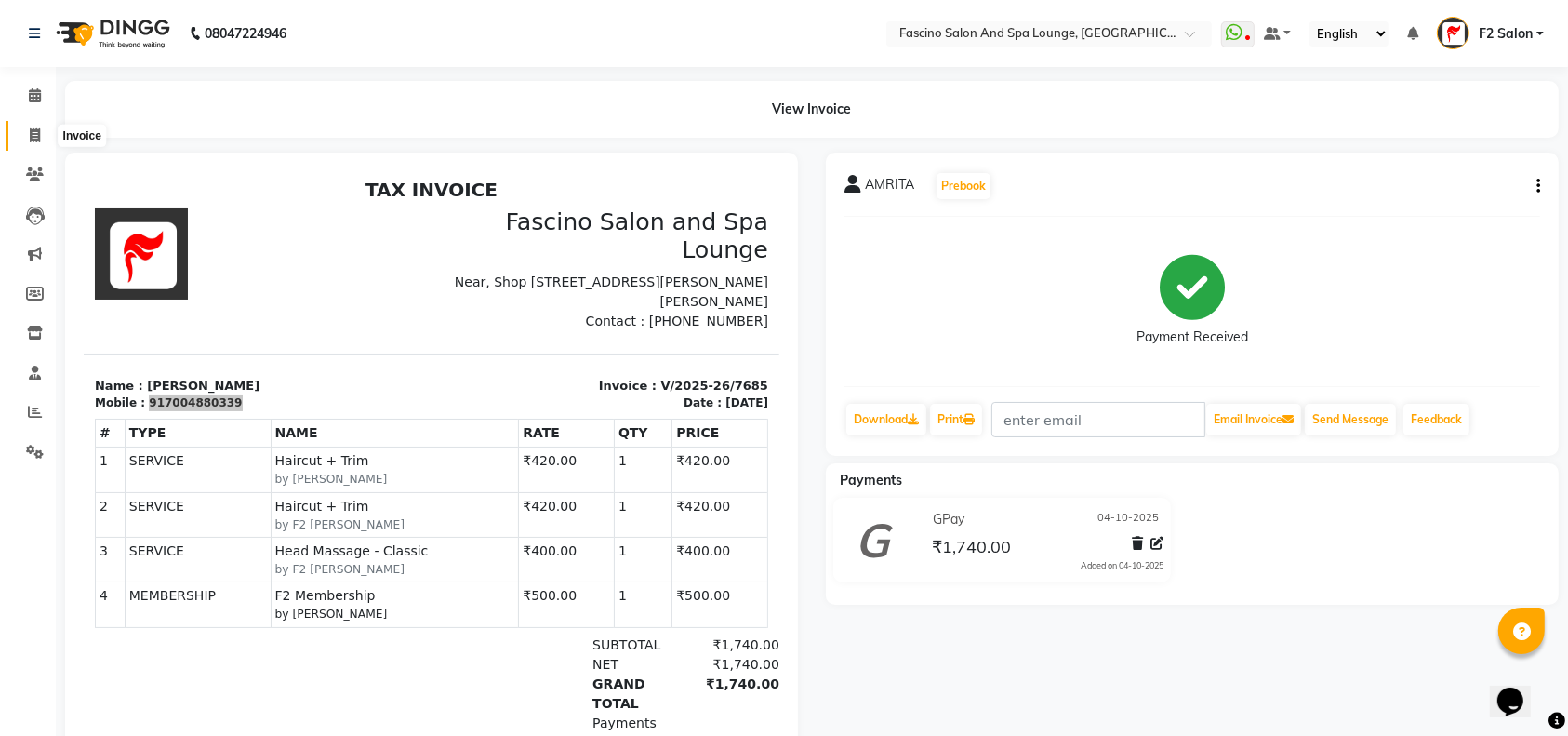
select select "service"
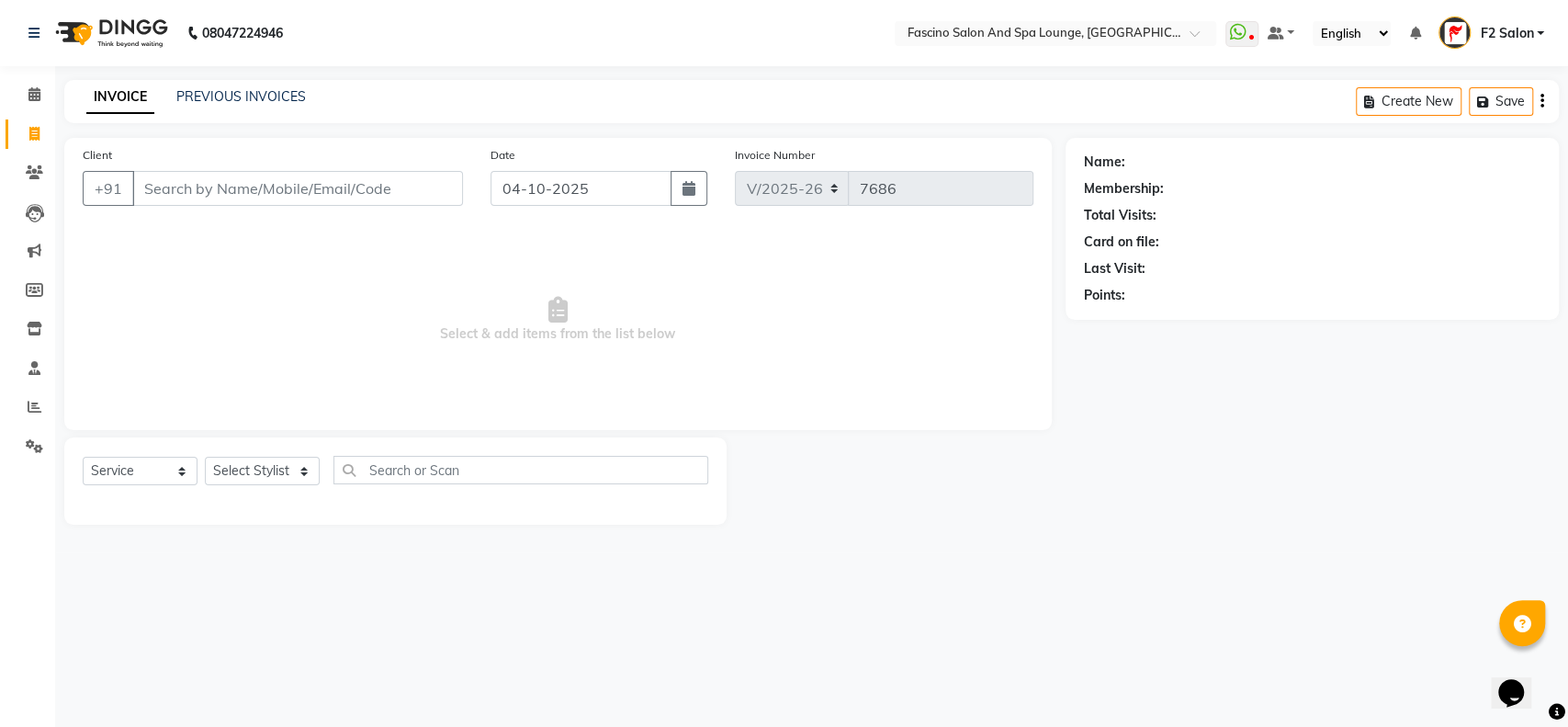
click at [164, 187] on input "Client" at bounding box center [298, 188] width 331 height 34
type input "917004880339"
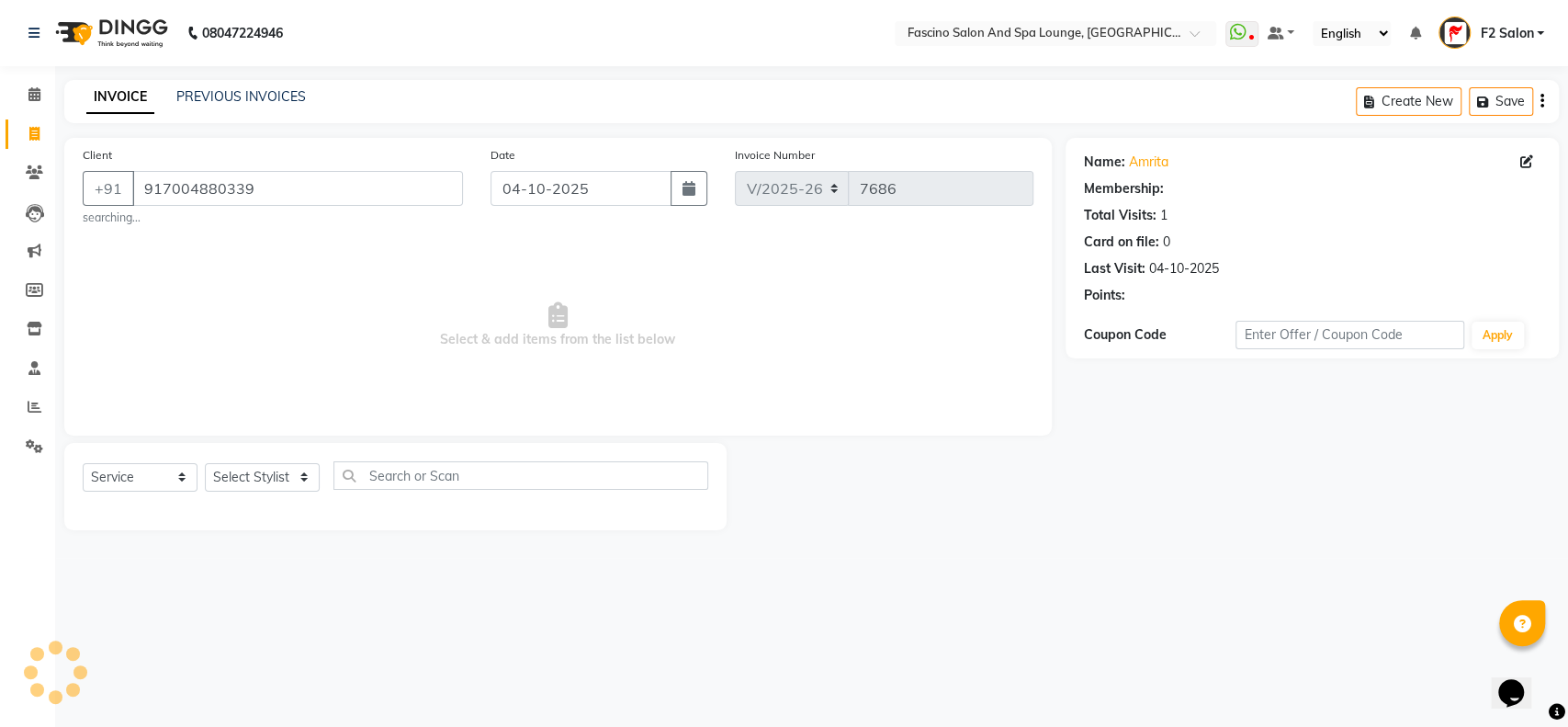
select select "1: Object"
click at [34, 136] on icon at bounding box center [34, 134] width 11 height 13
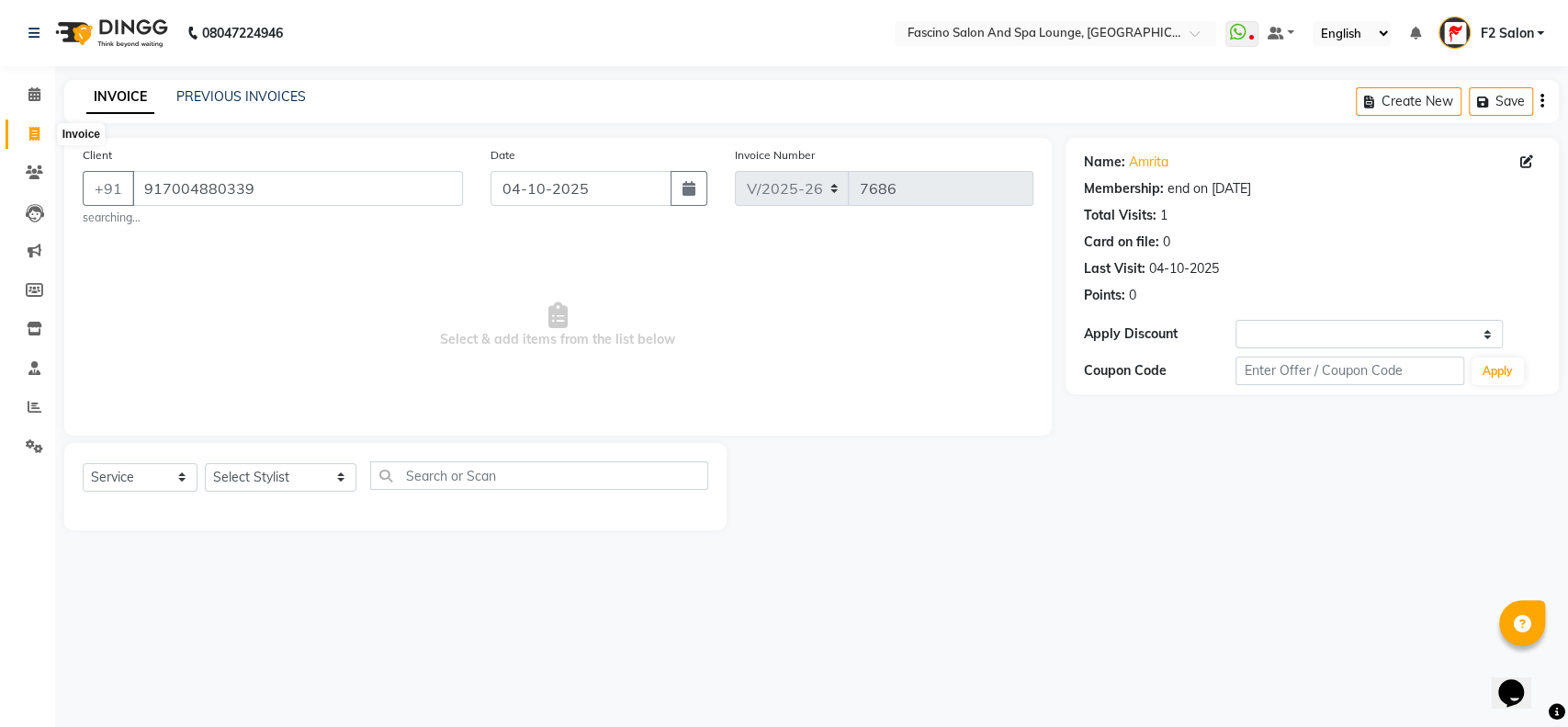
select select "service"
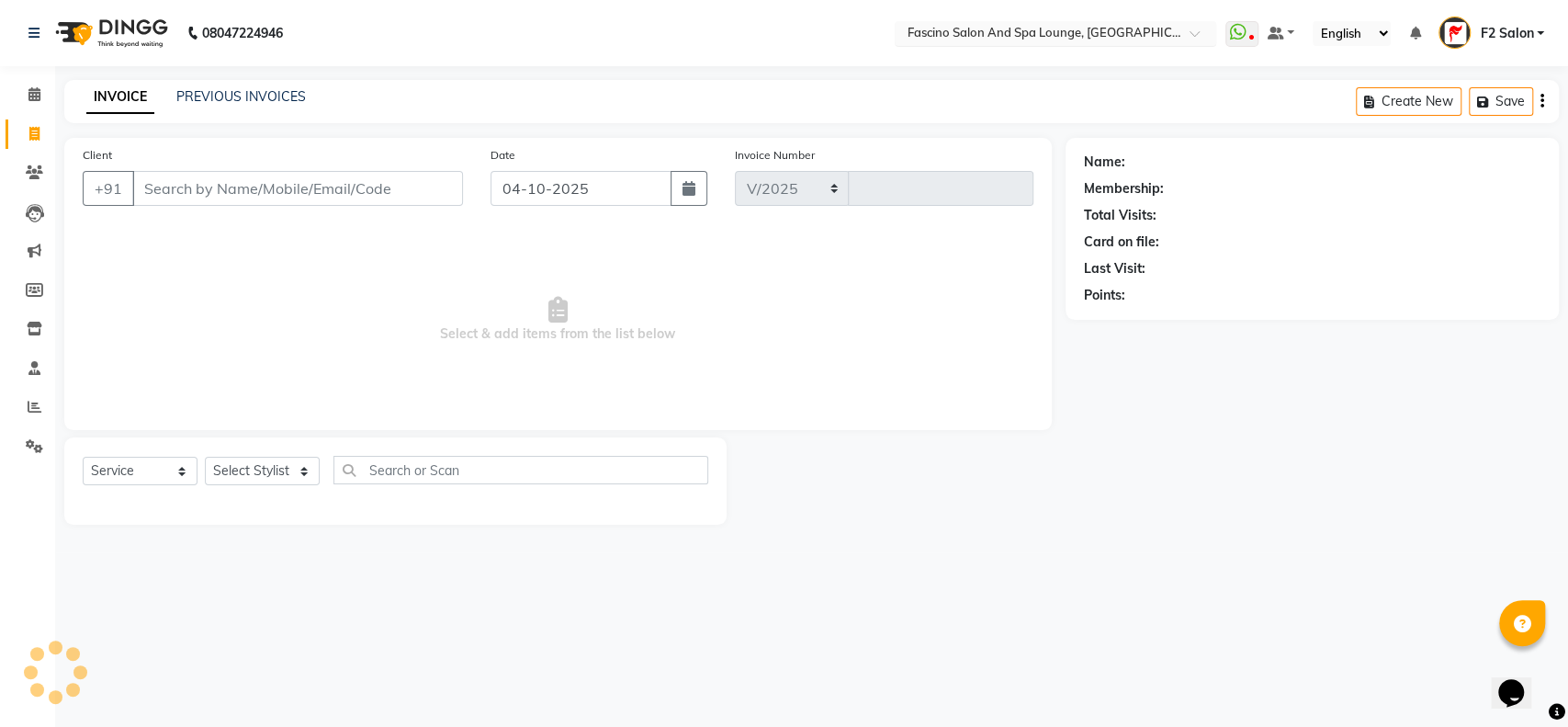
select select "129"
type input "7686"
